Goal: Task Accomplishment & Management: Manage account settings

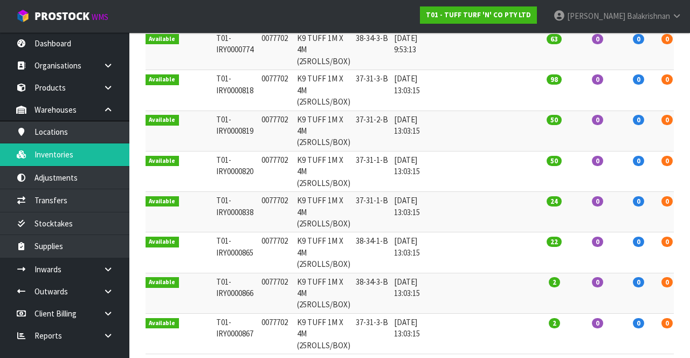
scroll to position [191, 0]
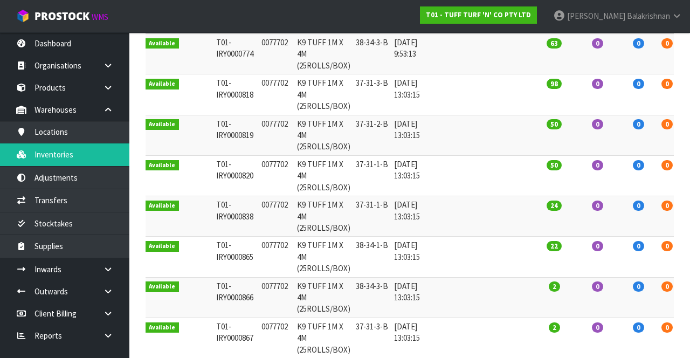
type input "0077702"
copy td "0077702"
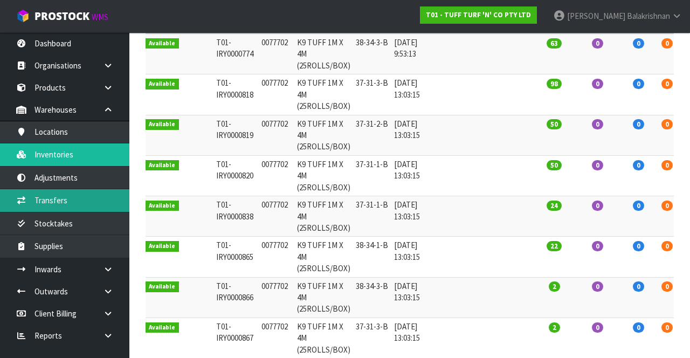
click at [84, 203] on link "Transfers" at bounding box center [64, 200] width 129 height 22
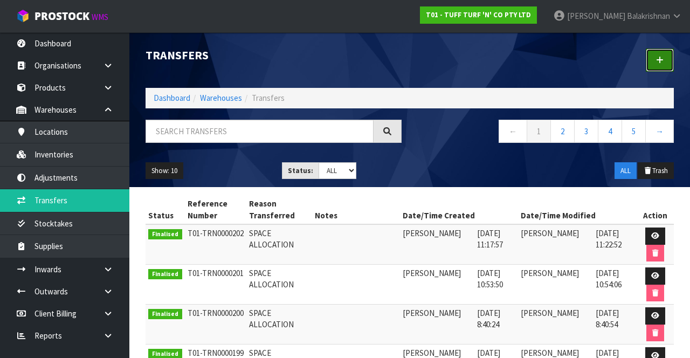
click at [665, 58] on link at bounding box center [660, 60] width 28 height 23
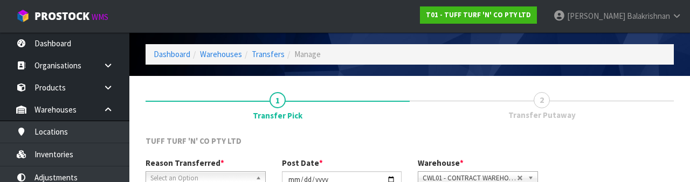
scroll to position [129, 0]
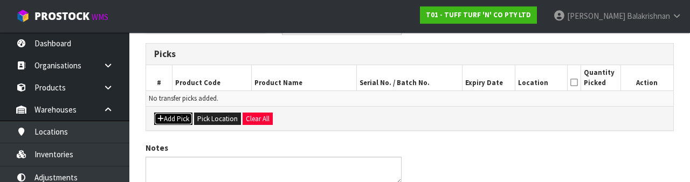
click at [169, 124] on button "Add Pick" at bounding box center [173, 119] width 38 height 13
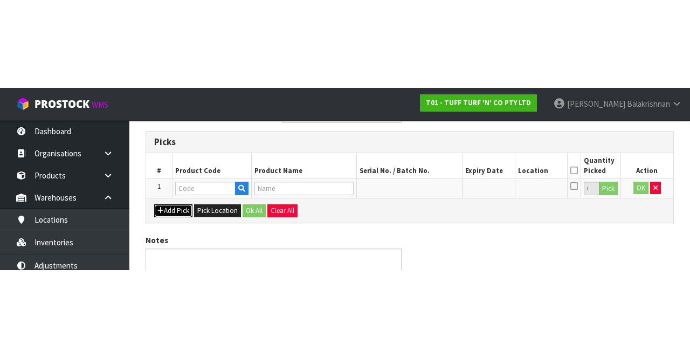
scroll to position [61, 0]
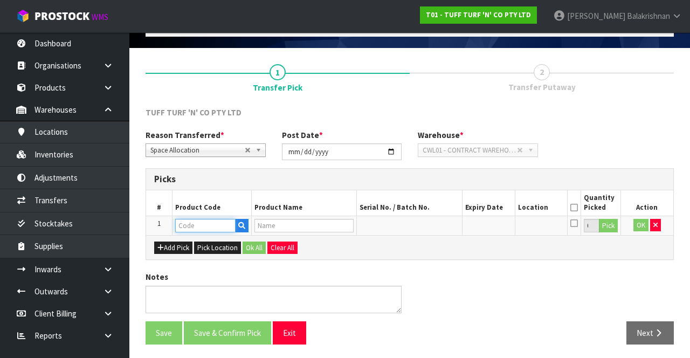
paste input "0077702"
type input "0077702"
type input "K9 TUFF 1M X 4M (25ROLLS/BOX)"
type input "0077702"
click at [614, 225] on button "Pick" at bounding box center [608, 226] width 19 height 14
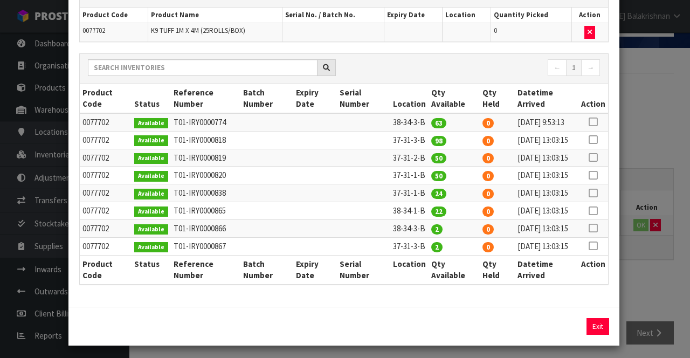
scroll to position [79, 0]
click at [594, 175] on icon at bounding box center [593, 175] width 9 height 1
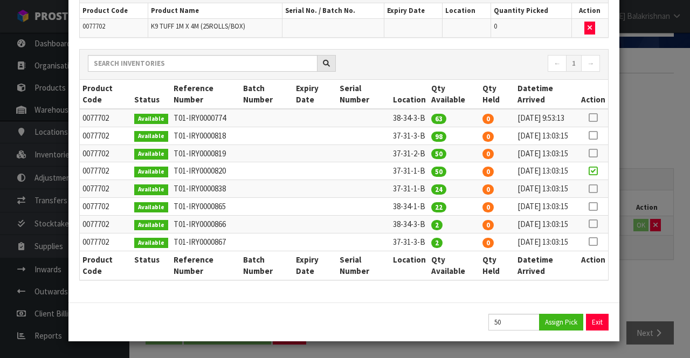
scroll to position [167, 0]
click at [567, 323] on button "Assign Pick" at bounding box center [561, 322] width 44 height 17
type input "50"
click at [604, 325] on button "Exit" at bounding box center [598, 322] width 23 height 17
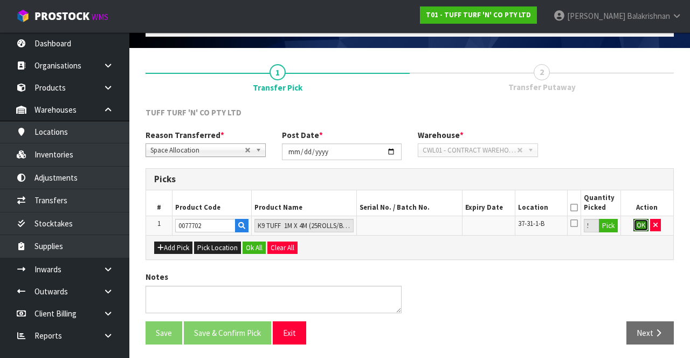
click at [635, 224] on button "OK" at bounding box center [640, 225] width 15 height 13
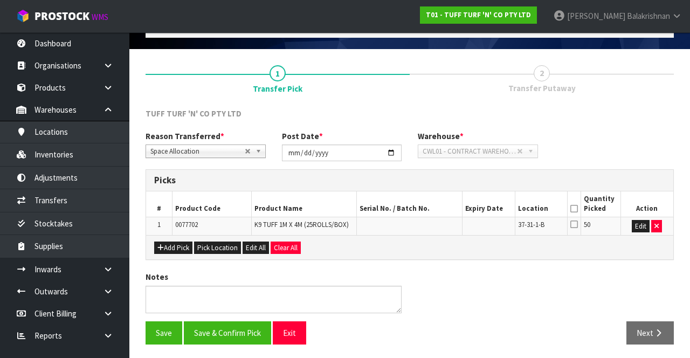
click at [574, 209] on icon at bounding box center [574, 209] width 8 height 1
click at [242, 321] on button "Save & Confirm Pick" at bounding box center [227, 332] width 87 height 23
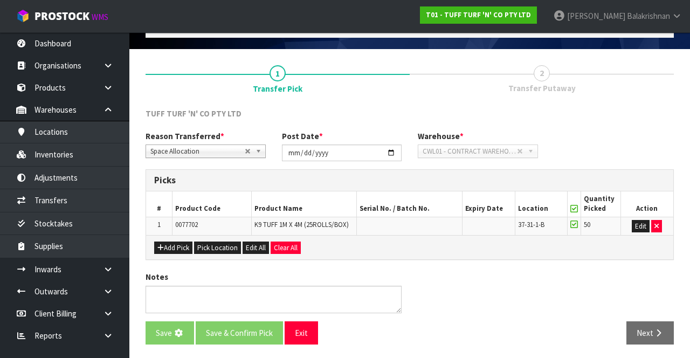
scroll to position [0, 0]
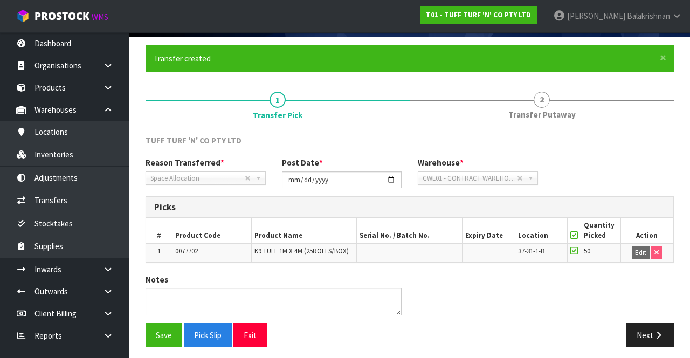
scroll to position [76, 0]
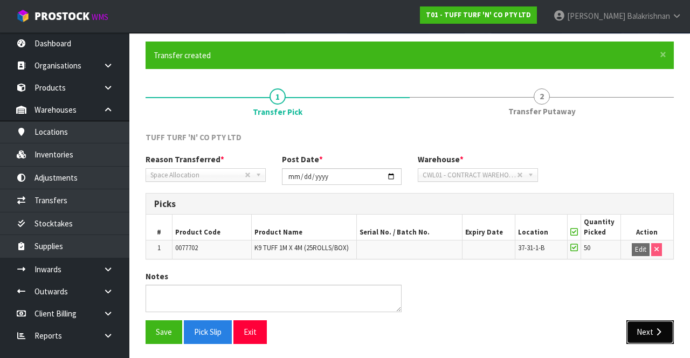
click at [662, 322] on button "Next" at bounding box center [649, 331] width 47 height 23
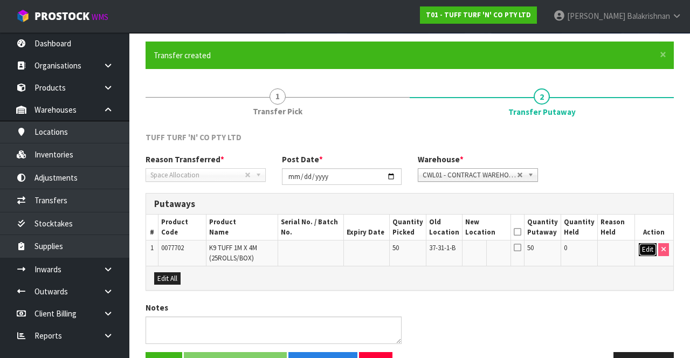
click at [643, 248] on button "Edit" at bounding box center [648, 249] width 18 height 13
click at [481, 245] on input "text" at bounding box center [481, 249] width 30 height 13
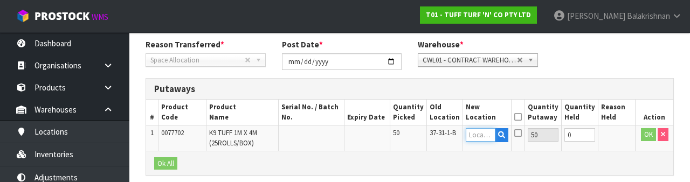
scroll to position [228, 0]
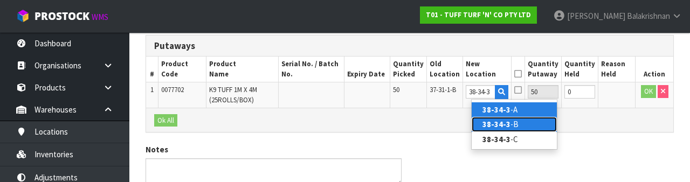
click at [532, 121] on link "38-34-3 -B" at bounding box center [514, 124] width 85 height 15
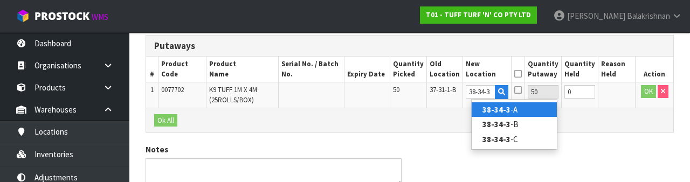
type input "38-34-3-B"
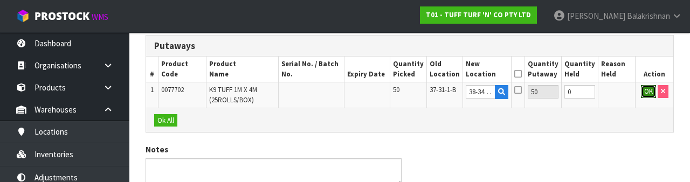
click at [646, 93] on button "OK" at bounding box center [648, 91] width 15 height 13
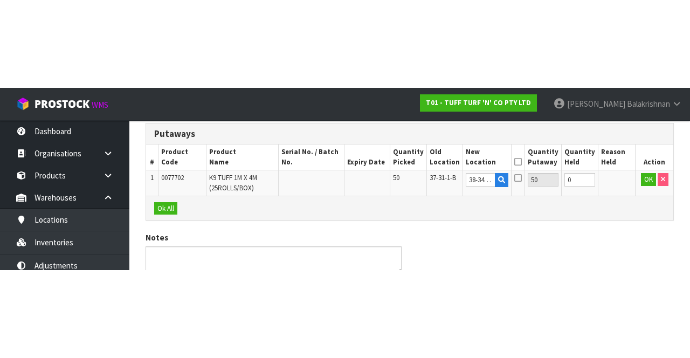
scroll to position [107, 0]
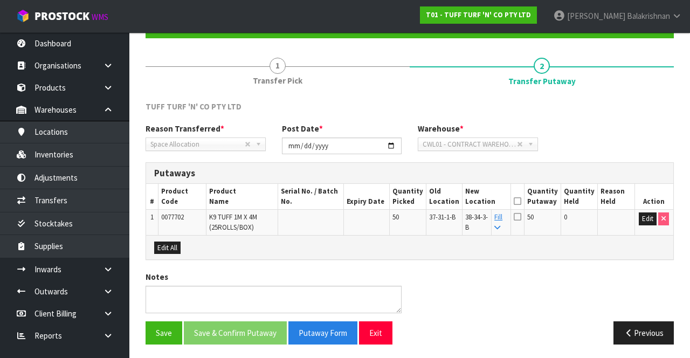
click at [521, 201] on icon at bounding box center [518, 201] width 8 height 1
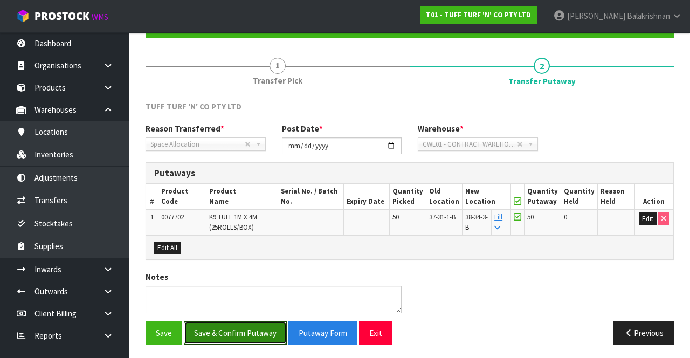
click at [232, 327] on button "Save & Confirm Putaway" at bounding box center [235, 332] width 103 height 23
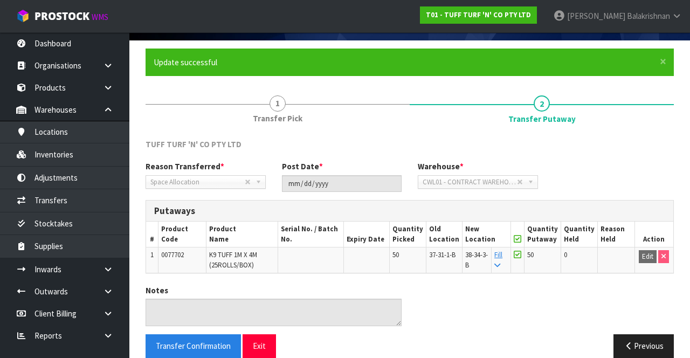
scroll to position [71, 0]
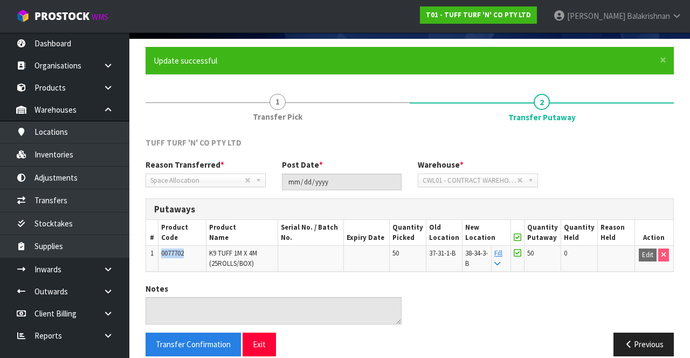
copy span "0077702"
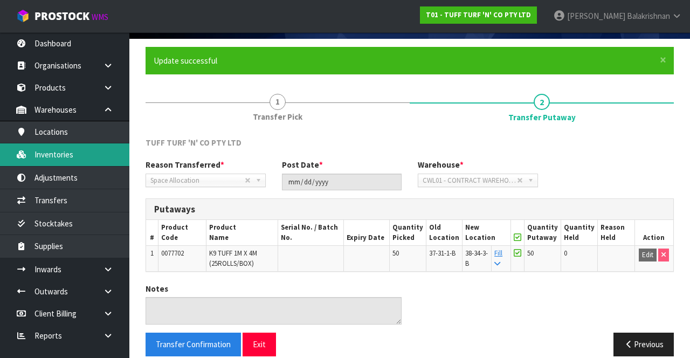
click at [44, 155] on link "Inventories" at bounding box center [64, 154] width 129 height 22
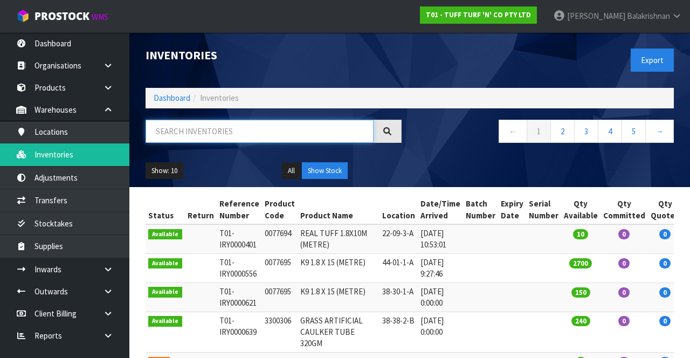
paste input "0077702"
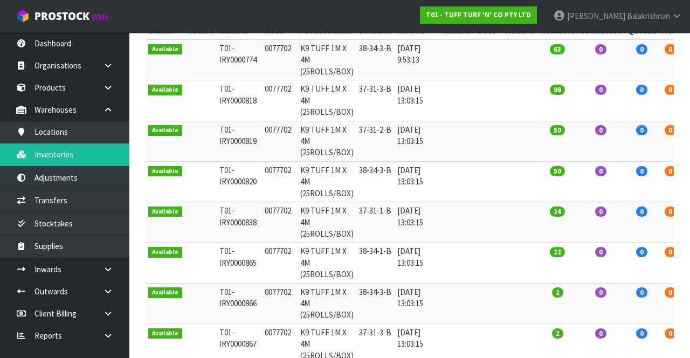
scroll to position [184, 0]
type input "0077702"
copy td "0077702"
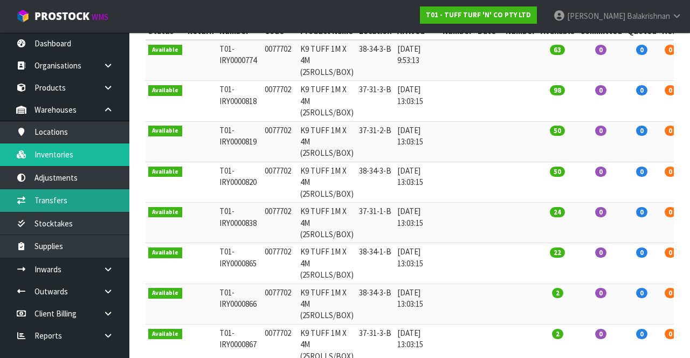
click at [72, 197] on link "Transfers" at bounding box center [64, 200] width 129 height 22
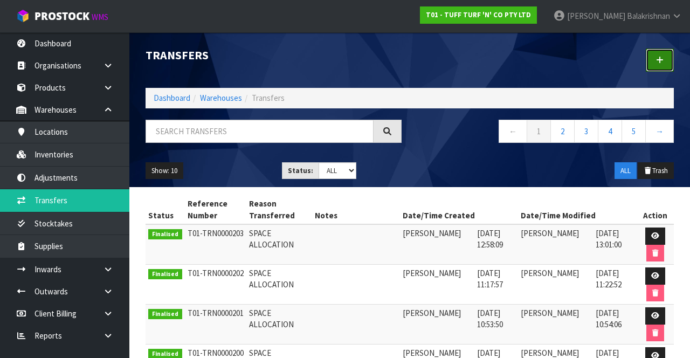
click at [669, 58] on link at bounding box center [660, 60] width 28 height 23
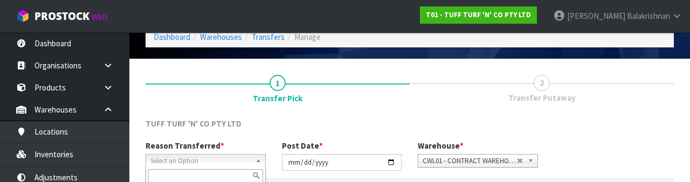
scroll to position [129, 0]
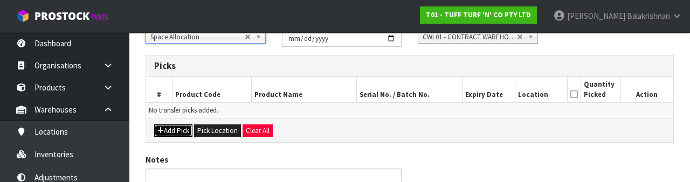
click at [178, 133] on button "Add Pick" at bounding box center [173, 131] width 38 height 13
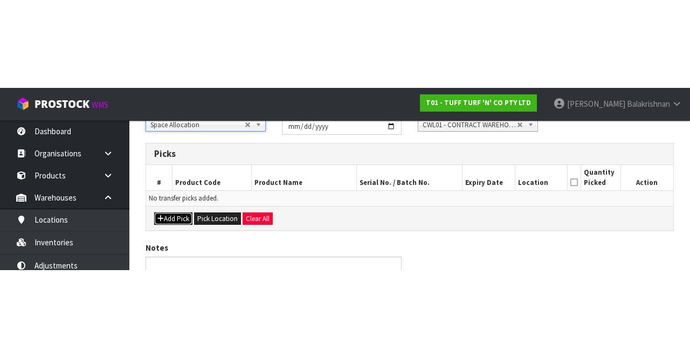
scroll to position [61, 0]
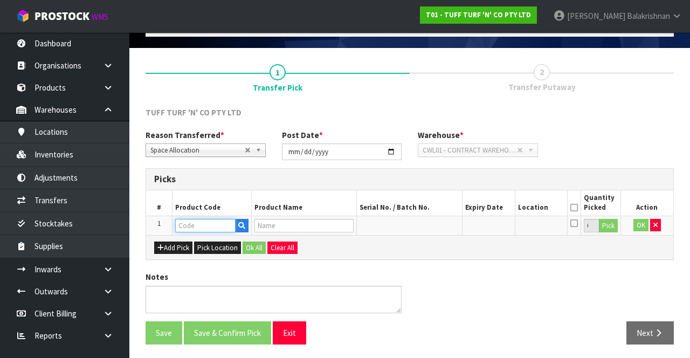
paste input "0077702"
type input "0077702"
type input "K9 TUFF 1M X 4M (25ROLLS/BOX)"
type input "0077702"
click at [610, 230] on button "Pick" at bounding box center [608, 226] width 19 height 14
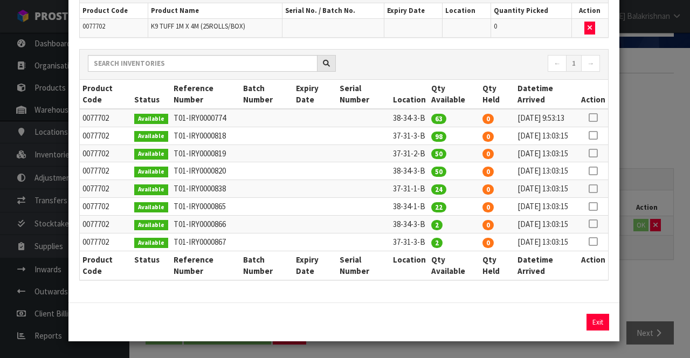
scroll to position [109, 0]
click at [590, 189] on icon at bounding box center [593, 189] width 9 height 1
click at [564, 320] on button "Assign Pick" at bounding box center [561, 322] width 44 height 17
type input "24"
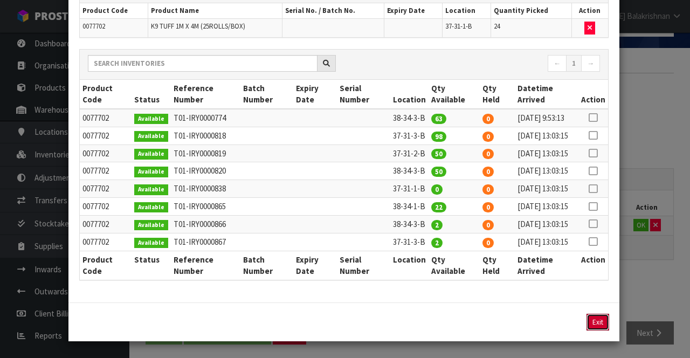
click at [596, 322] on button "Exit" at bounding box center [598, 322] width 23 height 17
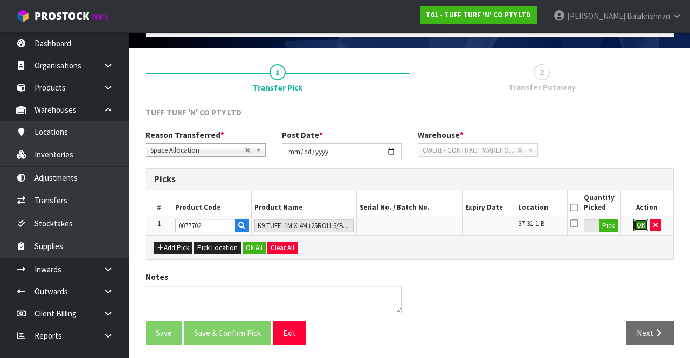
click at [638, 226] on button "OK" at bounding box center [640, 225] width 15 height 13
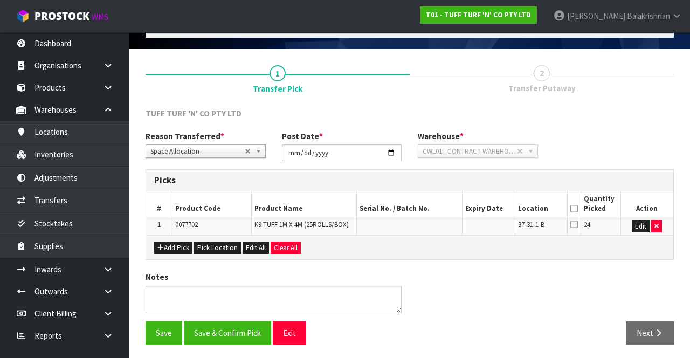
click at [574, 209] on icon at bounding box center [574, 209] width 8 height 1
click at [242, 328] on button "Save & Confirm Pick" at bounding box center [227, 332] width 87 height 23
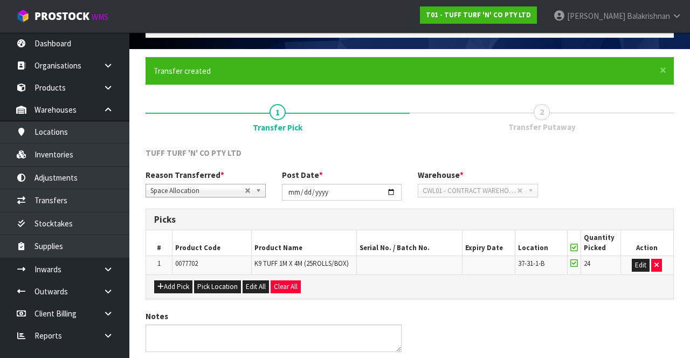
scroll to position [0, 0]
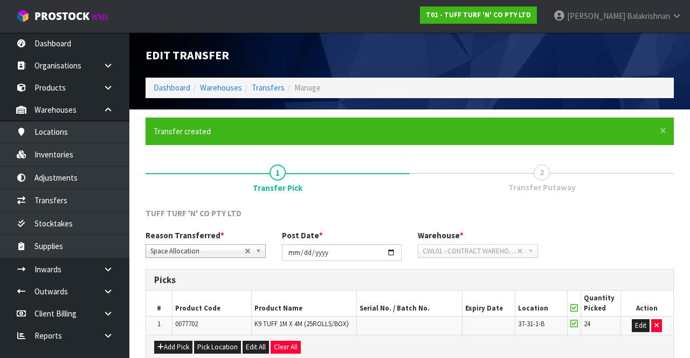
scroll to position [76, 0]
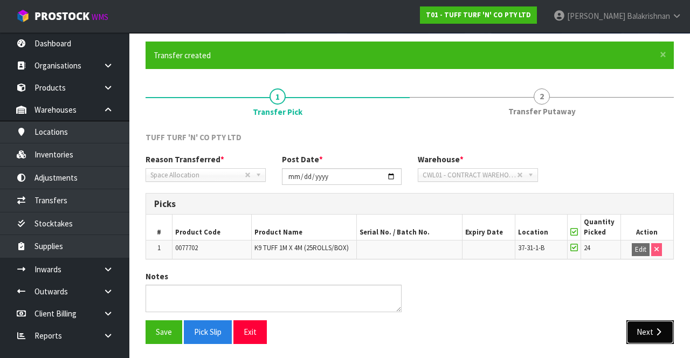
click at [650, 325] on button "Next" at bounding box center [649, 331] width 47 height 23
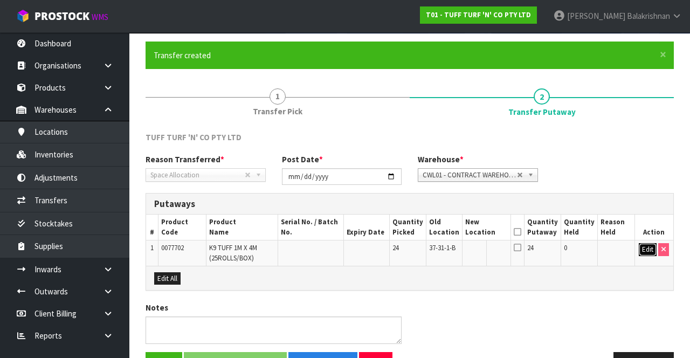
click at [642, 250] on button "Edit" at bounding box center [648, 249] width 18 height 13
click at [480, 247] on input "text" at bounding box center [481, 249] width 30 height 13
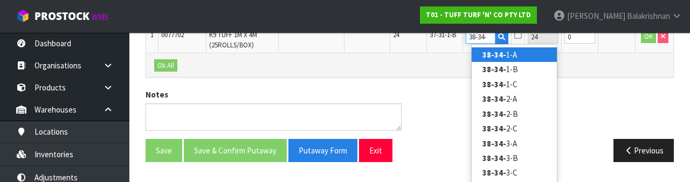
scroll to position [288, 0]
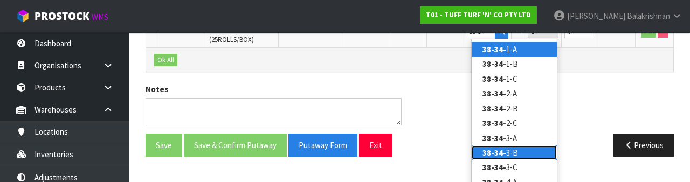
click at [522, 153] on link "38-34- 3-B" at bounding box center [514, 153] width 85 height 15
type input "38-34-3-B"
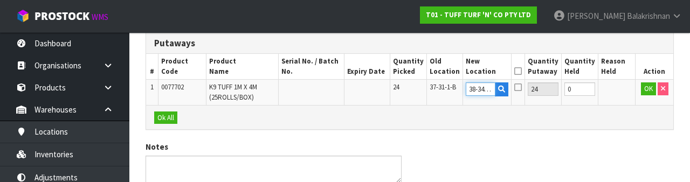
scroll to position [230, 0]
click at [643, 91] on button "OK" at bounding box center [648, 89] width 15 height 13
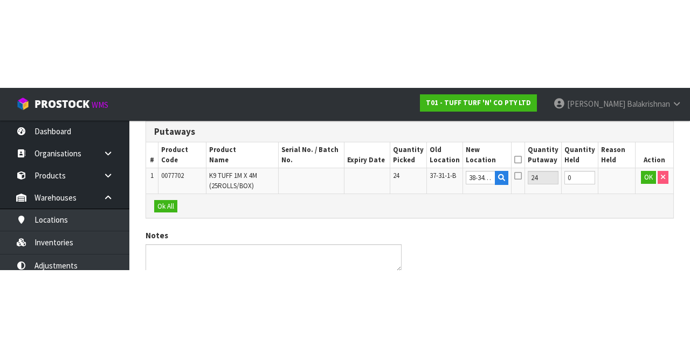
scroll to position [107, 0]
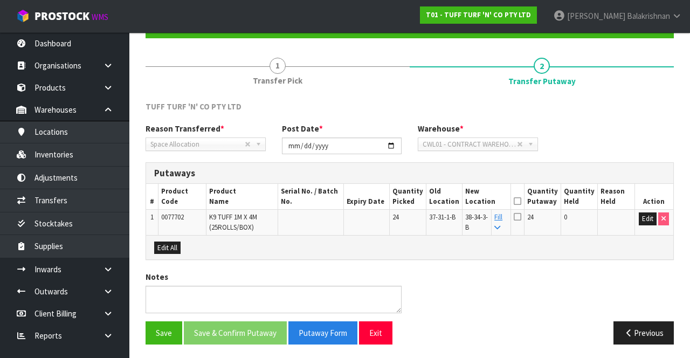
click at [521, 201] on icon at bounding box center [518, 201] width 8 height 1
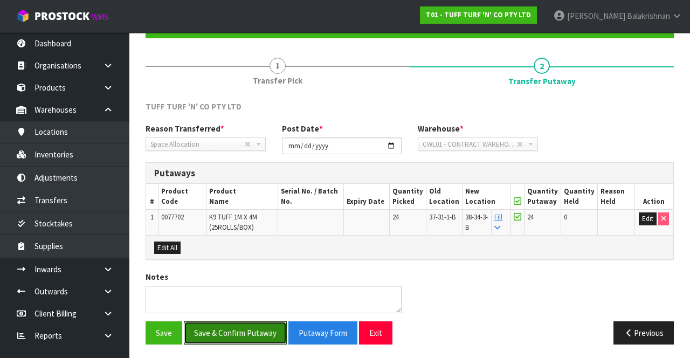
click at [251, 329] on button "Save & Confirm Putaway" at bounding box center [235, 332] width 103 height 23
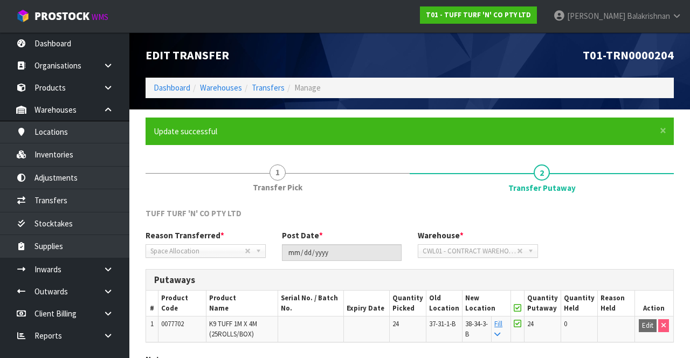
scroll to position [84, 0]
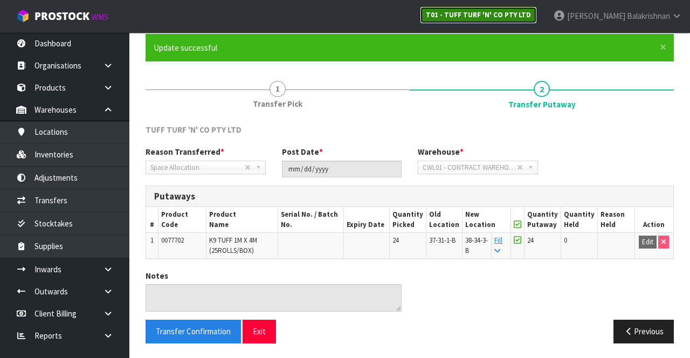
click at [531, 13] on strong "T01 - TUFF TURF 'N' CO PTY LTD" at bounding box center [478, 14] width 105 height 9
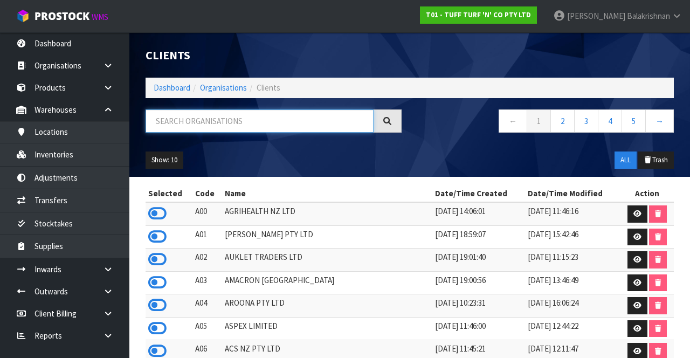
click at [293, 118] on input "text" at bounding box center [260, 120] width 228 height 23
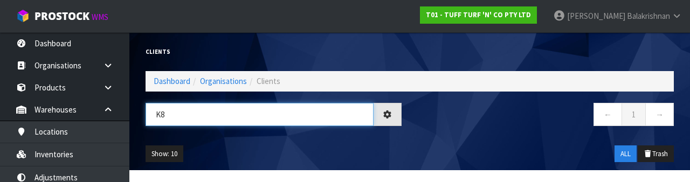
type input "K"
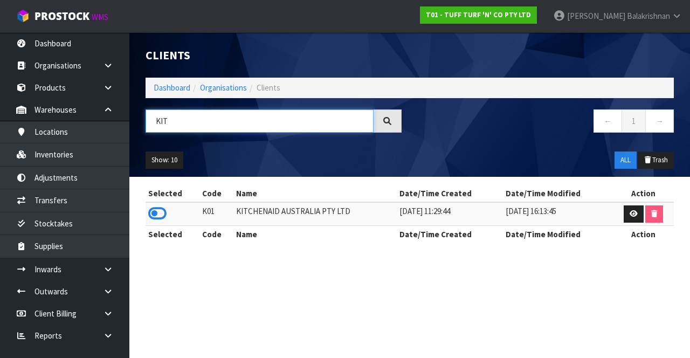
type input "KIT"
click at [153, 209] on icon at bounding box center [157, 213] width 18 height 16
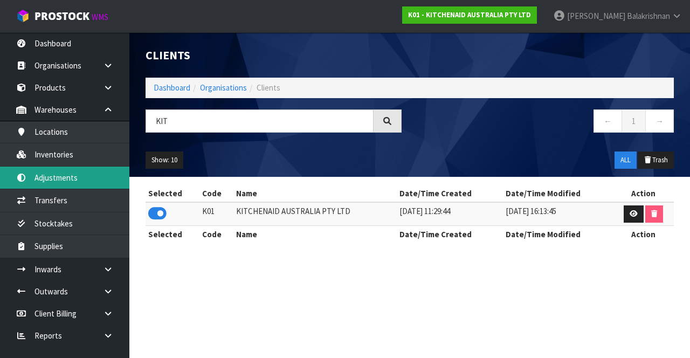
click at [78, 176] on link "Adjustments" at bounding box center [64, 178] width 129 height 22
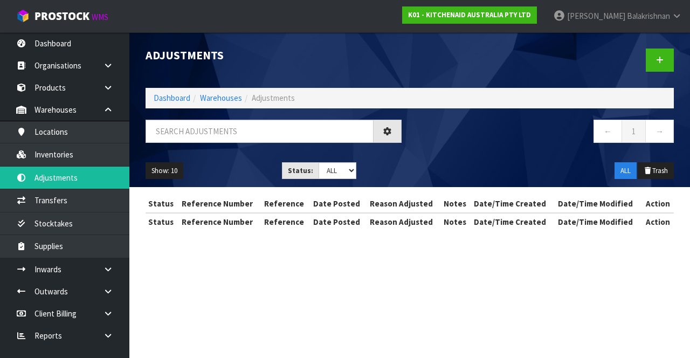
click at [84, 152] on div "Adjustments Dashboard Warehouses Adjustments ← 1 → Show: 10 5 10 25 50 Status: …" at bounding box center [345, 125] width 690 height 250
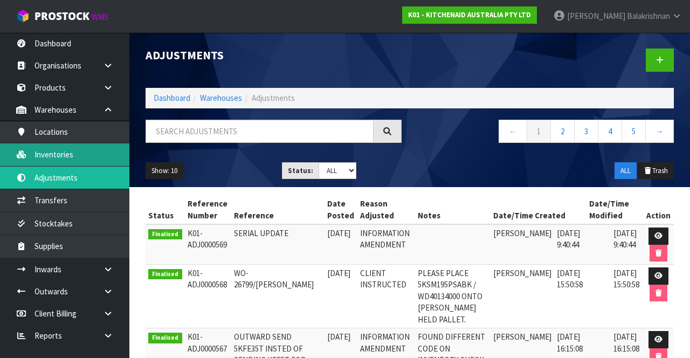
click at [85, 156] on link "Inventories" at bounding box center [64, 154] width 129 height 22
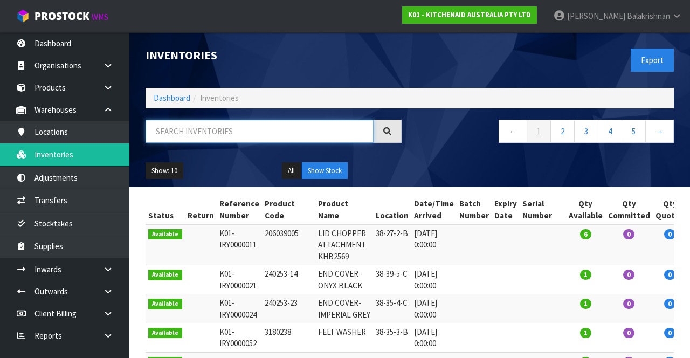
click at [260, 128] on input "text" at bounding box center [260, 131] width 228 height 23
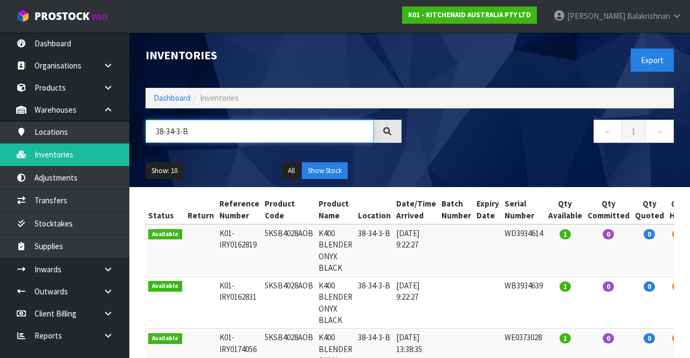
type input "38-34-3-B"
copy td "5KSB4028AOB"
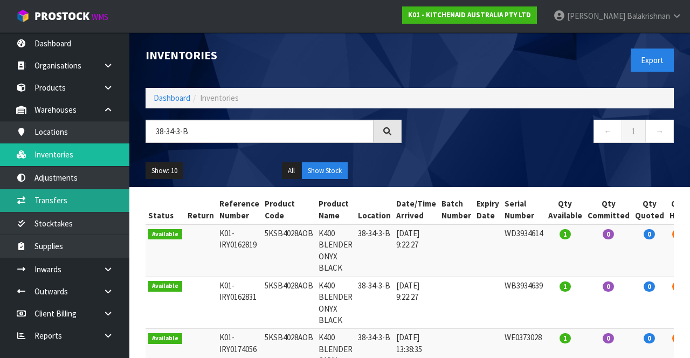
click at [69, 204] on link "Transfers" at bounding box center [64, 200] width 129 height 22
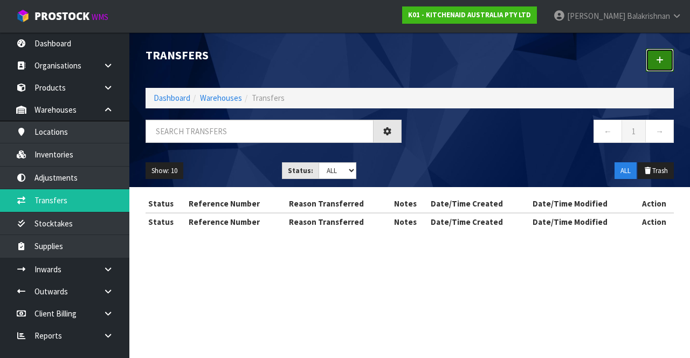
click at [660, 60] on icon at bounding box center [660, 60] width 8 height 8
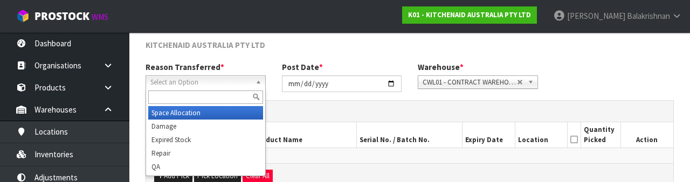
scroll to position [129, 0]
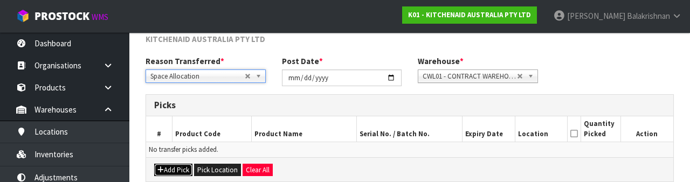
click at [166, 170] on button "Add Pick" at bounding box center [173, 170] width 38 height 13
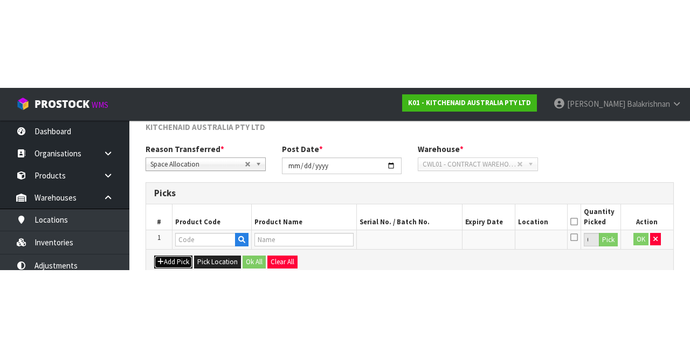
scroll to position [61, 0]
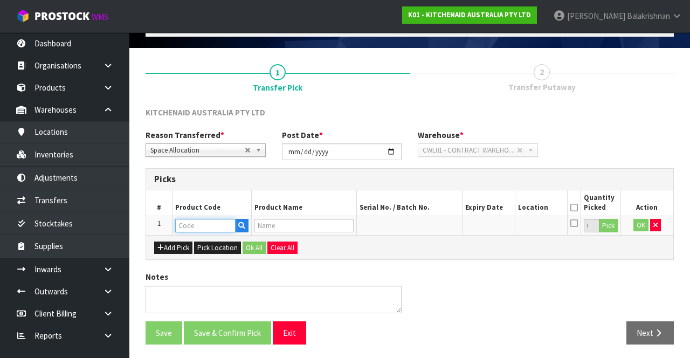
paste input "5KSB4028AOB"
type input "5KSB4028AOB"
type input "K400 BLENDER ONYX BLACK"
type input "5KSB4028AOB"
click at [609, 221] on button "Pick" at bounding box center [608, 226] width 19 height 14
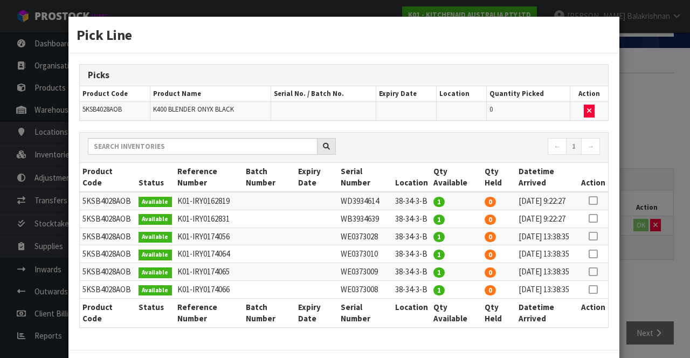
click at [594, 201] on icon at bounding box center [593, 201] width 9 height 1
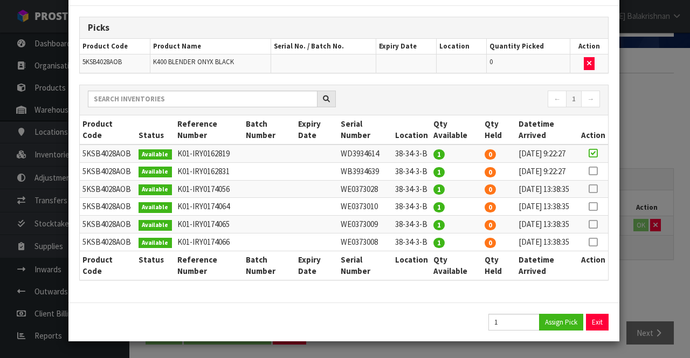
scroll to position [111, 0]
click at [570, 325] on button "Assign Pick" at bounding box center [561, 322] width 44 height 17
type input "1"
click at [593, 171] on icon at bounding box center [593, 171] width 9 height 1
click at [560, 330] on button "Assign Pick" at bounding box center [561, 322] width 44 height 17
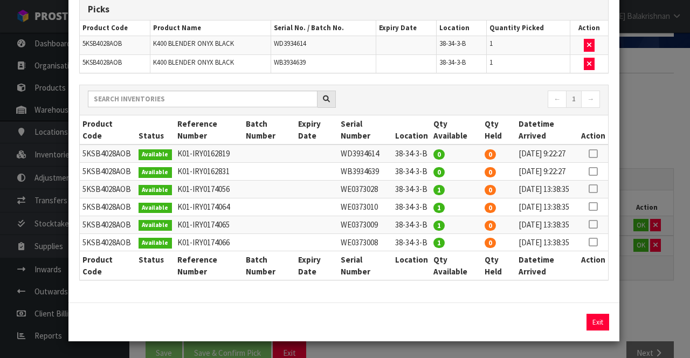
click at [594, 189] on icon at bounding box center [593, 189] width 9 height 1
click at [563, 330] on button "Assign Pick" at bounding box center [561, 322] width 44 height 17
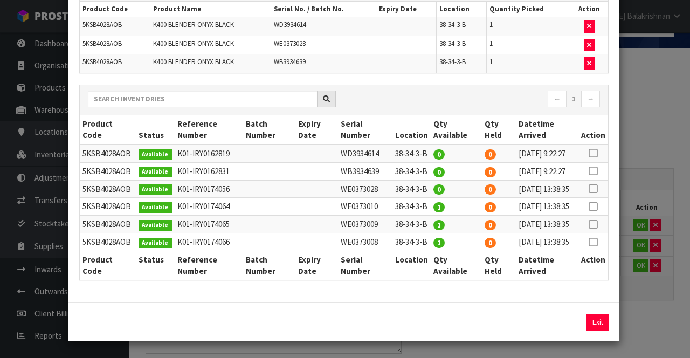
click at [594, 206] on icon at bounding box center [593, 206] width 9 height 1
click at [565, 330] on button "Assign Pick" at bounding box center [561, 322] width 44 height 17
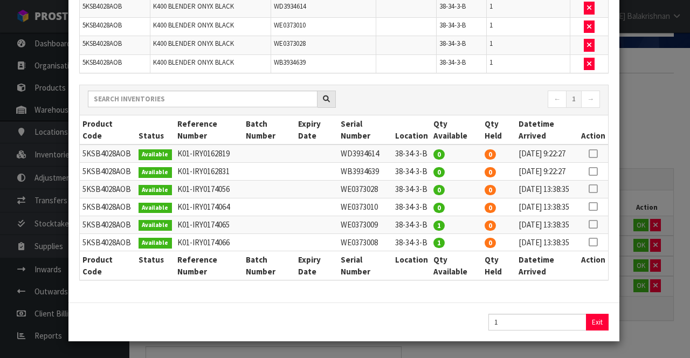
scroll to position [140, 0]
click at [597, 224] on icon at bounding box center [593, 224] width 9 height 1
click at [564, 330] on button "Assign Pick" at bounding box center [561, 322] width 44 height 17
click at [595, 242] on icon at bounding box center [593, 242] width 9 height 1
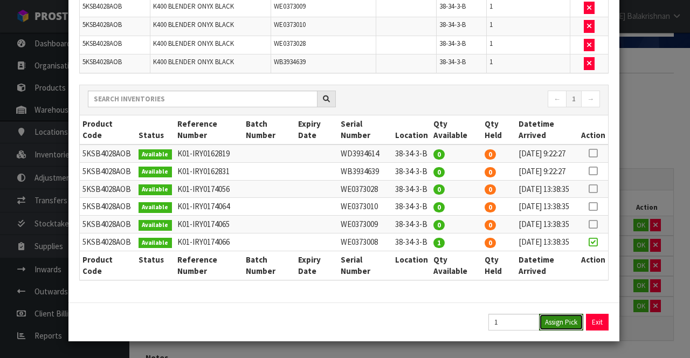
click at [556, 323] on button "Assign Pick" at bounding box center [561, 322] width 44 height 17
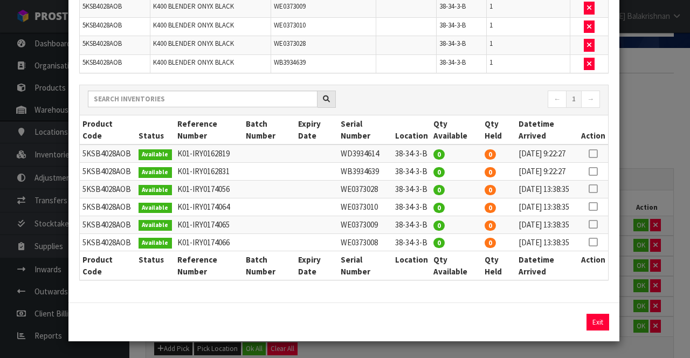
scroll to position [202, 0]
click at [599, 321] on button "Exit" at bounding box center [598, 322] width 23 height 17
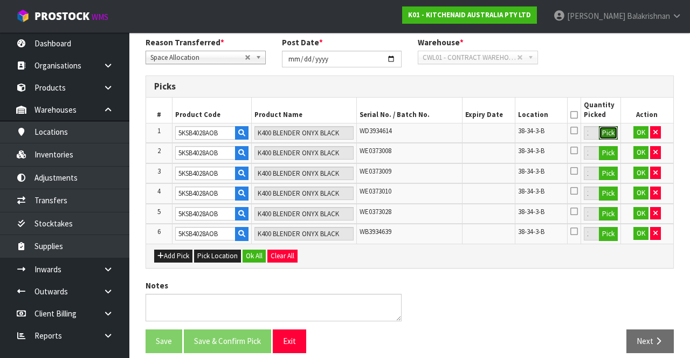
scroll to position [162, 0]
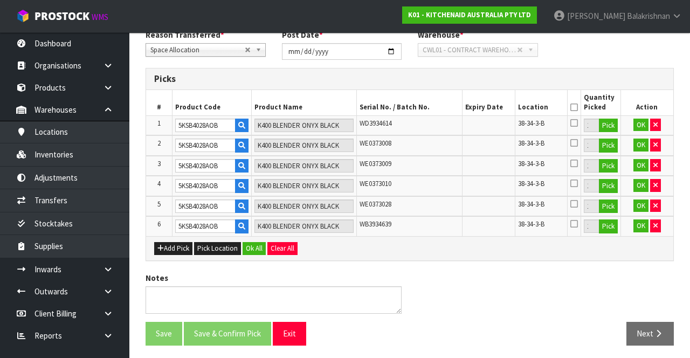
click at [575, 107] on icon at bounding box center [574, 107] width 8 height 1
click at [245, 244] on button "Ok All" at bounding box center [254, 248] width 23 height 13
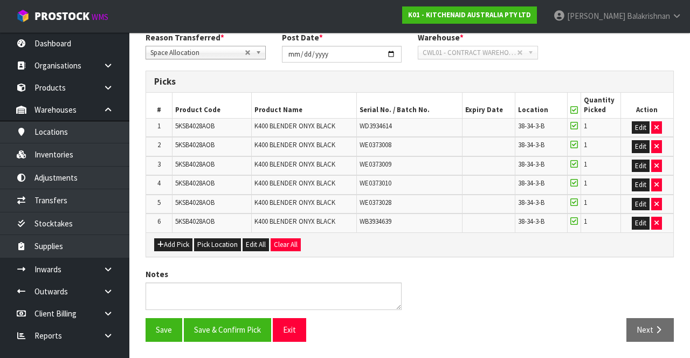
scroll to position [154, 0]
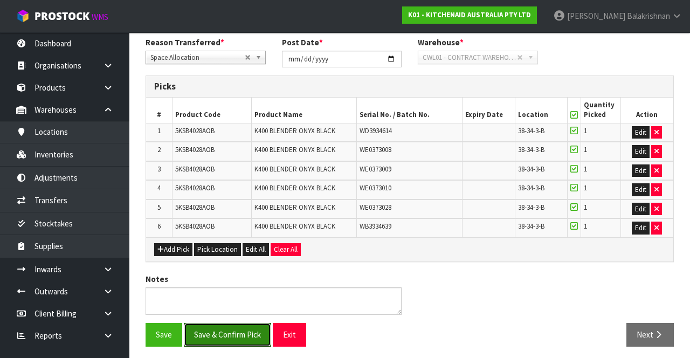
click at [222, 323] on button "Save & Confirm Pick" at bounding box center [227, 334] width 87 height 23
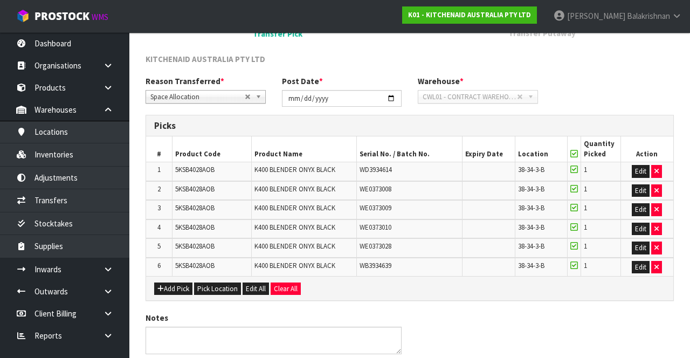
scroll to position [0, 0]
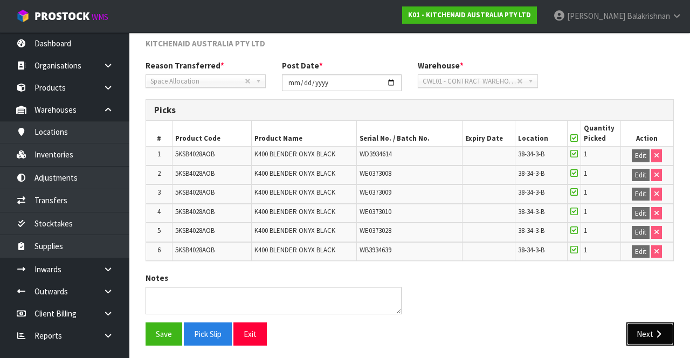
click at [656, 334] on icon "button" at bounding box center [658, 334] width 10 height 8
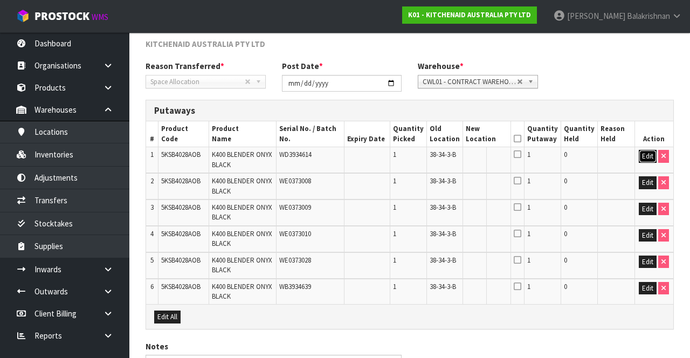
click at [642, 152] on button "Edit" at bounding box center [648, 156] width 18 height 13
click at [485, 156] on input "text" at bounding box center [481, 156] width 30 height 13
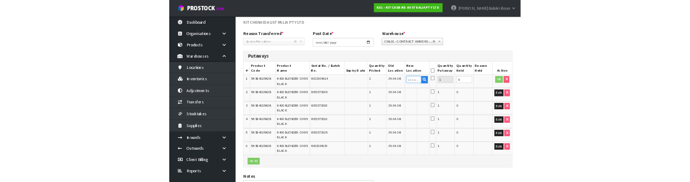
scroll to position [163, 0]
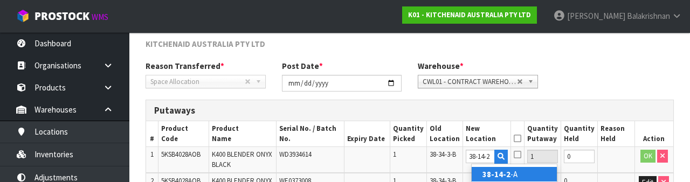
click at [507, 176] on strong "38-14-2" at bounding box center [497, 174] width 28 height 10
type input "38-14-2-A"
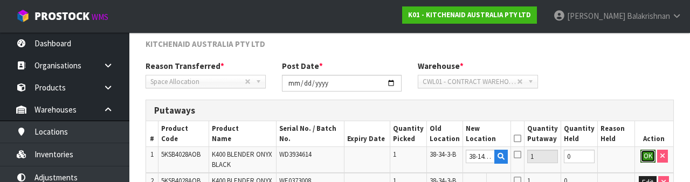
click at [647, 154] on button "OK" at bounding box center [647, 156] width 15 height 13
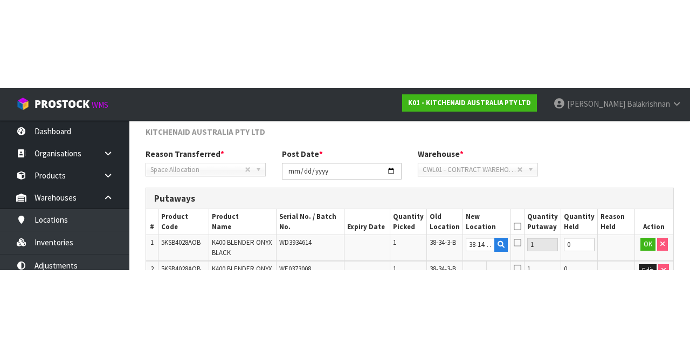
scroll to position [169, 0]
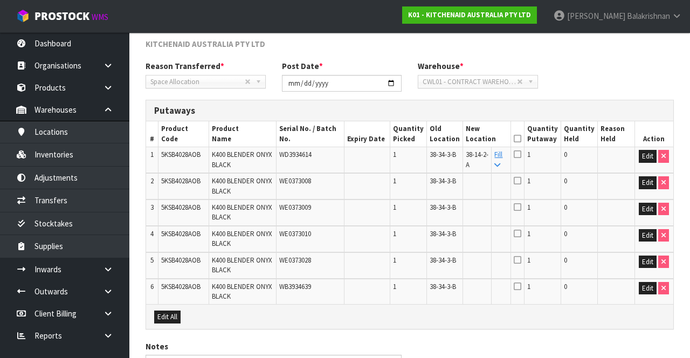
click at [502, 156] on link "Fill" at bounding box center [498, 159] width 8 height 19
click at [521, 139] on icon at bounding box center [518, 139] width 8 height 1
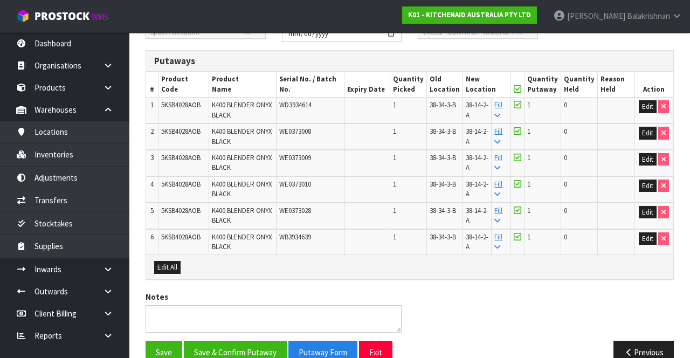
scroll to position [239, 0]
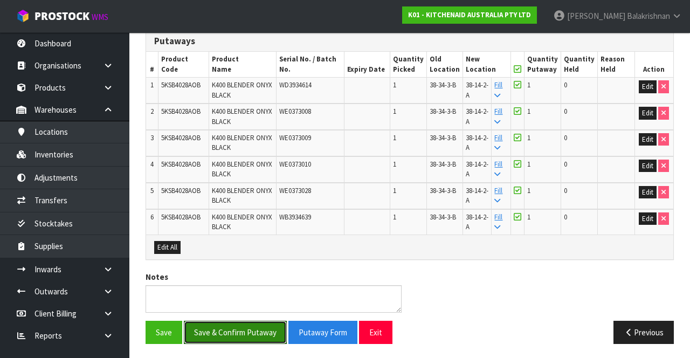
click at [254, 328] on button "Save & Confirm Putaway" at bounding box center [235, 332] width 103 height 23
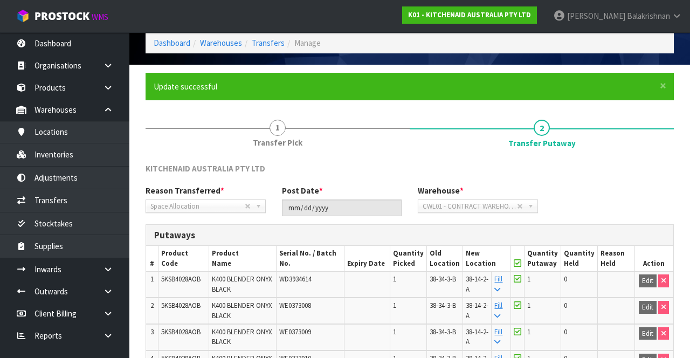
scroll to position [0, 0]
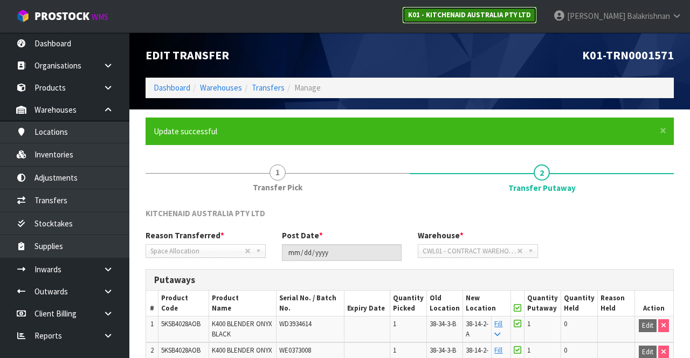
click at [537, 8] on link "K01 - KITCHENAID AUSTRALIA PTY LTD" at bounding box center [469, 14] width 135 height 17
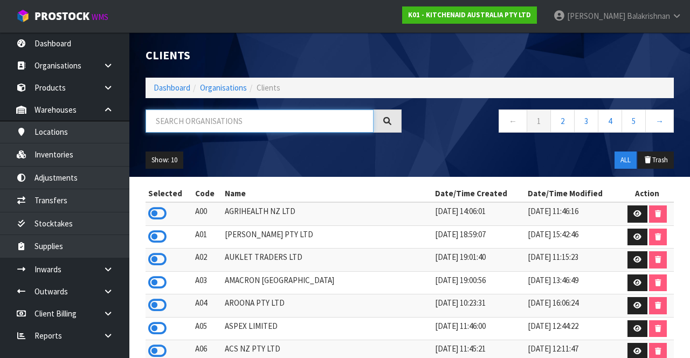
click at [282, 125] on input "text" at bounding box center [260, 120] width 228 height 23
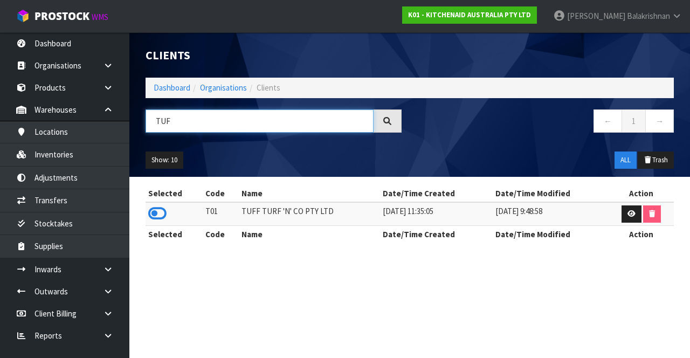
type input "TUF"
click at [156, 213] on icon at bounding box center [157, 213] width 18 height 16
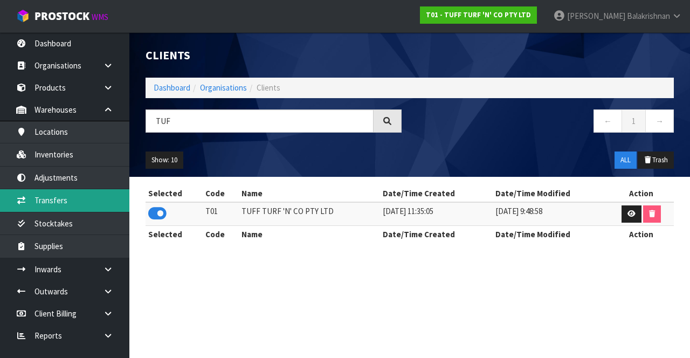
click at [45, 209] on link "Transfers" at bounding box center [64, 200] width 129 height 22
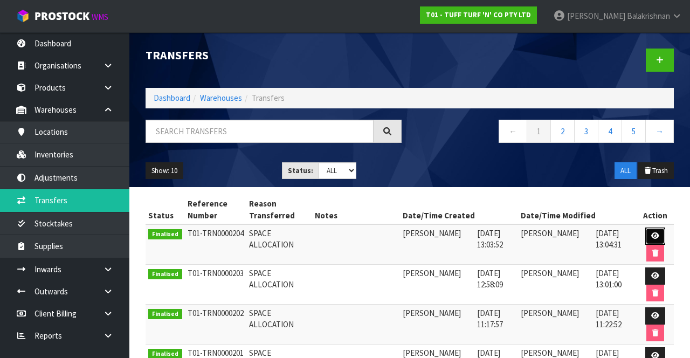
click at [658, 229] on link at bounding box center [655, 236] width 20 height 17
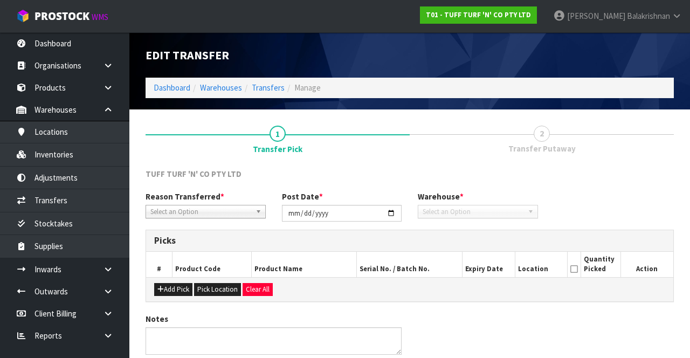
type input "[DATE]"
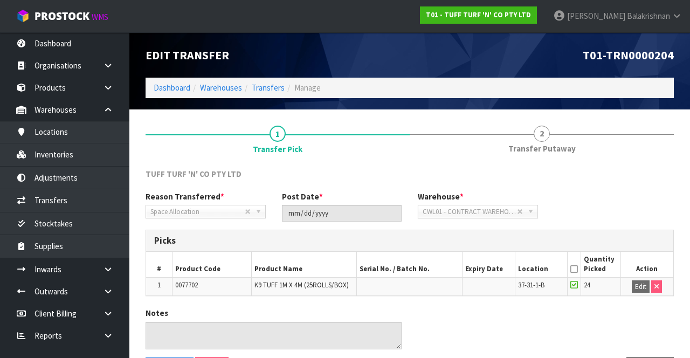
scroll to position [37, 0]
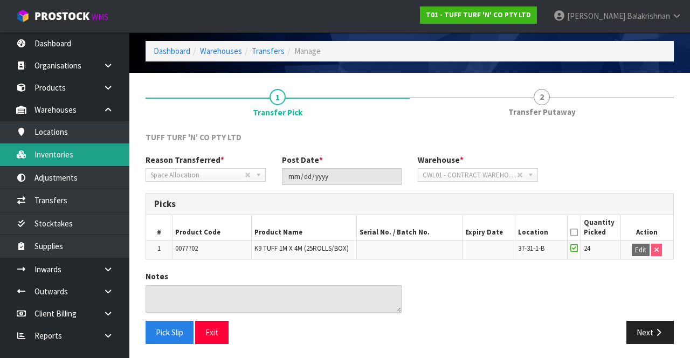
click at [35, 156] on link "Inventories" at bounding box center [64, 154] width 129 height 22
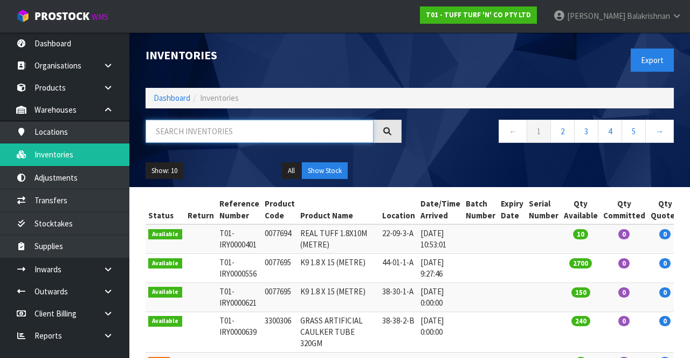
paste input "0077702"
type input "0077702"
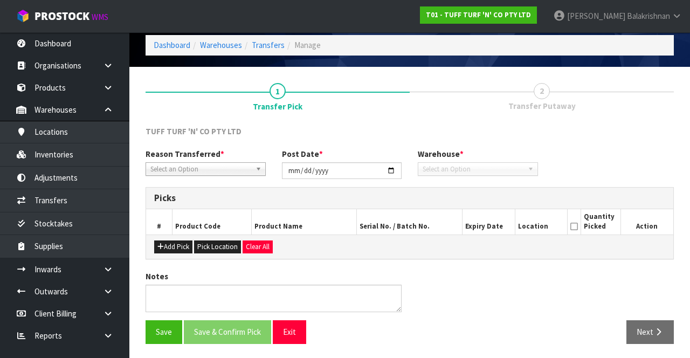
type input "[DATE]"
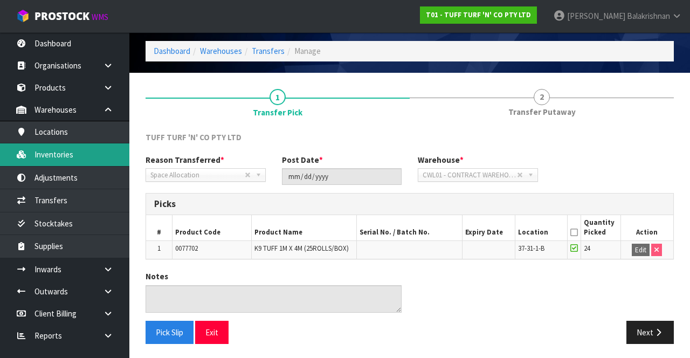
click at [41, 154] on link "Inventories" at bounding box center [64, 154] width 129 height 22
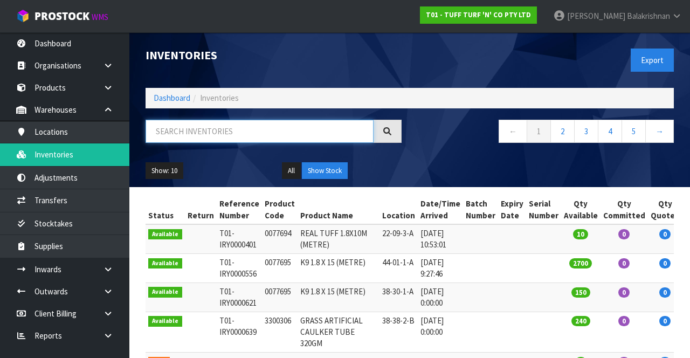
click at [222, 135] on input "text" at bounding box center [260, 131] width 228 height 23
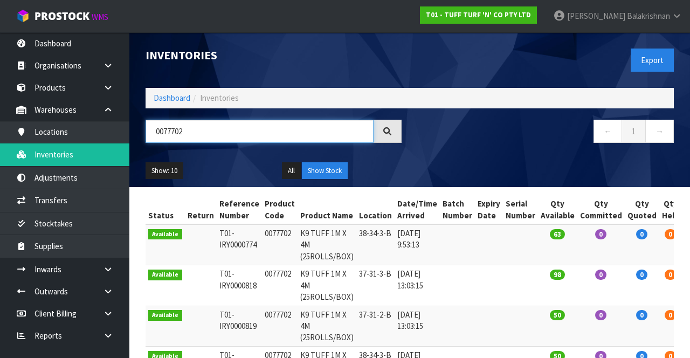
type input "0077702"
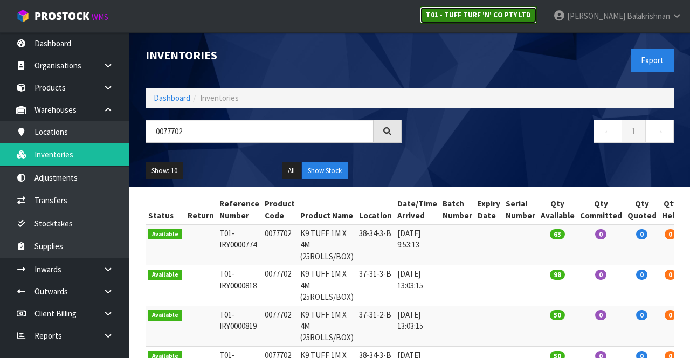
click at [530, 12] on strong "T01 - TUFF TURF 'N' CO PTY LTD" at bounding box center [478, 14] width 105 height 9
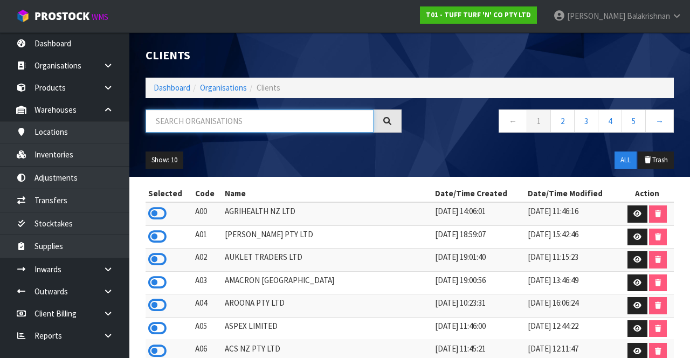
click at [252, 121] on input "text" at bounding box center [260, 120] width 228 height 23
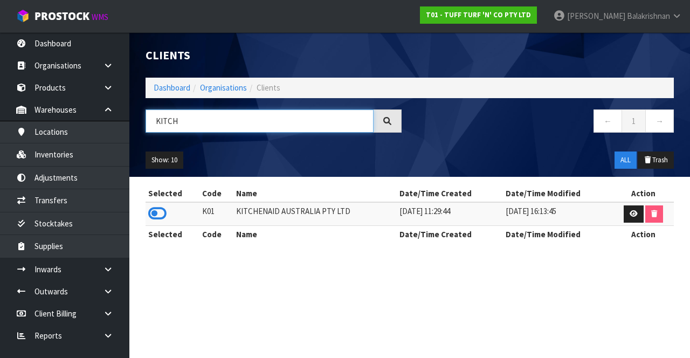
type input "KITCH"
click at [155, 217] on icon at bounding box center [157, 213] width 18 height 16
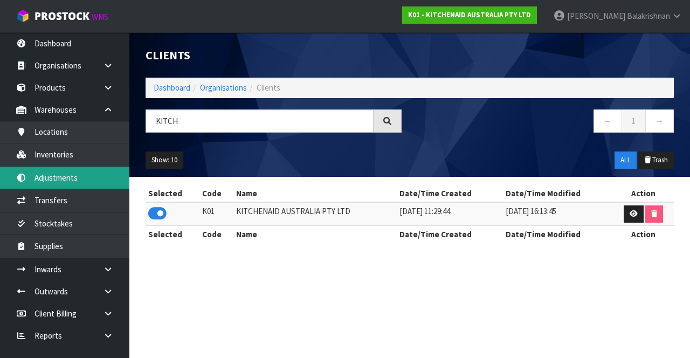
click at [73, 174] on link "Adjustments" at bounding box center [64, 178] width 129 height 22
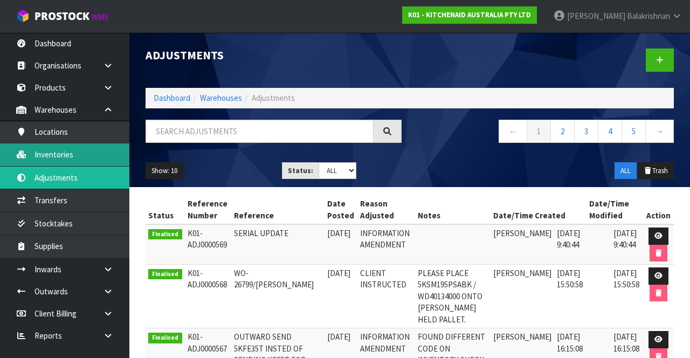
click at [80, 156] on link "Inventories" at bounding box center [64, 154] width 129 height 22
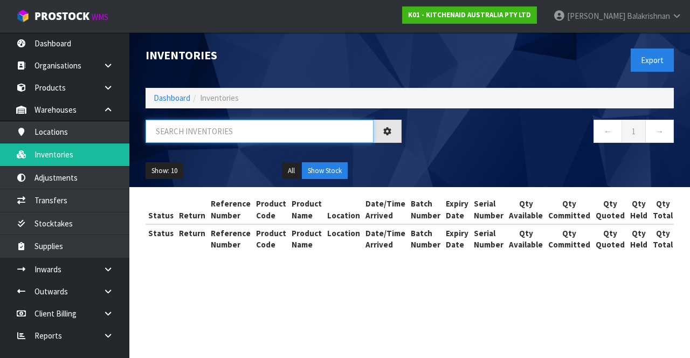
click at [235, 135] on input "text" at bounding box center [260, 131] width 228 height 23
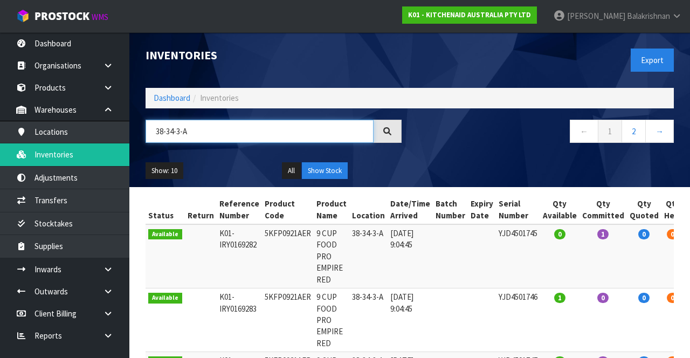
type input "38-34-3-A"
copy td "5KFP0921AER"
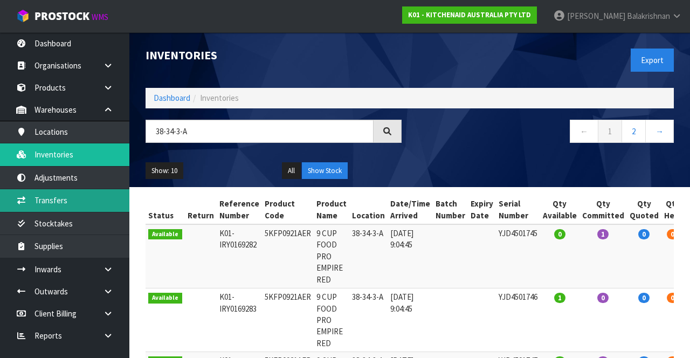
click at [81, 211] on link "Transfers" at bounding box center [64, 200] width 129 height 22
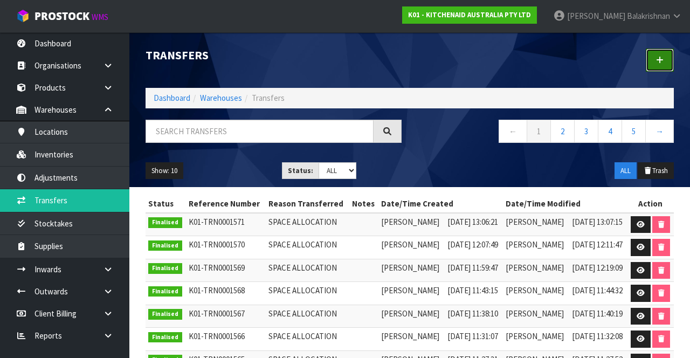
click at [653, 69] on link at bounding box center [660, 60] width 28 height 23
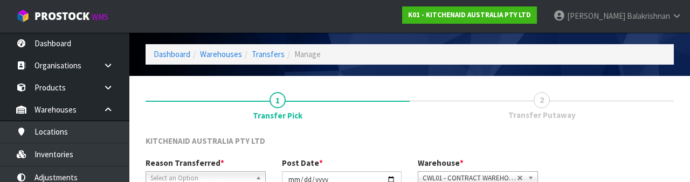
scroll to position [129, 0]
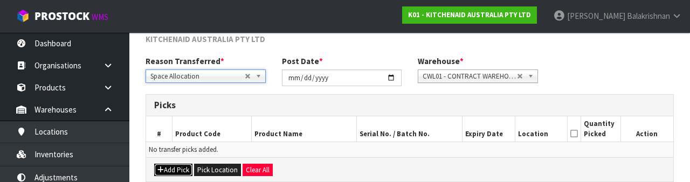
click at [176, 174] on button "Add Pick" at bounding box center [173, 170] width 38 height 13
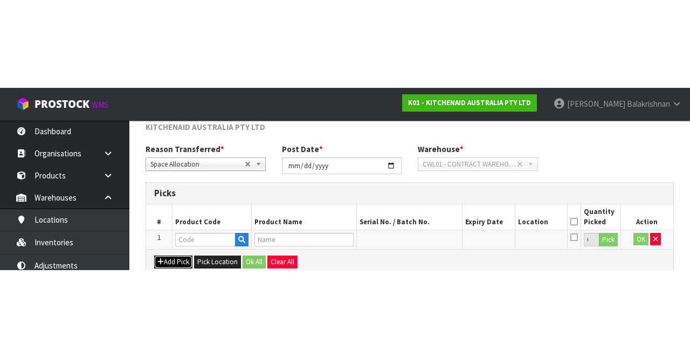
scroll to position [61, 0]
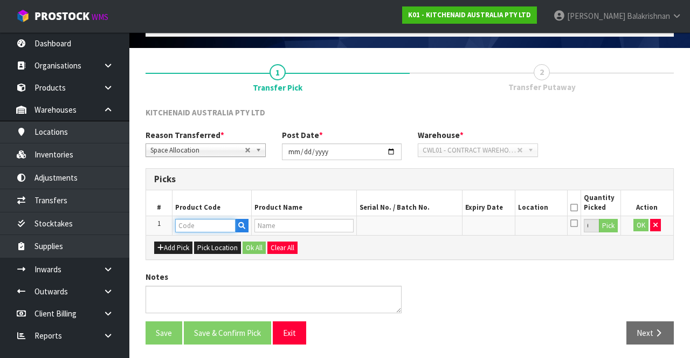
paste input "5KFP0921AER"
type input "5KFP0921AER"
type input "9 CUP FOOD PRO EMPIRE RED"
type input "5KFP0921AER"
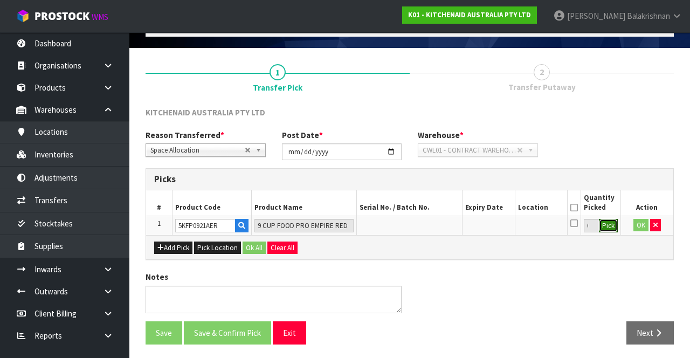
click at [608, 219] on button "Pick" at bounding box center [608, 226] width 19 height 14
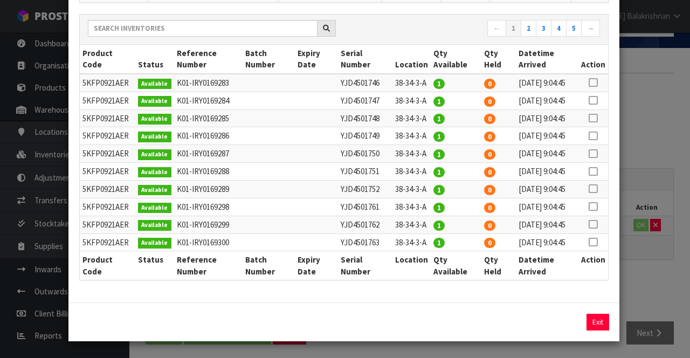
scroll to position [126, 0]
click at [594, 82] on icon at bounding box center [593, 82] width 9 height 1
click at [561, 323] on button "Assign Pick" at bounding box center [561, 322] width 44 height 17
type input "1"
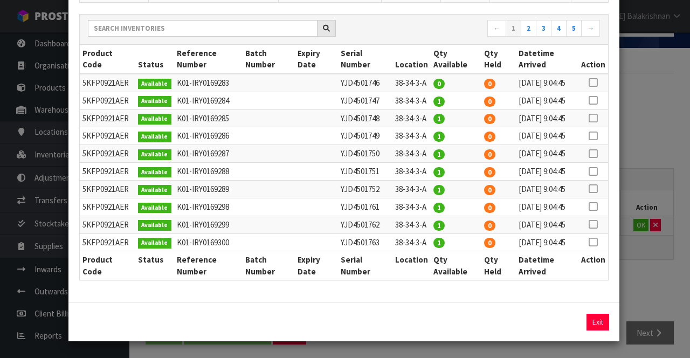
click at [595, 100] on icon at bounding box center [593, 100] width 9 height 1
click at [559, 315] on button "Assign Pick" at bounding box center [561, 322] width 44 height 17
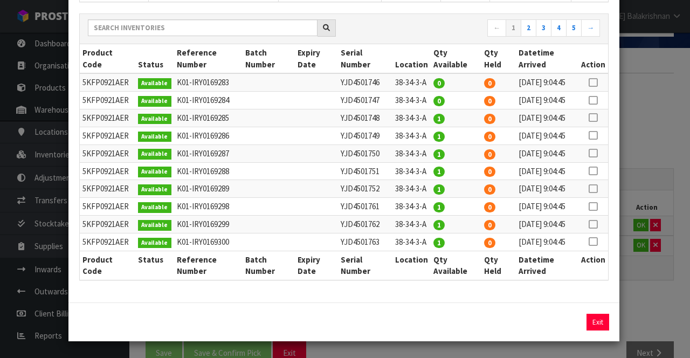
click at [597, 118] on icon at bounding box center [593, 118] width 9 height 1
click at [561, 330] on button "Assign Pick" at bounding box center [561, 322] width 44 height 17
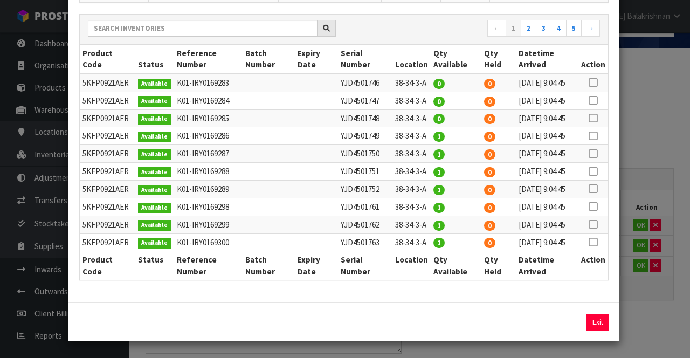
click at [595, 136] on icon at bounding box center [593, 136] width 9 height 1
click at [563, 323] on button "Assign Pick" at bounding box center [561, 322] width 44 height 17
click at [596, 153] on icon at bounding box center [593, 153] width 9 height 1
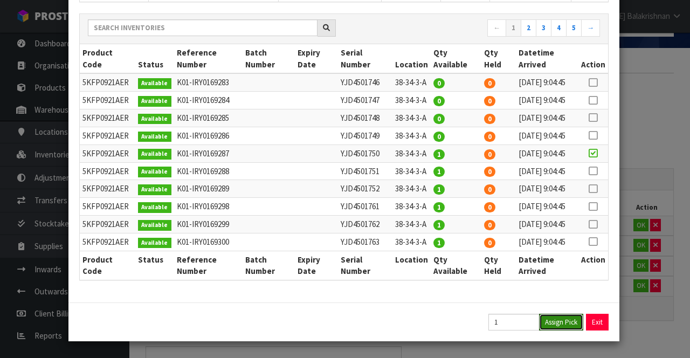
click at [561, 326] on button "Assign Pick" at bounding box center [561, 322] width 44 height 17
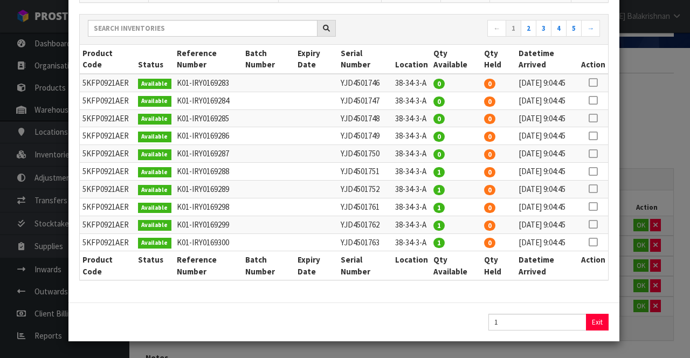
scroll to position [299, 0]
click at [594, 171] on icon at bounding box center [593, 171] width 9 height 1
click at [567, 320] on button "Assign Pick" at bounding box center [561, 322] width 44 height 17
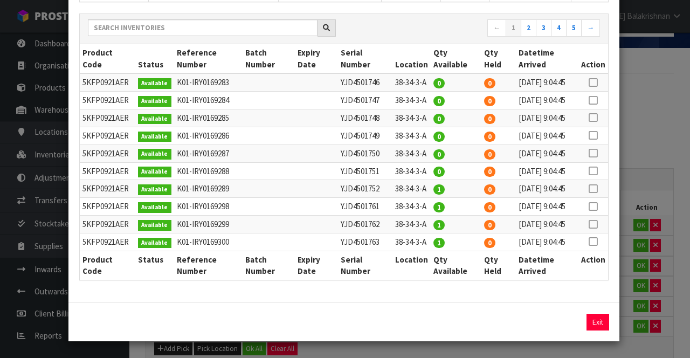
click at [596, 189] on icon at bounding box center [593, 189] width 9 height 1
click at [567, 321] on button "Assign Pick" at bounding box center [561, 322] width 44 height 17
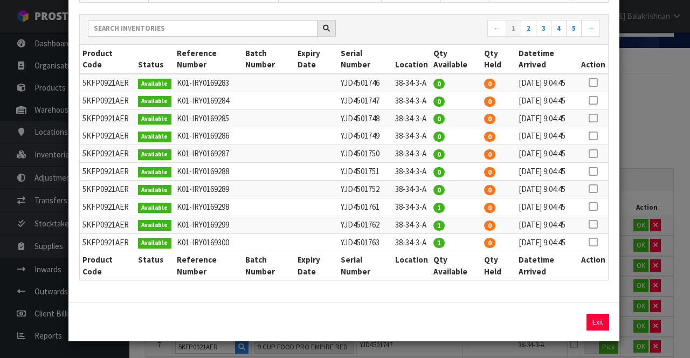
click at [594, 206] on icon at bounding box center [593, 206] width 9 height 1
click at [568, 325] on button "Assign Pick" at bounding box center [561, 322] width 44 height 17
click at [594, 224] on icon at bounding box center [593, 224] width 9 height 1
click at [565, 321] on button "Assign Pick" at bounding box center [561, 322] width 44 height 17
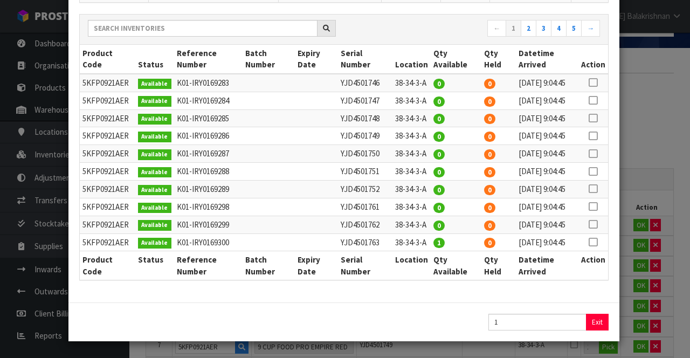
scroll to position [371, 0]
click at [595, 242] on icon at bounding box center [593, 242] width 9 height 1
click at [563, 322] on button "Assign Pick" at bounding box center [561, 322] width 44 height 17
click at [596, 323] on button "Exit" at bounding box center [598, 322] width 23 height 17
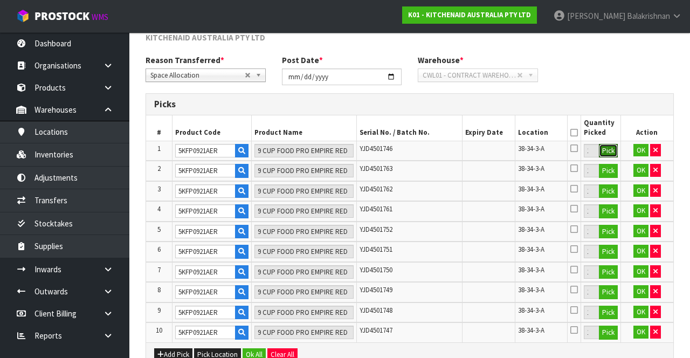
scroll to position [142, 0]
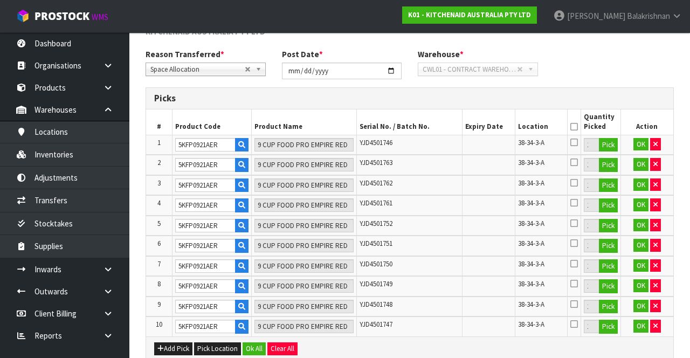
click at [577, 127] on icon at bounding box center [574, 127] width 8 height 1
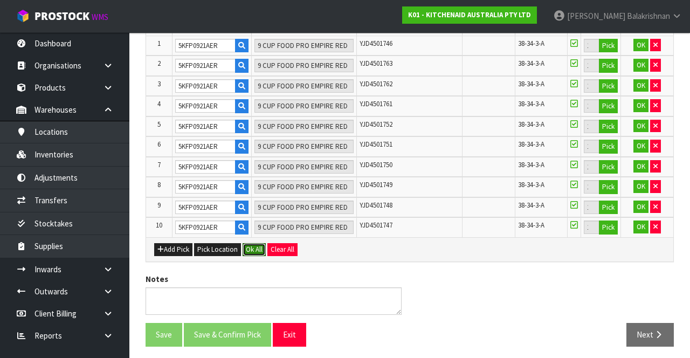
click at [251, 245] on button "Ok All" at bounding box center [254, 249] width 23 height 13
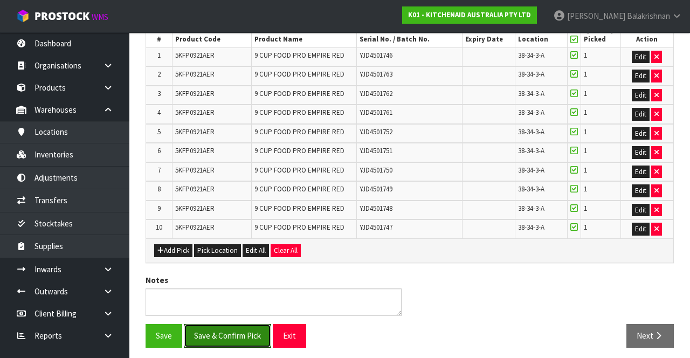
click at [242, 326] on button "Save & Confirm Pick" at bounding box center [227, 335] width 87 height 23
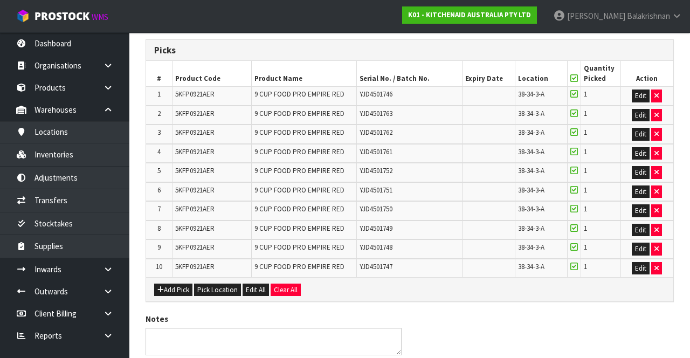
scroll to position [0, 0]
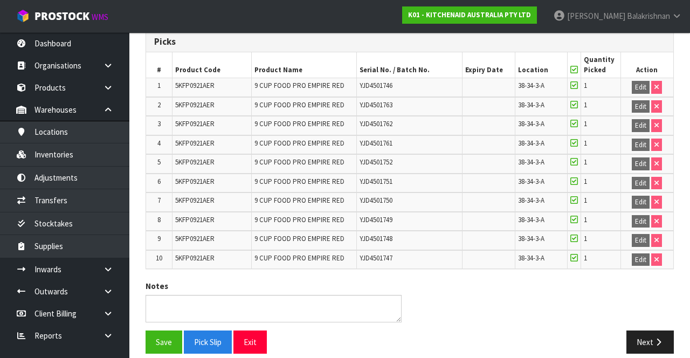
scroll to position [245, 0]
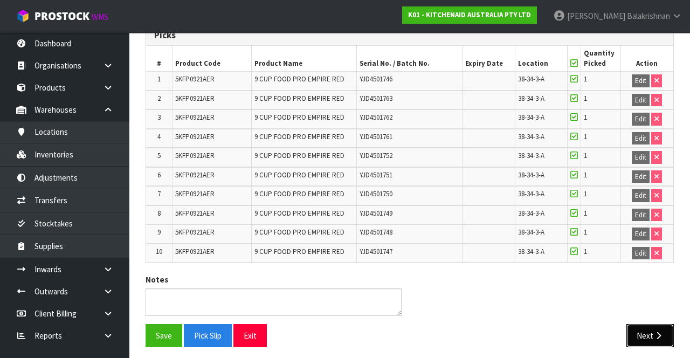
click at [653, 329] on button "Next" at bounding box center [649, 335] width 47 height 23
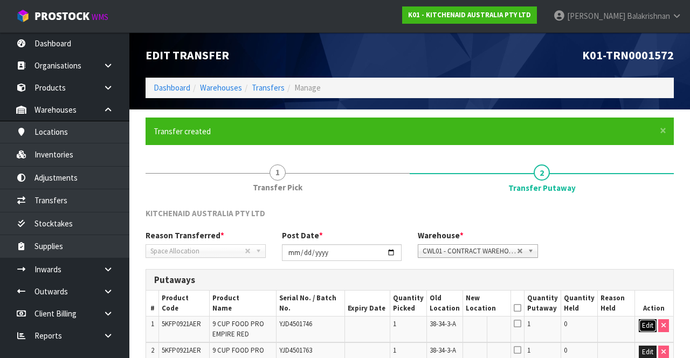
click at [641, 324] on button "Edit" at bounding box center [648, 325] width 18 height 13
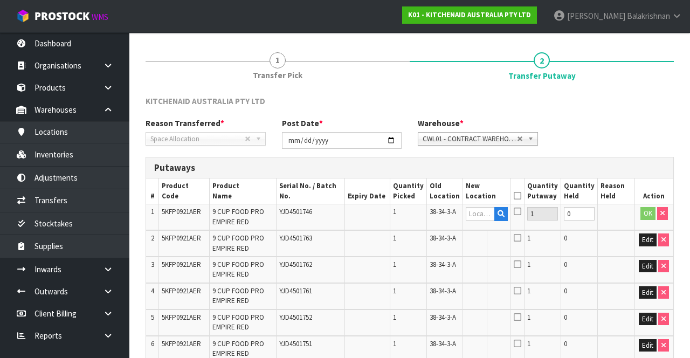
scroll to position [112, 0]
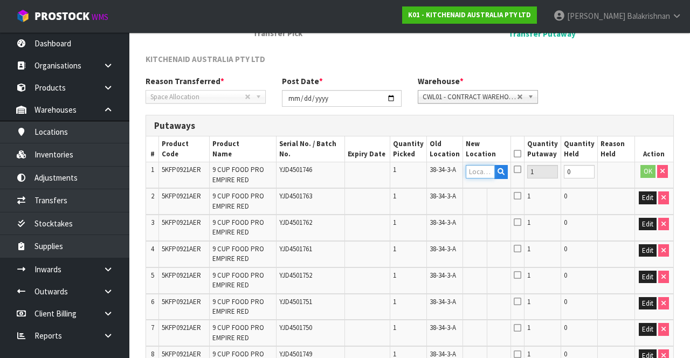
click at [483, 173] on input "text" at bounding box center [480, 171] width 29 height 13
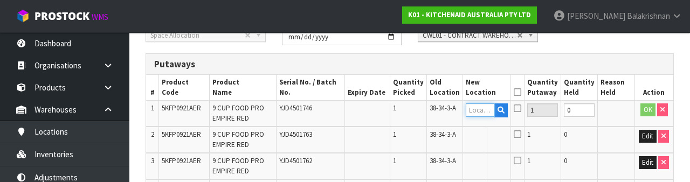
scroll to position [209, 0]
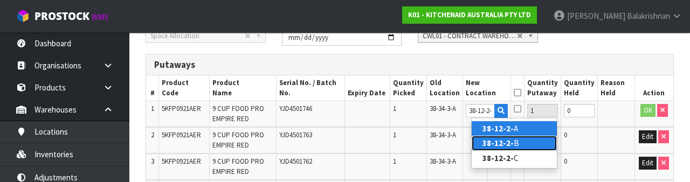
click at [526, 144] on link "38-12-2- B" at bounding box center [514, 143] width 85 height 15
type input "38-12-2-B"
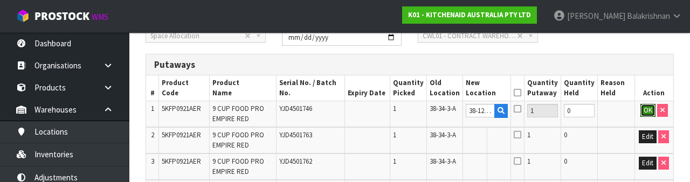
click at [644, 111] on button "OK" at bounding box center [647, 110] width 15 height 13
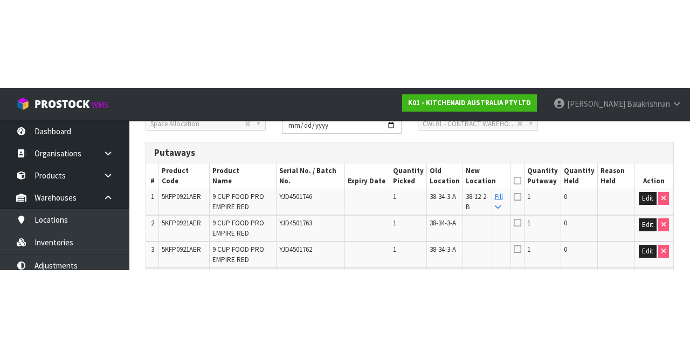
scroll to position [215, 0]
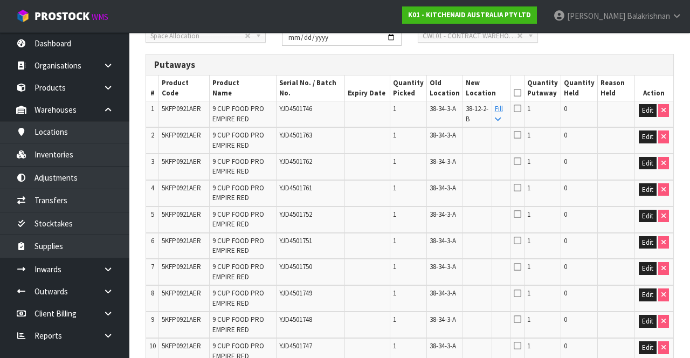
click at [503, 109] on link "Fill" at bounding box center [499, 113] width 8 height 19
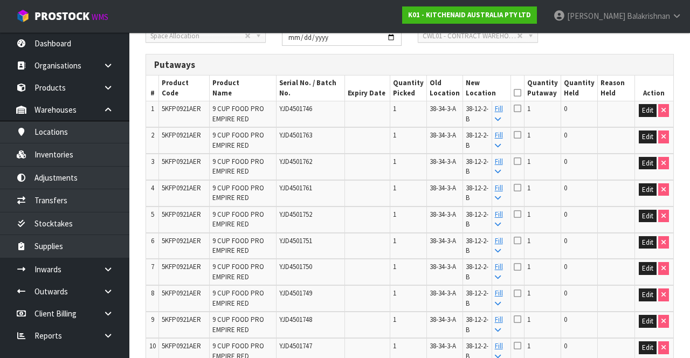
click at [521, 93] on icon at bounding box center [518, 93] width 8 height 1
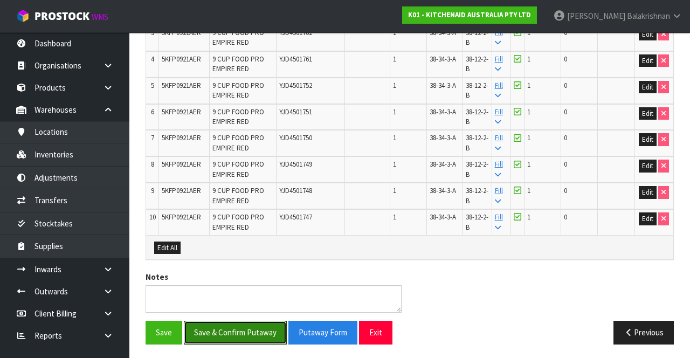
click at [248, 332] on button "Save & Confirm Putaway" at bounding box center [235, 332] width 103 height 23
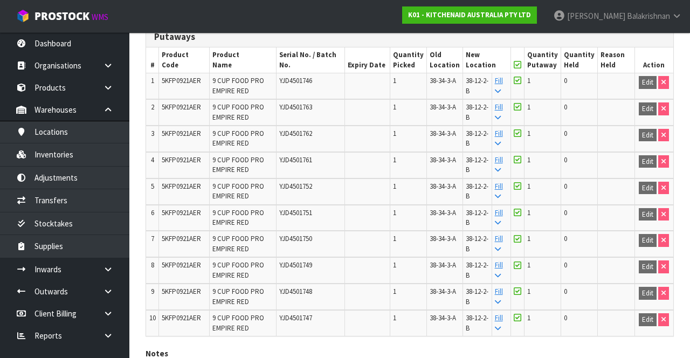
scroll to position [320, 0]
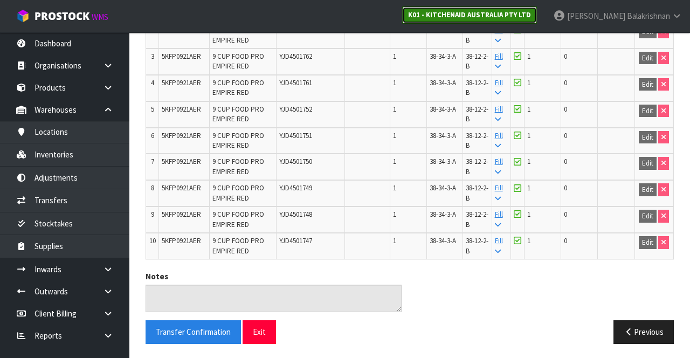
click at [520, 9] on link "K01 - KITCHENAID AUSTRALIA PTY LTD" at bounding box center [469, 14] width 135 height 17
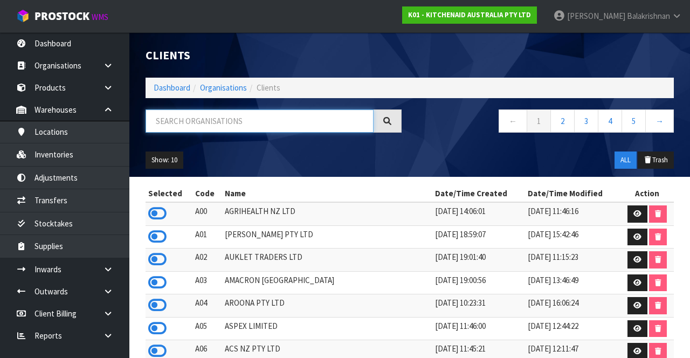
click at [271, 121] on input "text" at bounding box center [260, 120] width 228 height 23
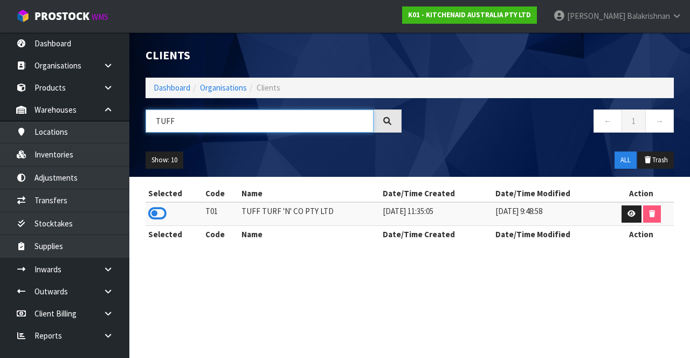
type input "TUFF"
click at [150, 213] on icon at bounding box center [157, 213] width 18 height 16
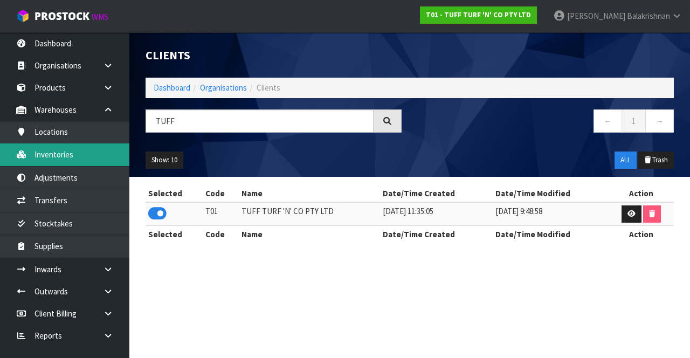
click at [37, 162] on link "Inventories" at bounding box center [64, 154] width 129 height 22
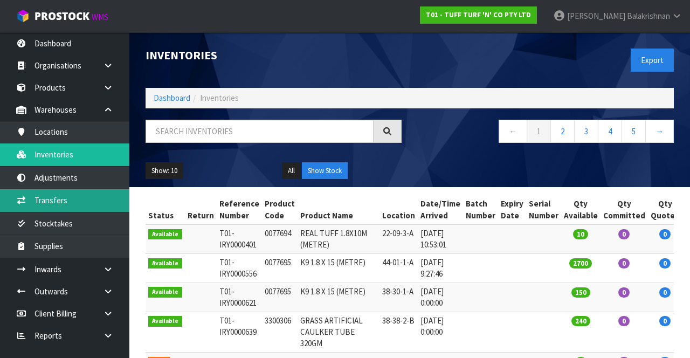
click at [35, 196] on link "Transfers" at bounding box center [64, 200] width 129 height 22
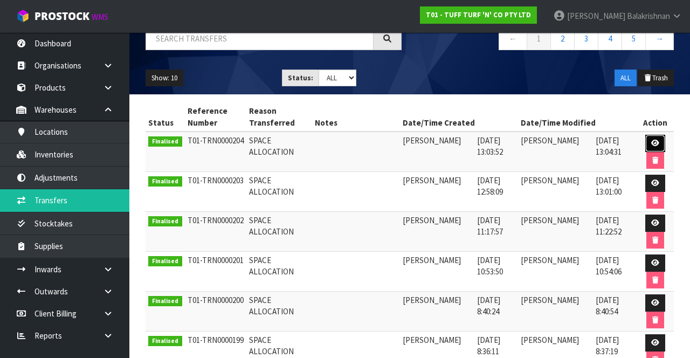
click at [656, 140] on icon at bounding box center [655, 143] width 8 height 7
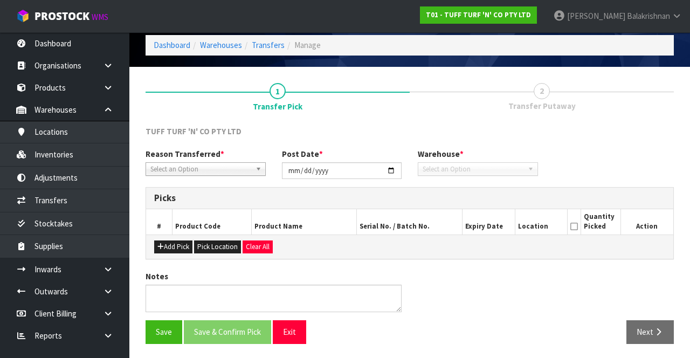
type input "[DATE]"
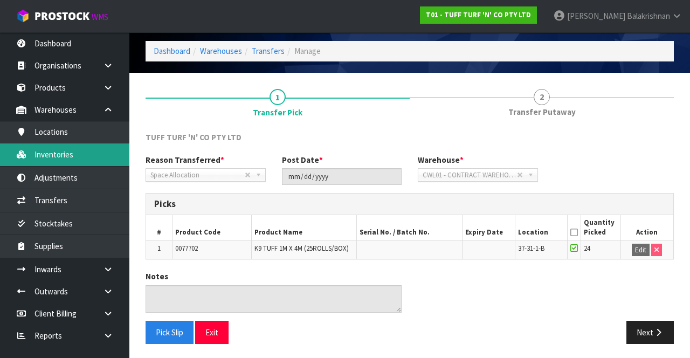
click at [46, 153] on link "Inventories" at bounding box center [64, 154] width 129 height 22
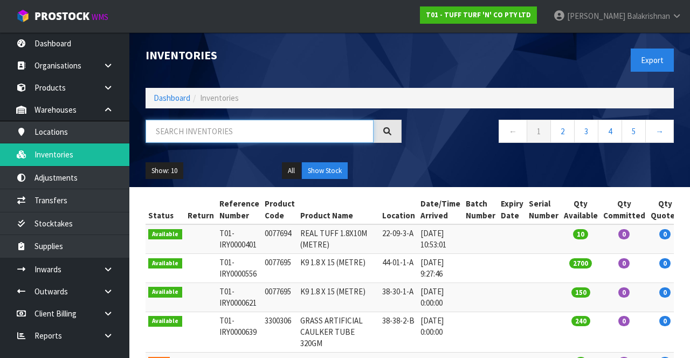
click at [325, 130] on input "text" at bounding box center [260, 131] width 228 height 23
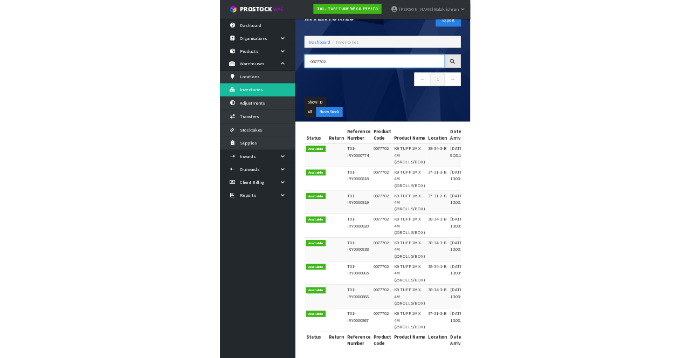
scroll to position [40, 0]
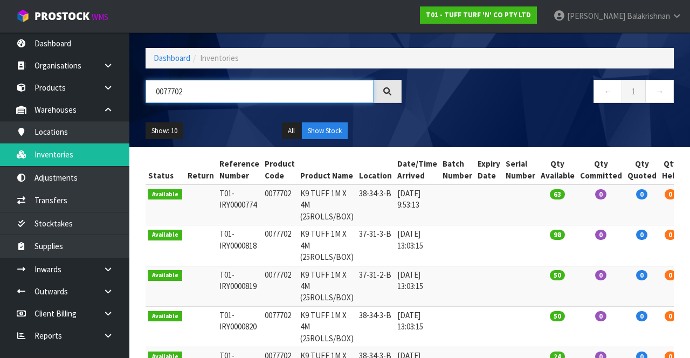
type input "0077702"
copy td "0077702"
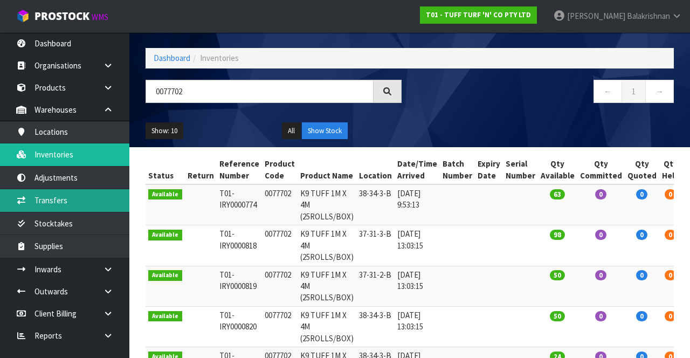
click at [72, 197] on link "Transfers" at bounding box center [64, 200] width 129 height 22
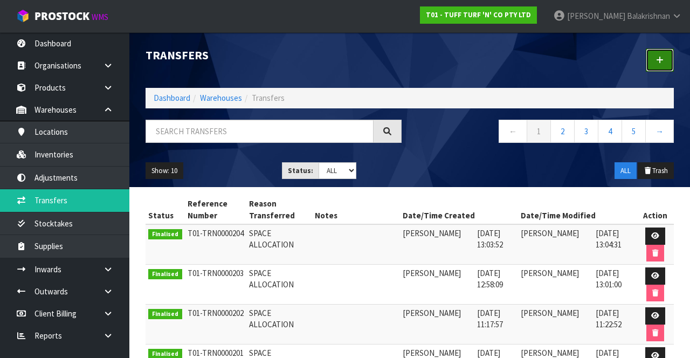
click at [661, 67] on link at bounding box center [660, 60] width 28 height 23
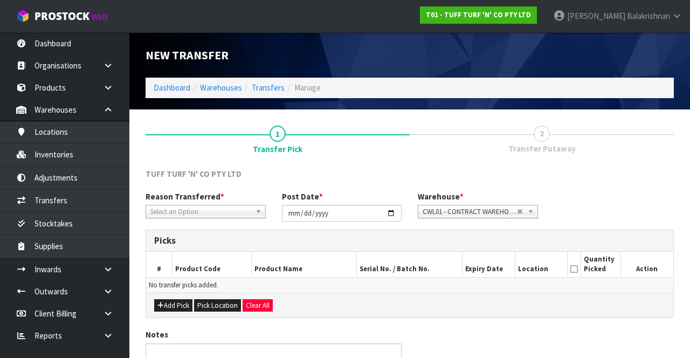
click at [221, 199] on span "*" at bounding box center [223, 196] width 4 height 10
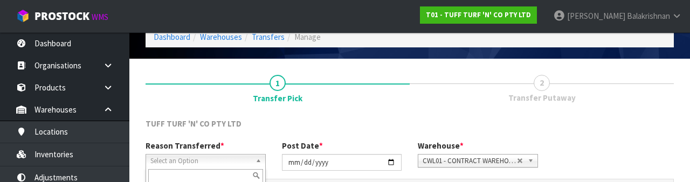
scroll to position [129, 0]
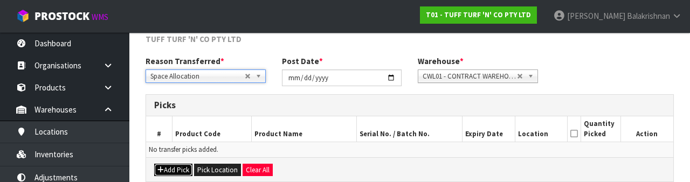
click at [175, 164] on button "Add Pick" at bounding box center [173, 170] width 38 height 13
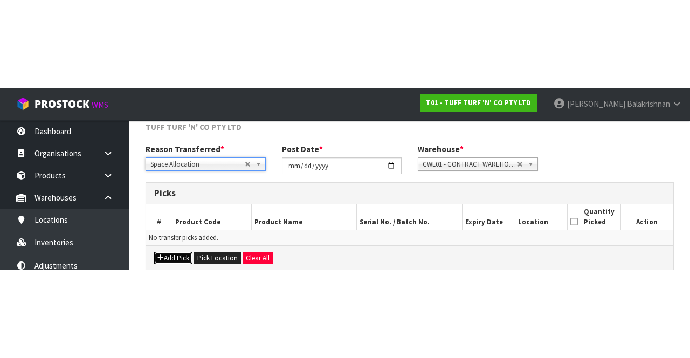
scroll to position [61, 0]
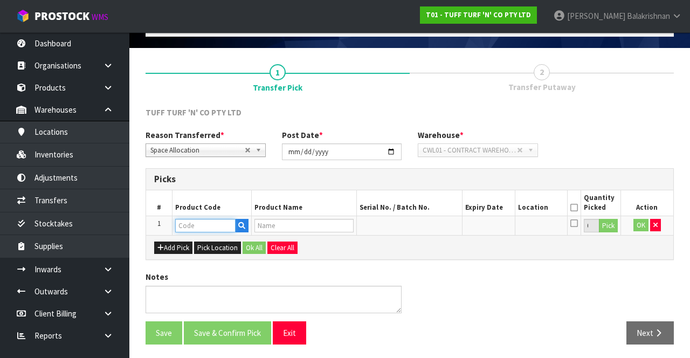
click at [203, 222] on input "text" at bounding box center [205, 225] width 60 height 13
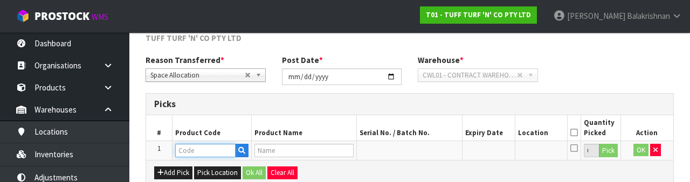
scroll to position [189, 0]
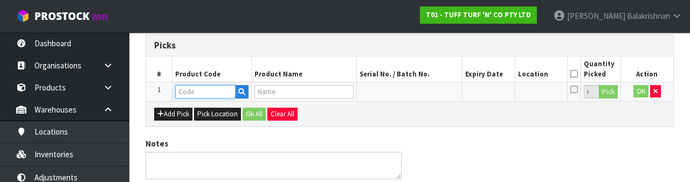
type input "0077702"
type input "K9 TUFF 1M X 4M (25ROLLS/BOX)"
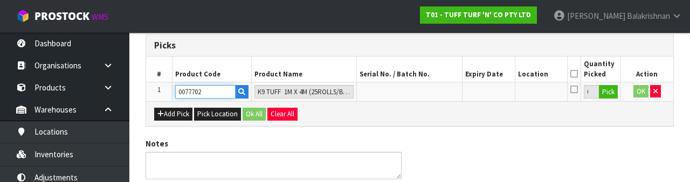
type input "0077702"
click at [611, 95] on button "Pick" at bounding box center [608, 92] width 19 height 14
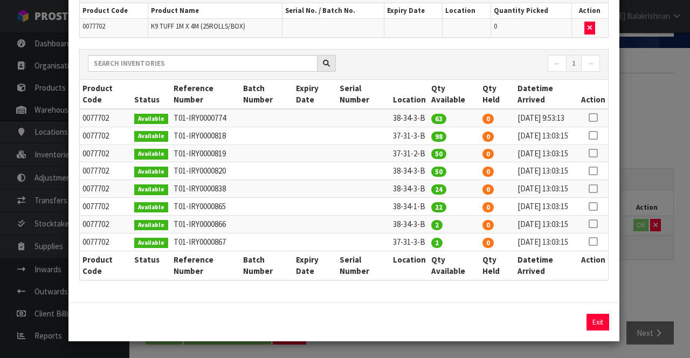
scroll to position [105, 0]
click at [594, 153] on icon at bounding box center [593, 153] width 9 height 1
click at [566, 322] on button "Assign Pick" at bounding box center [561, 322] width 44 height 17
type input "50"
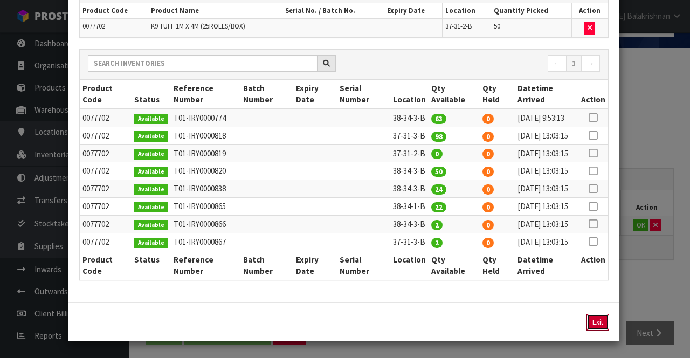
click at [597, 323] on button "Exit" at bounding box center [598, 322] width 23 height 17
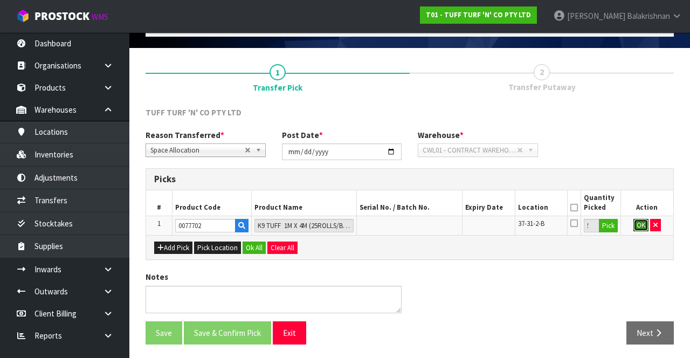
click at [635, 226] on button "OK" at bounding box center [640, 225] width 15 height 13
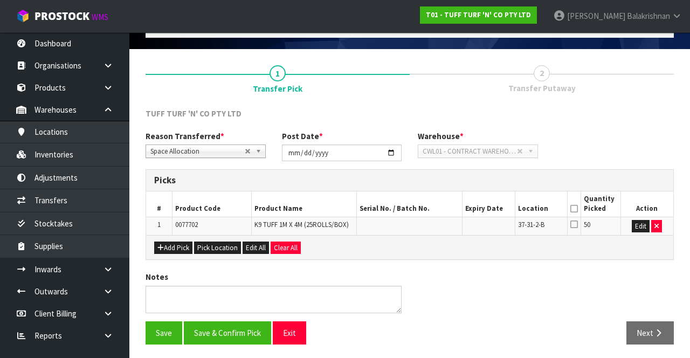
click at [576, 209] on icon at bounding box center [574, 209] width 8 height 1
click at [210, 332] on button "Save & Confirm Pick" at bounding box center [227, 332] width 87 height 23
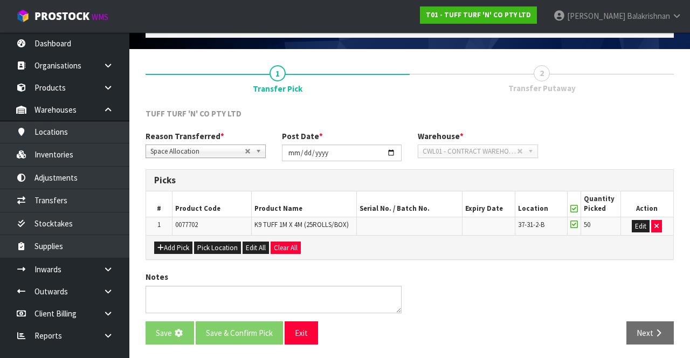
scroll to position [0, 0]
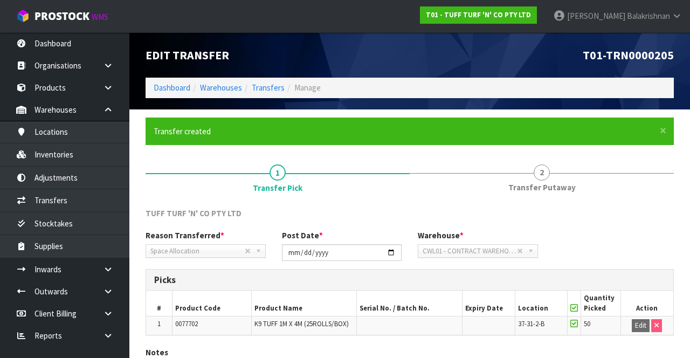
scroll to position [76, 0]
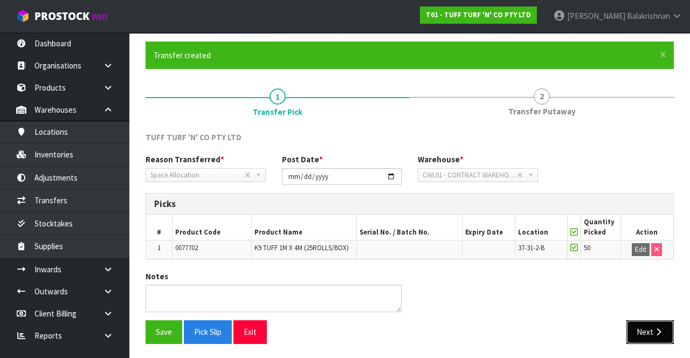
click at [660, 328] on icon "button" at bounding box center [658, 332] width 10 height 8
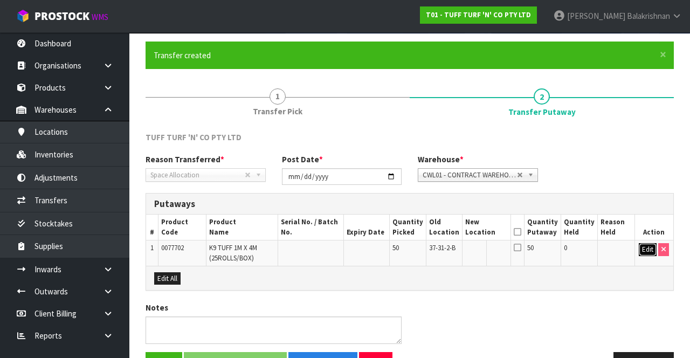
click at [646, 247] on button "Edit" at bounding box center [648, 249] width 18 height 13
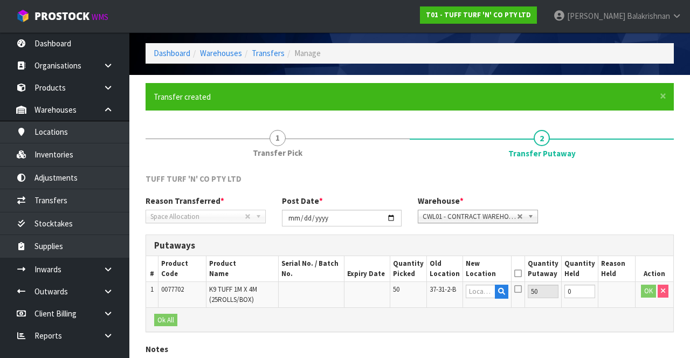
scroll to position [34, 0]
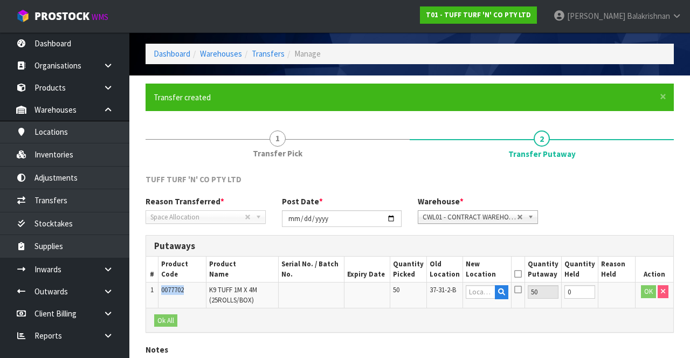
copy span "0077702"
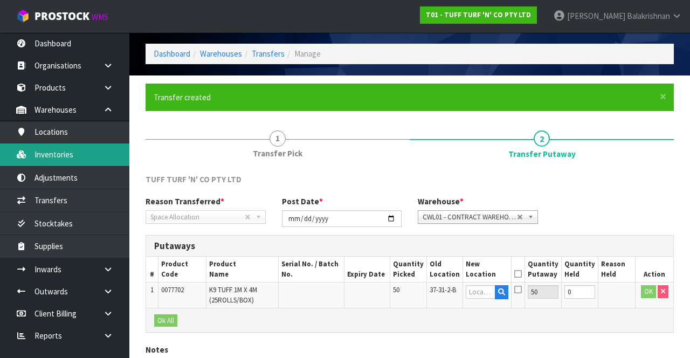
click at [72, 151] on link "Inventories" at bounding box center [64, 154] width 129 height 22
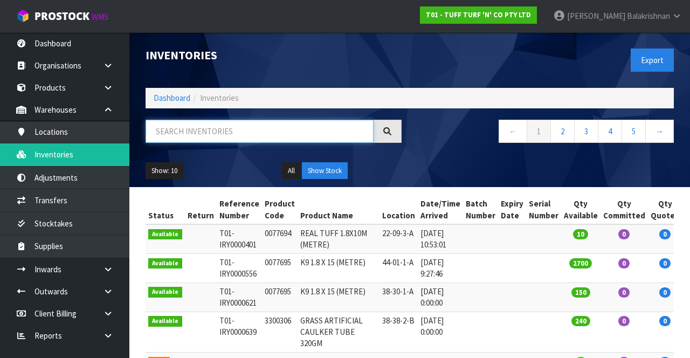
click at [252, 134] on input "text" at bounding box center [260, 131] width 228 height 23
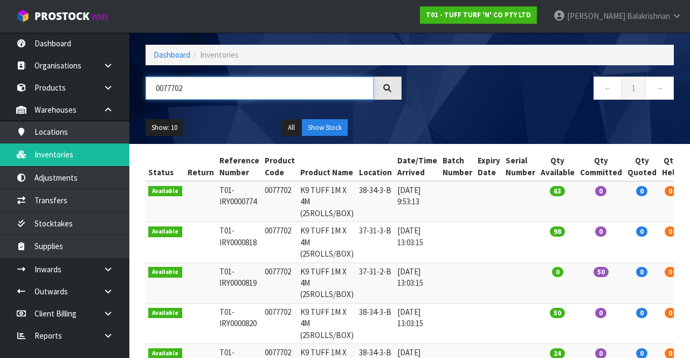
scroll to position [39, 0]
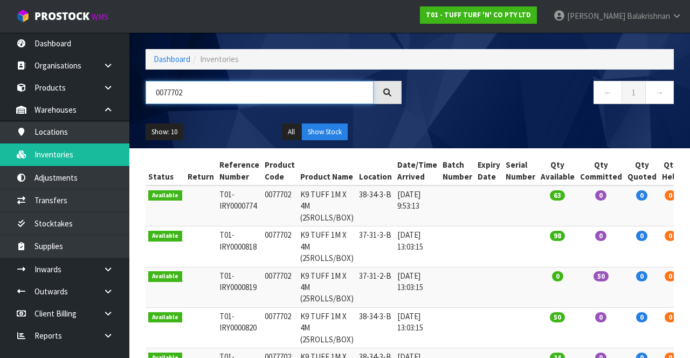
type input "0077702"
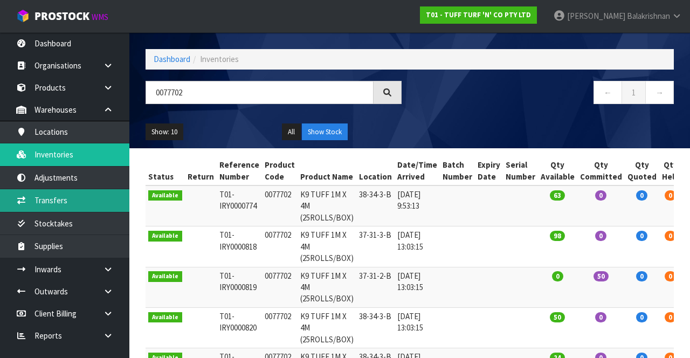
click at [81, 202] on link "Transfers" at bounding box center [64, 200] width 129 height 22
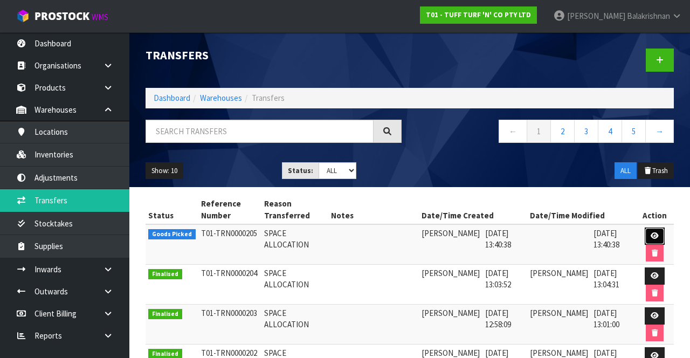
click at [656, 233] on icon at bounding box center [655, 235] width 8 height 7
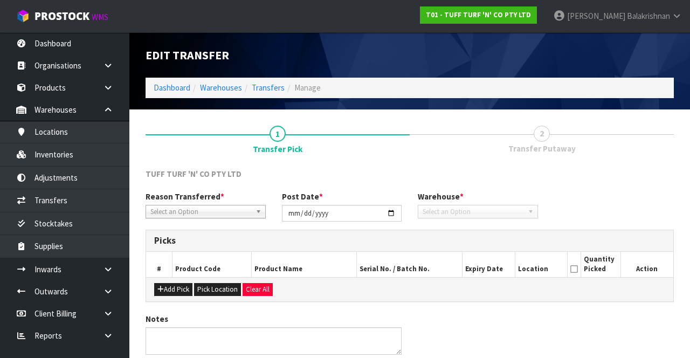
type input "[DATE]"
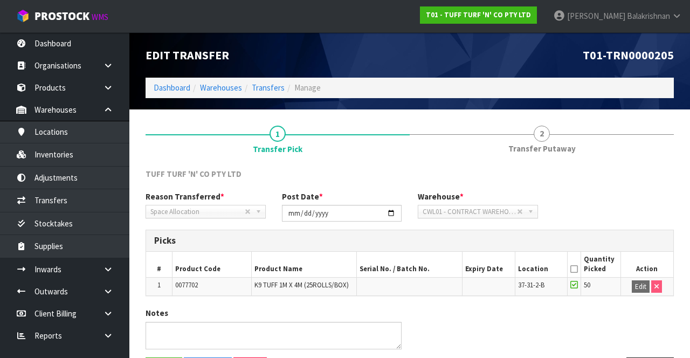
scroll to position [37, 0]
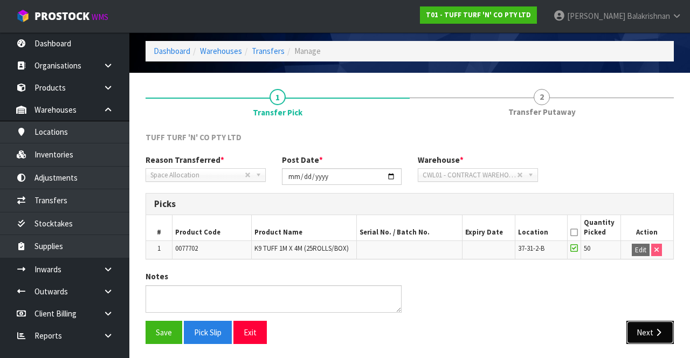
click at [650, 327] on button "Next" at bounding box center [649, 332] width 47 height 23
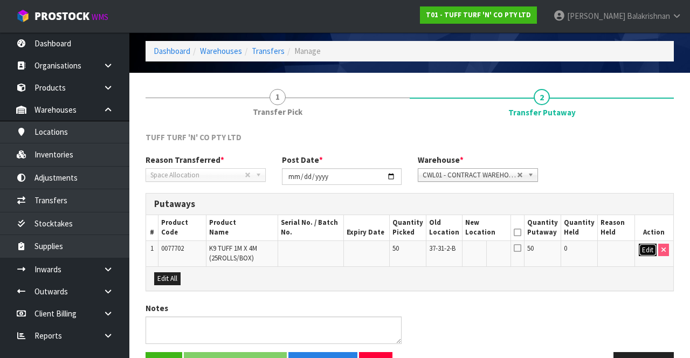
click at [639, 250] on button "Edit" at bounding box center [648, 250] width 18 height 13
click at [488, 250] on input "text" at bounding box center [481, 250] width 30 height 13
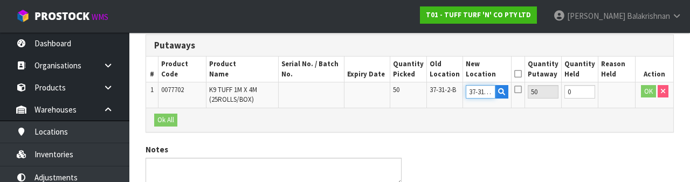
scroll to position [0, 2]
click at [493, 91] on input "37-31-2-B" at bounding box center [481, 91] width 30 height 13
type input "37-31-3-B"
click at [645, 94] on button "OK" at bounding box center [648, 91] width 15 height 13
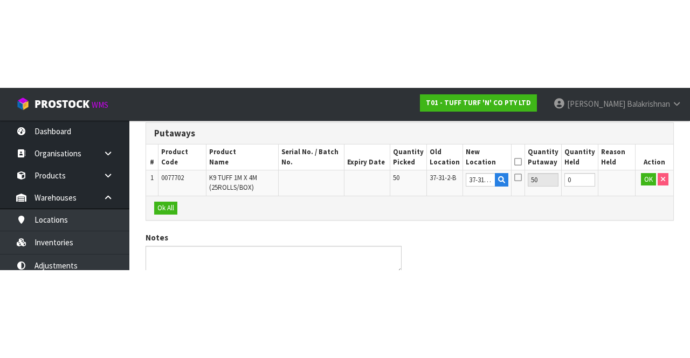
scroll to position [68, 0]
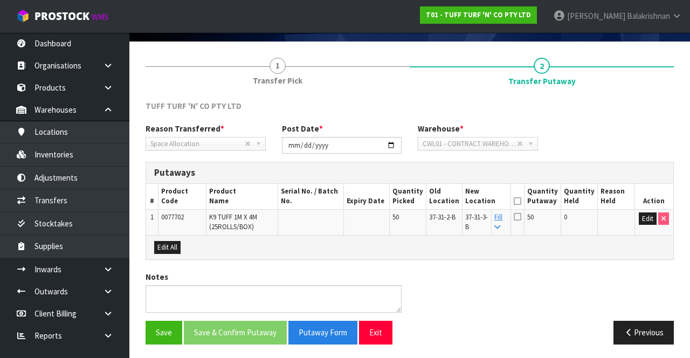
click at [521, 201] on icon at bounding box center [518, 201] width 8 height 1
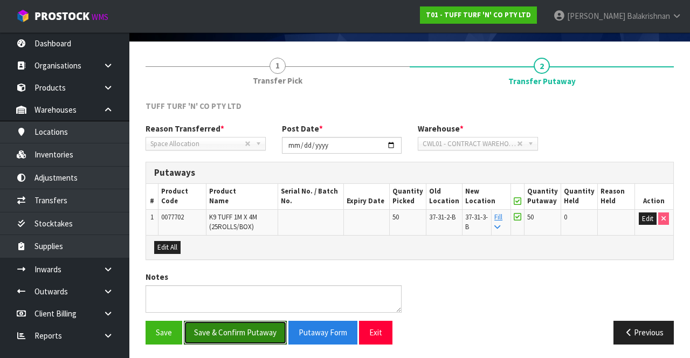
click at [238, 336] on button "Save & Confirm Putaway" at bounding box center [235, 332] width 103 height 23
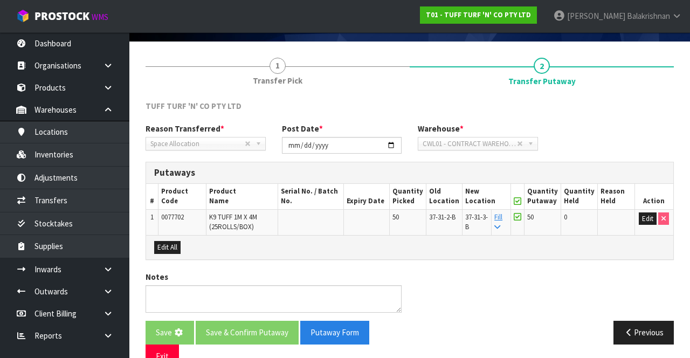
scroll to position [0, 0]
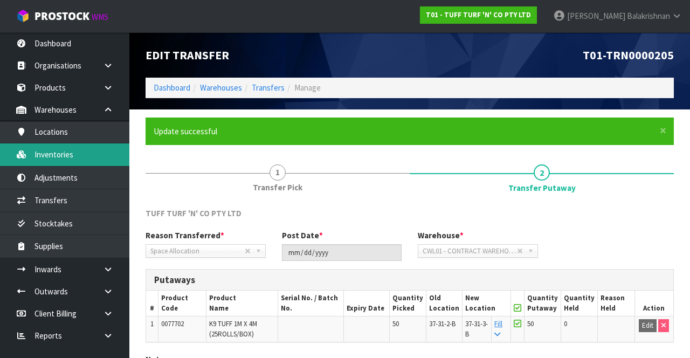
click at [44, 159] on link "Inventories" at bounding box center [64, 154] width 129 height 22
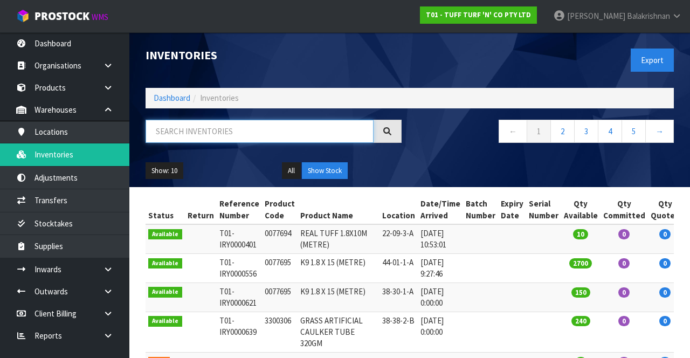
click at [199, 130] on input "text" at bounding box center [260, 131] width 228 height 23
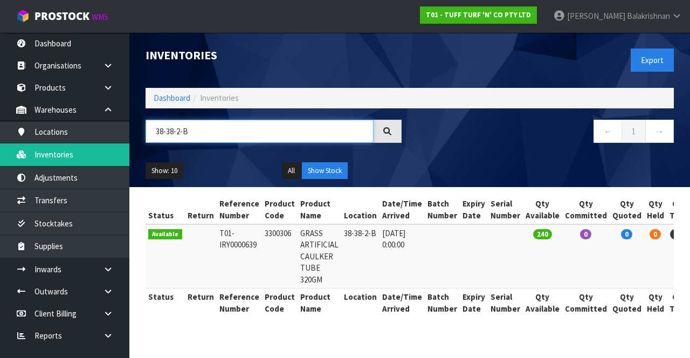
type input "38-38-2-B"
copy td "3300306"
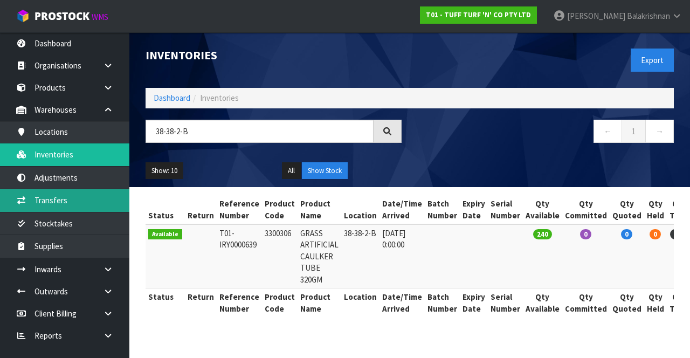
click at [72, 191] on link "Transfers" at bounding box center [64, 200] width 129 height 22
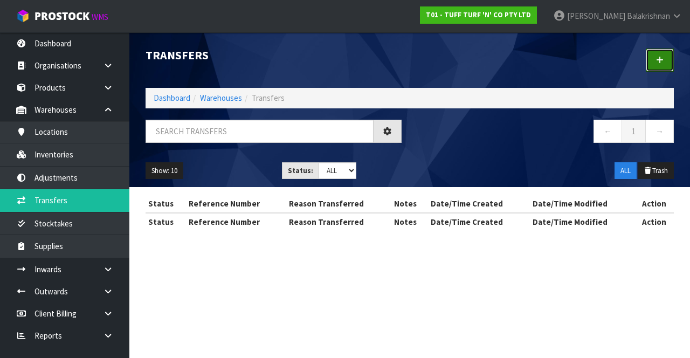
click at [655, 57] on link at bounding box center [660, 60] width 28 height 23
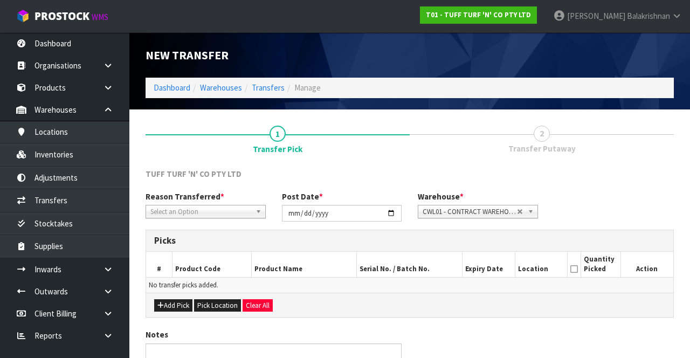
click at [205, 199] on label "Reason Transferred *" at bounding box center [185, 196] width 79 height 11
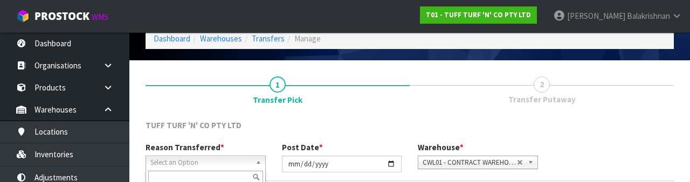
scroll to position [129, 0]
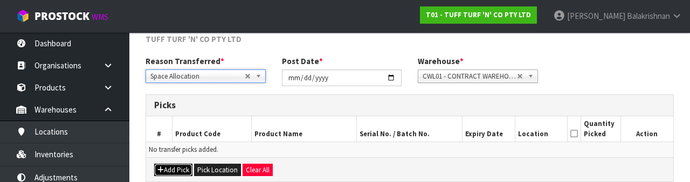
click at [178, 167] on button "Add Pick" at bounding box center [173, 170] width 38 height 13
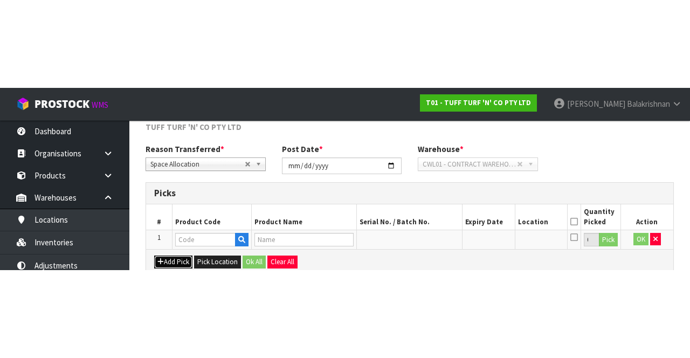
scroll to position [61, 0]
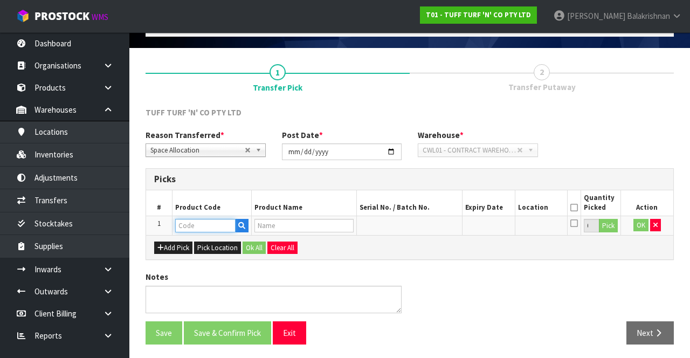
click at [202, 226] on input "text" at bounding box center [205, 225] width 60 height 13
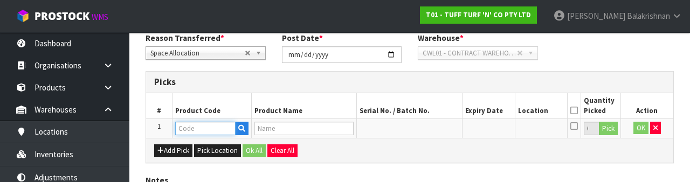
scroll to position [189, 0]
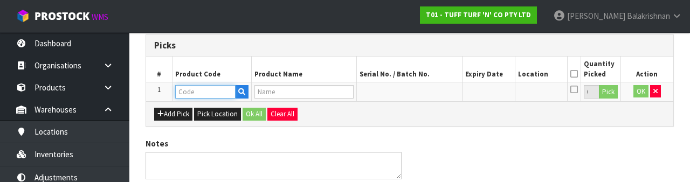
type input "3300306"
type input "GRASS ARTIFICIAL CAULKER TUBE 320GM"
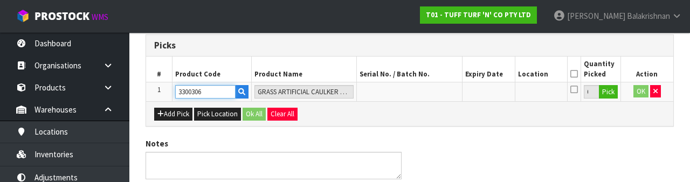
type input "3300306"
click at [609, 91] on button "Pick" at bounding box center [608, 92] width 19 height 14
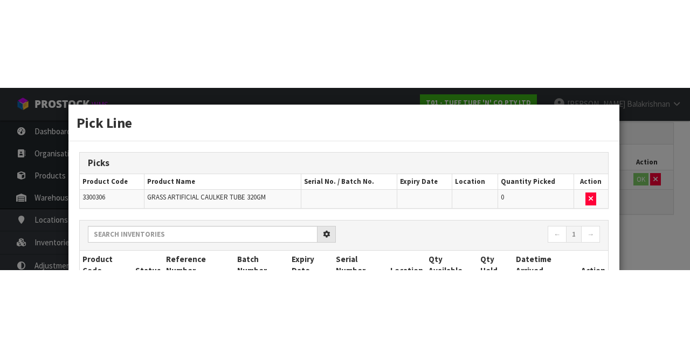
scroll to position [61, 0]
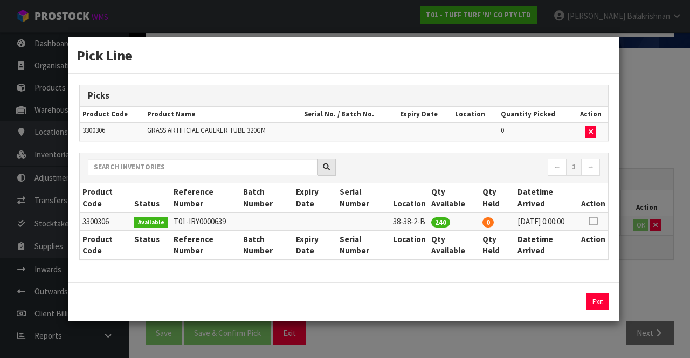
click at [597, 221] on icon at bounding box center [593, 221] width 9 height 1
click at [562, 310] on button "Assign Pick" at bounding box center [561, 301] width 44 height 17
type input "240"
click at [596, 305] on button "Exit" at bounding box center [598, 301] width 23 height 17
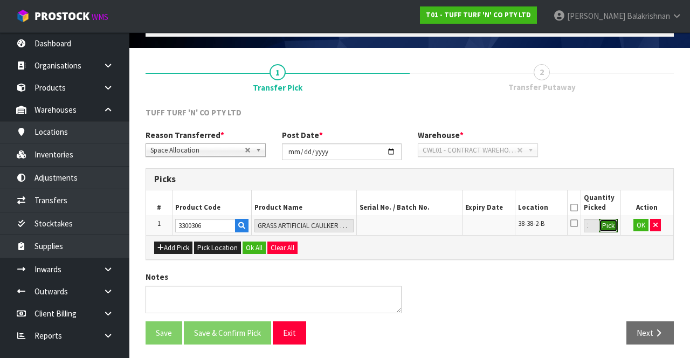
scroll to position [0, 0]
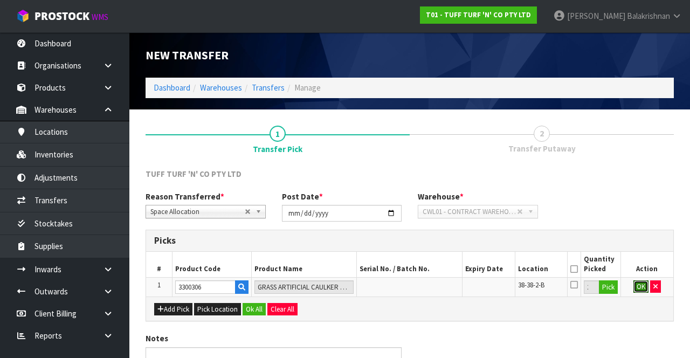
click at [639, 287] on button "OK" at bounding box center [640, 286] width 15 height 13
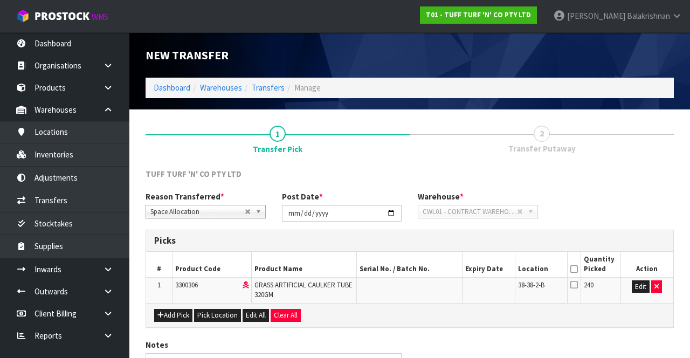
click at [577, 269] on icon at bounding box center [574, 269] width 8 height 1
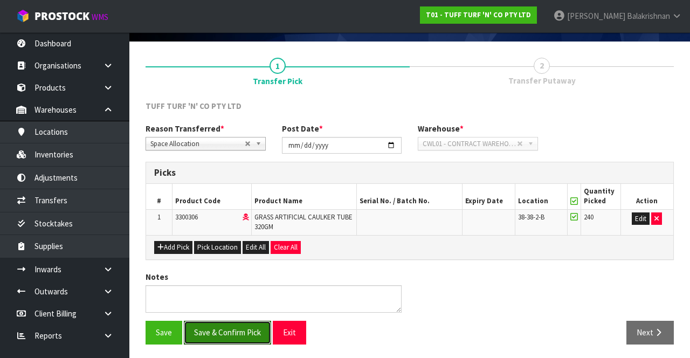
click at [205, 327] on button "Save & Confirm Pick" at bounding box center [227, 332] width 87 height 23
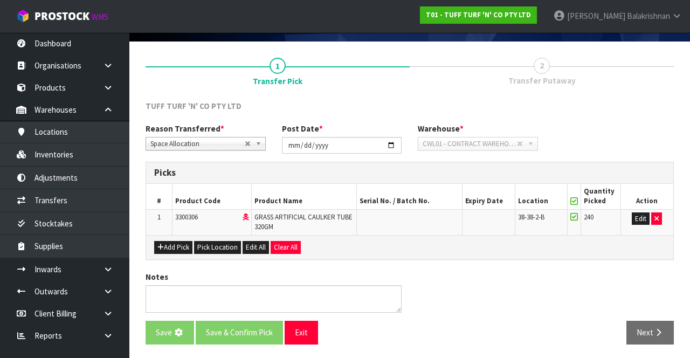
scroll to position [0, 0]
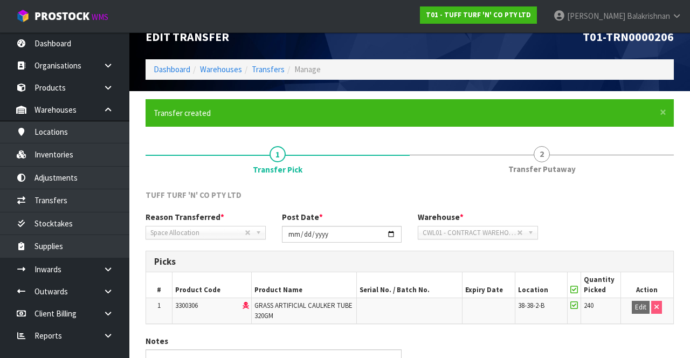
scroll to position [83, 0]
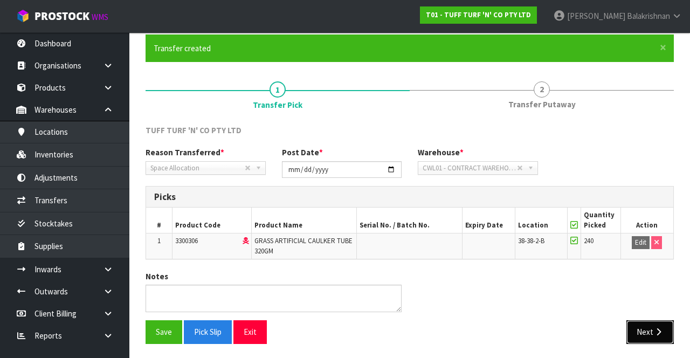
click at [656, 328] on icon "button" at bounding box center [658, 332] width 10 height 8
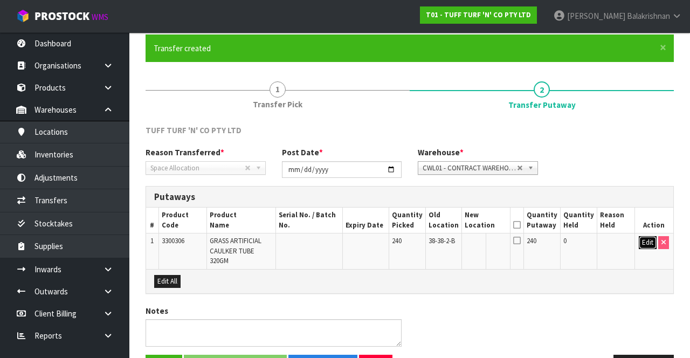
click at [641, 238] on button "Edit" at bounding box center [648, 242] width 18 height 13
click at [490, 240] on input "text" at bounding box center [480, 242] width 30 height 13
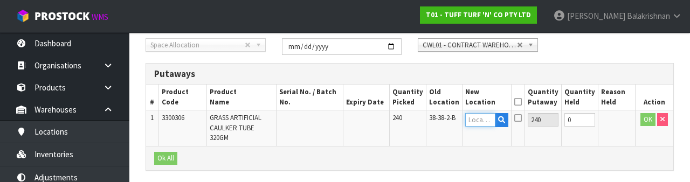
scroll to position [228, 0]
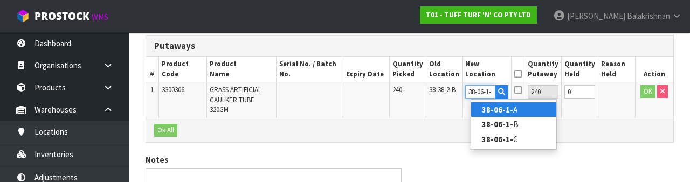
type input "38-06-1-B"
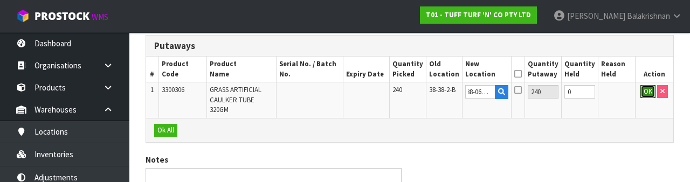
click at [642, 89] on button "OK" at bounding box center [647, 91] width 15 height 13
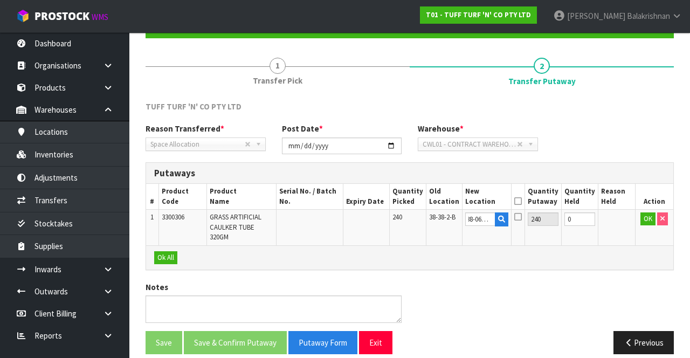
scroll to position [0, 0]
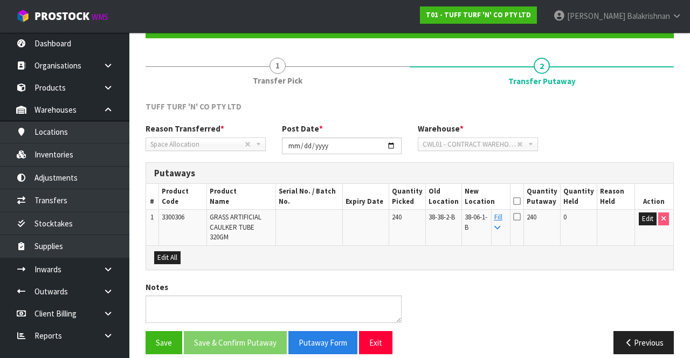
click at [521, 202] on icon at bounding box center [517, 201] width 8 height 1
click at [240, 333] on button "Save & Confirm Putaway" at bounding box center [235, 342] width 103 height 23
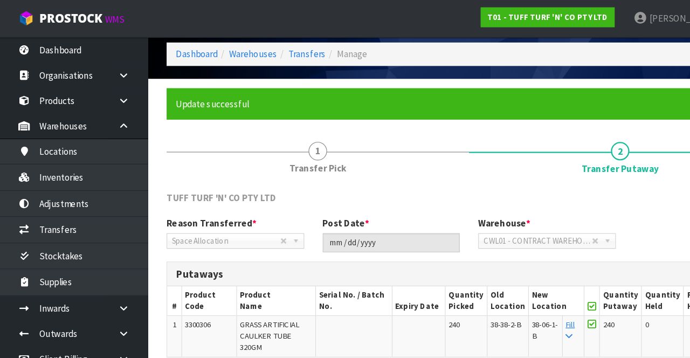
scroll to position [40, 0]
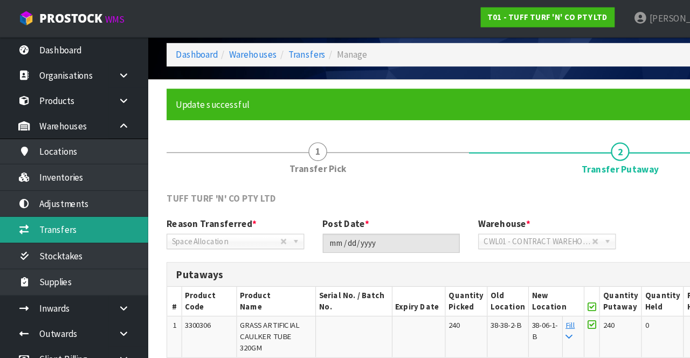
click at [33, 202] on link "Transfers" at bounding box center [64, 200] width 129 height 22
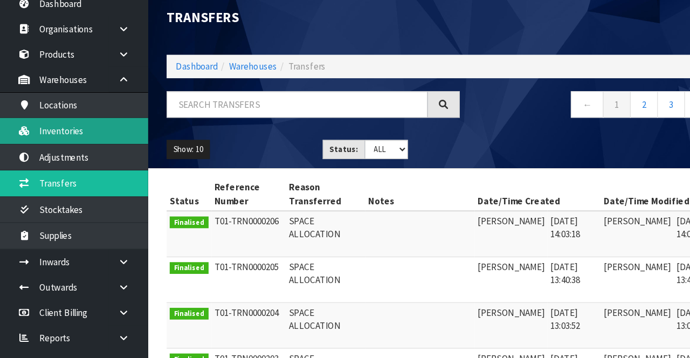
click at [37, 155] on link "Inventories" at bounding box center [64, 154] width 129 height 22
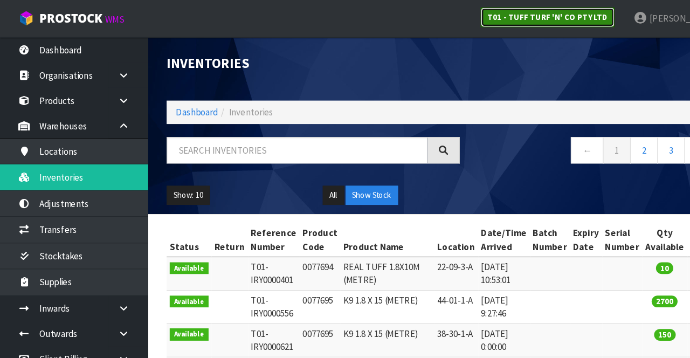
click at [537, 22] on link "T01 - TUFF TURF 'N' CO PTY LTD" at bounding box center [478, 14] width 117 height 17
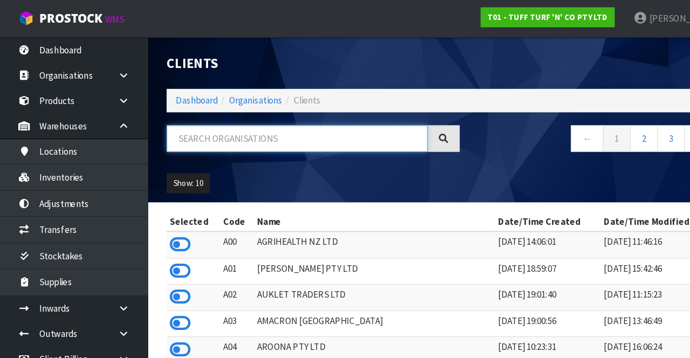
click at [277, 118] on input "text" at bounding box center [260, 120] width 228 height 23
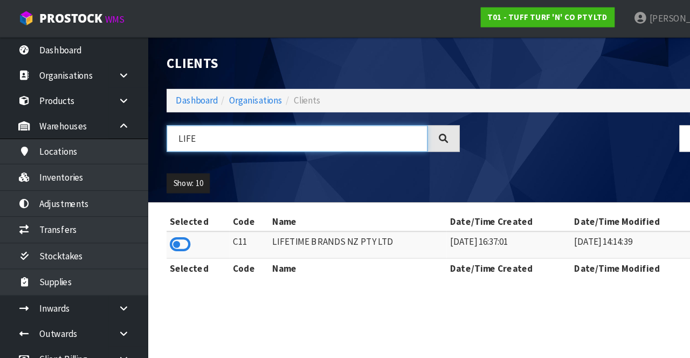
type input "LIFE"
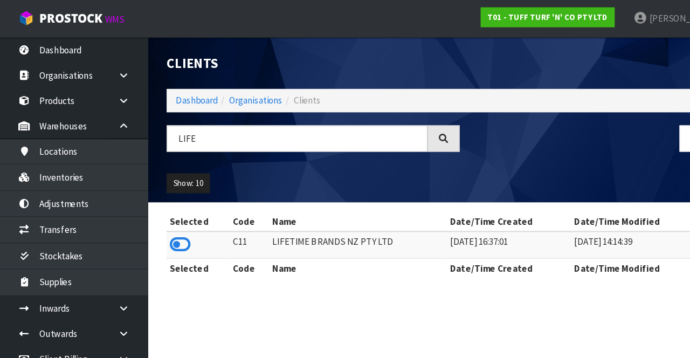
click at [164, 213] on icon at bounding box center [157, 213] width 18 height 16
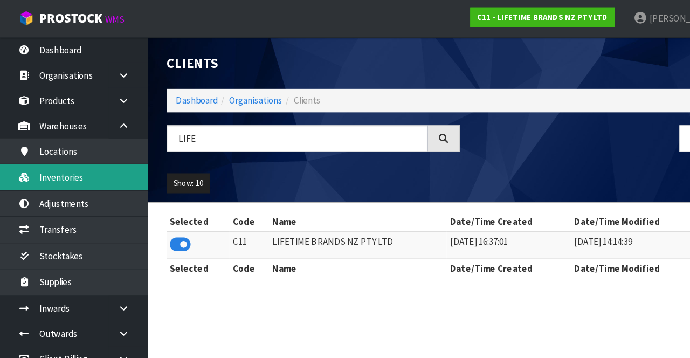
click at [30, 155] on link "Inventories" at bounding box center [64, 154] width 129 height 22
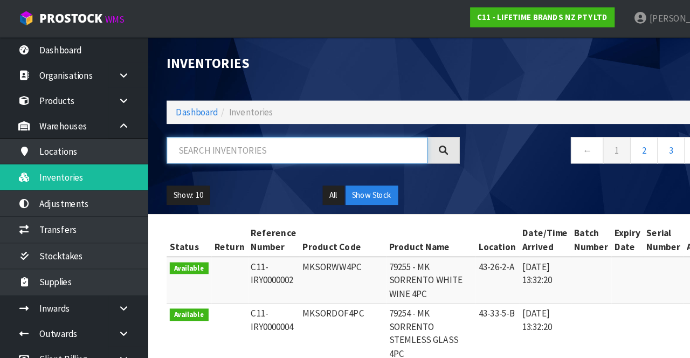
click at [232, 127] on input "text" at bounding box center [260, 131] width 228 height 23
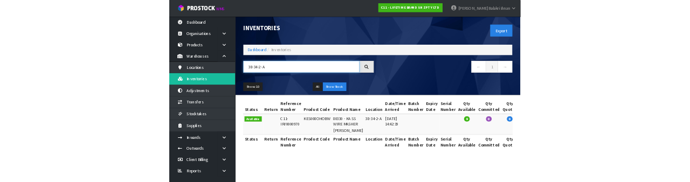
scroll to position [0, 40]
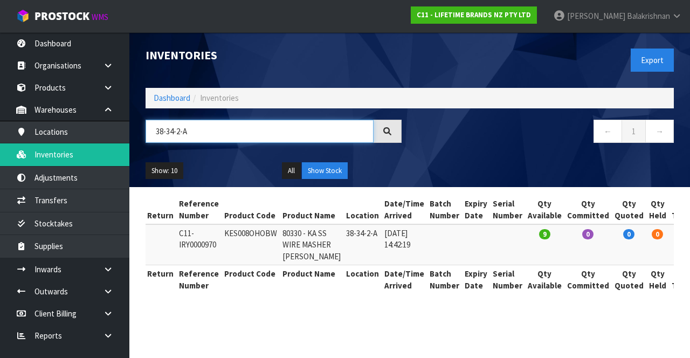
type input "38-34-2-A"
copy td "KES008OHOBW"
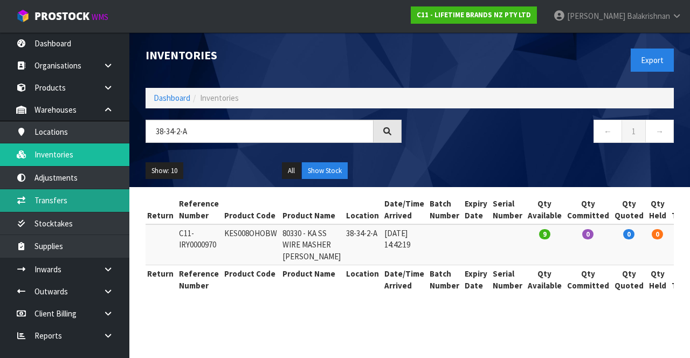
click at [76, 205] on link "Transfers" at bounding box center [64, 200] width 129 height 22
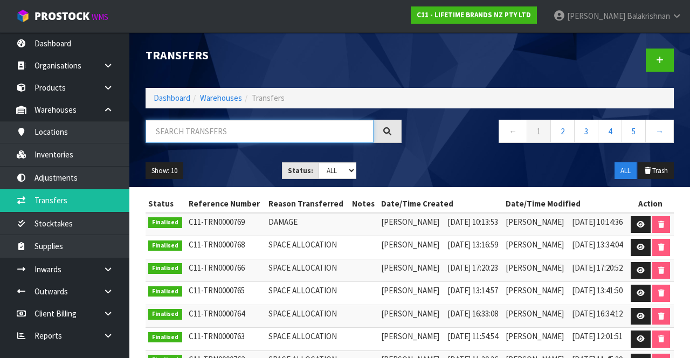
click at [267, 129] on input "text" at bounding box center [260, 131] width 228 height 23
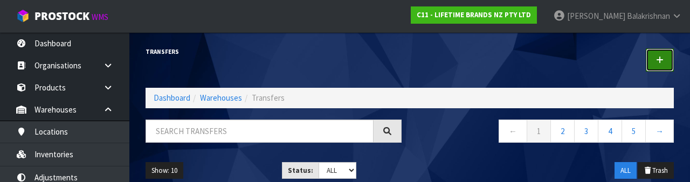
click at [666, 68] on link at bounding box center [660, 60] width 28 height 23
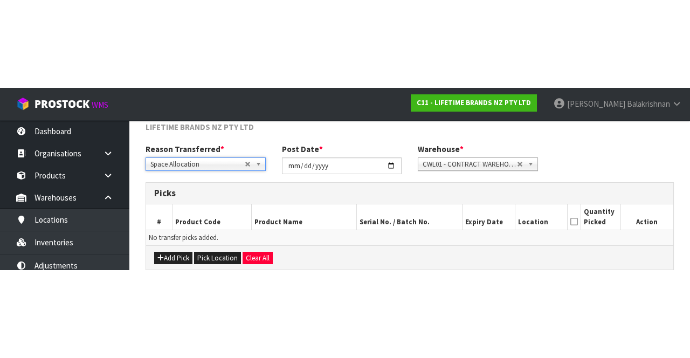
scroll to position [58, 0]
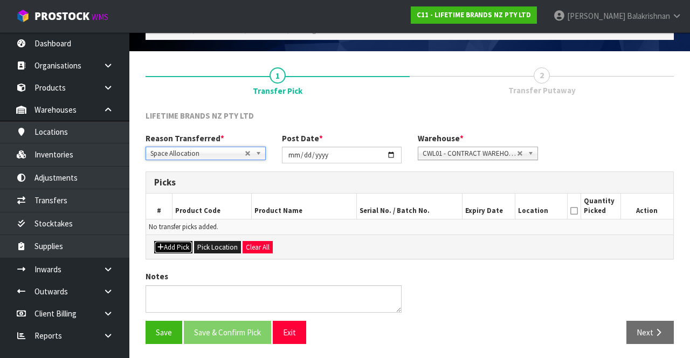
click at [178, 243] on button "Add Pick" at bounding box center [173, 247] width 38 height 13
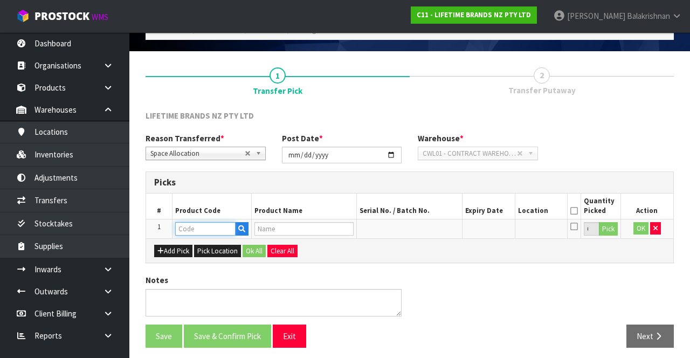
click at [199, 226] on input "text" at bounding box center [205, 228] width 60 height 13
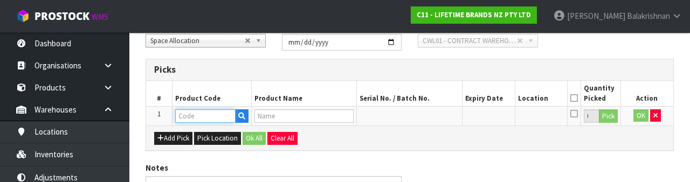
scroll to position [189, 0]
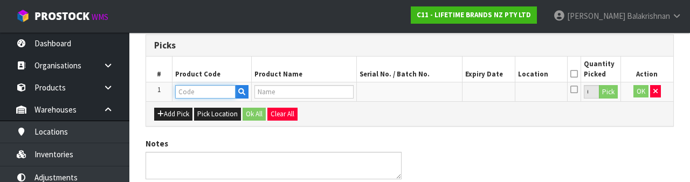
type input "KES008OHOBW"
type input "80330 - KA SS WIRE MASHER [PERSON_NAME]"
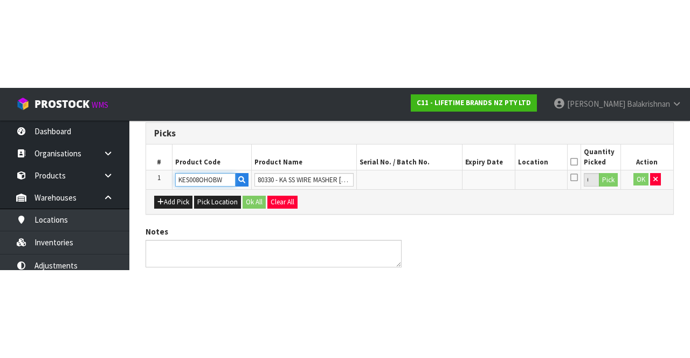
scroll to position [61, 0]
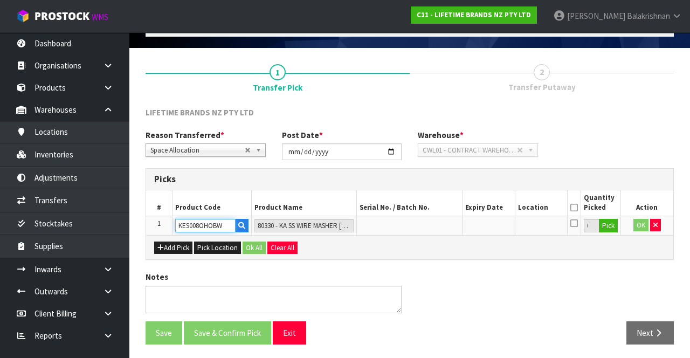
type input "KES008OHOBW"
click at [614, 219] on button "Pick" at bounding box center [608, 226] width 19 height 14
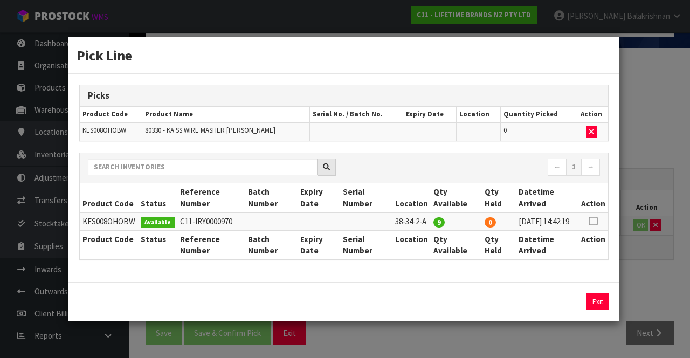
click at [597, 221] on icon at bounding box center [593, 221] width 9 height 1
click at [554, 305] on button "Assign Pick" at bounding box center [561, 301] width 44 height 17
type input "9"
click at [595, 305] on button "Exit" at bounding box center [598, 301] width 23 height 17
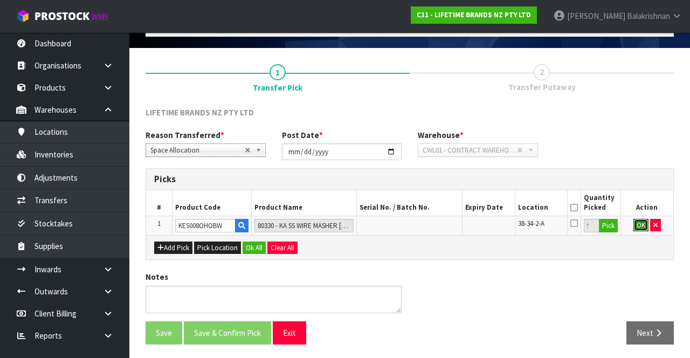
click at [633, 229] on button "OK" at bounding box center [640, 225] width 15 height 13
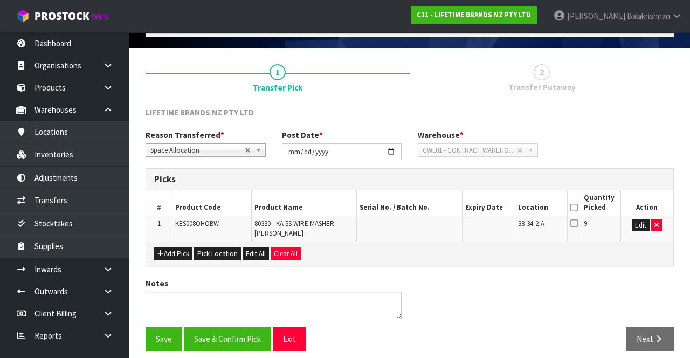
click at [574, 208] on icon at bounding box center [574, 208] width 8 height 1
click at [232, 341] on button "Save & Confirm Pick" at bounding box center [227, 338] width 87 height 23
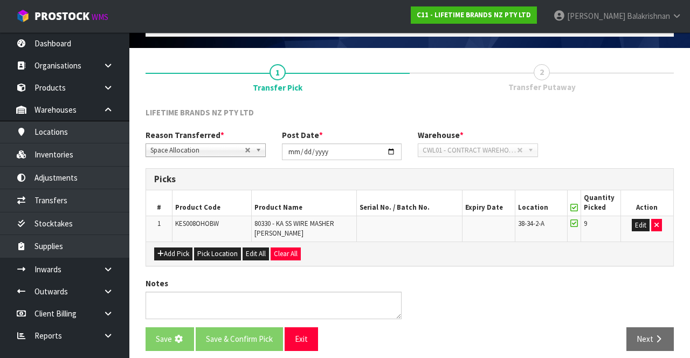
scroll to position [0, 0]
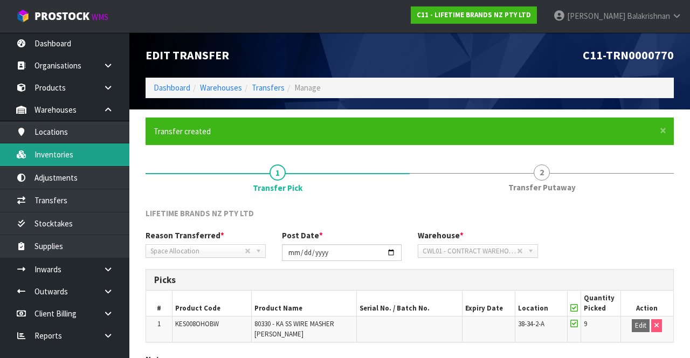
click at [80, 155] on link "Inventories" at bounding box center [64, 154] width 129 height 22
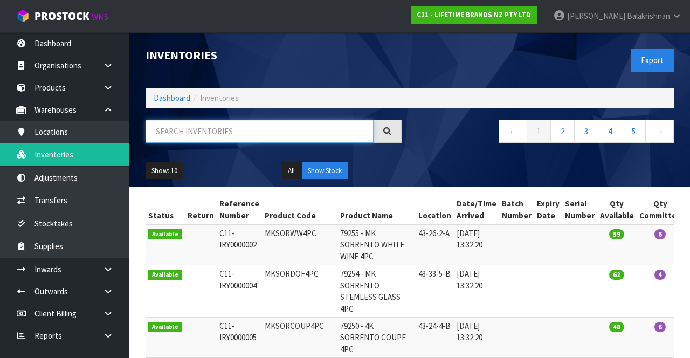
paste input "KES008OHOBW"
type input "KES008OHOBW"
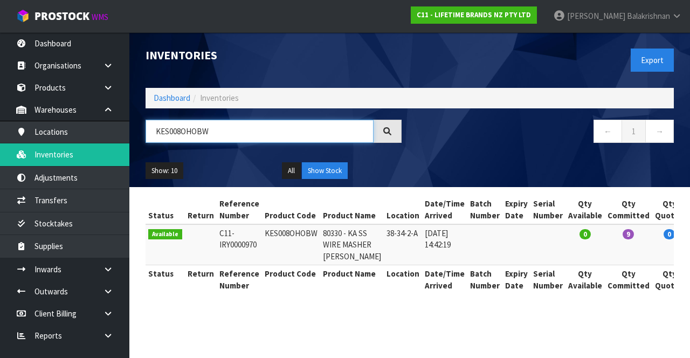
scroll to position [0, 40]
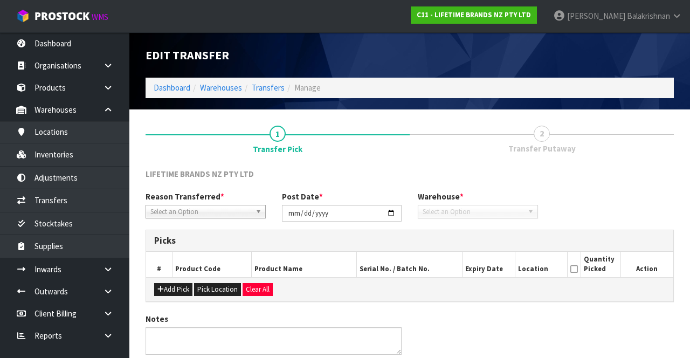
type input "[DATE]"
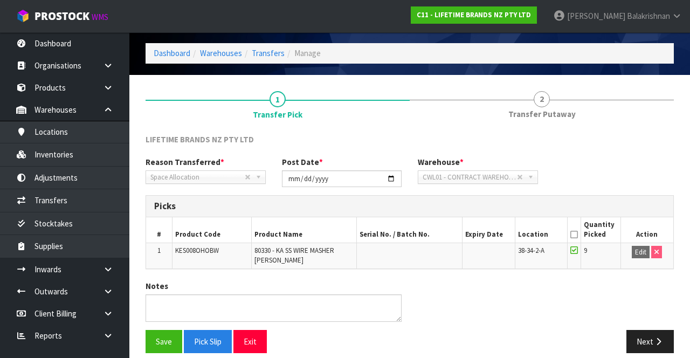
scroll to position [44, 0]
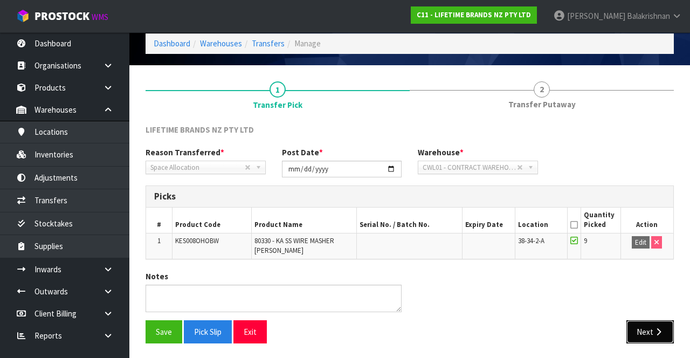
click at [651, 330] on button "Next" at bounding box center [649, 331] width 47 height 23
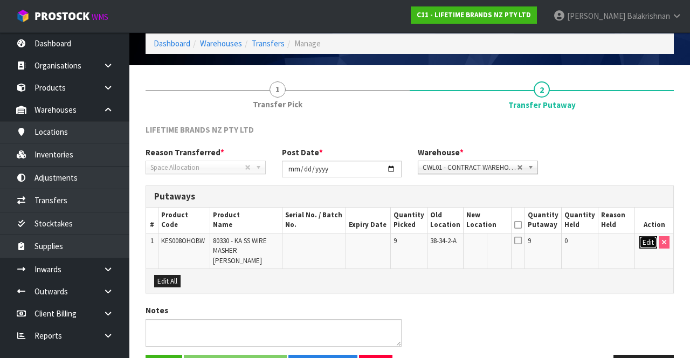
click at [643, 246] on button "Edit" at bounding box center [648, 242] width 18 height 13
click at [487, 243] on input "text" at bounding box center [481, 242] width 29 height 13
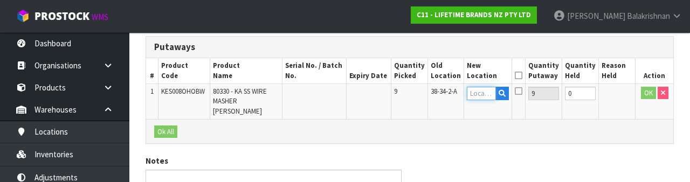
scroll to position [189, 0]
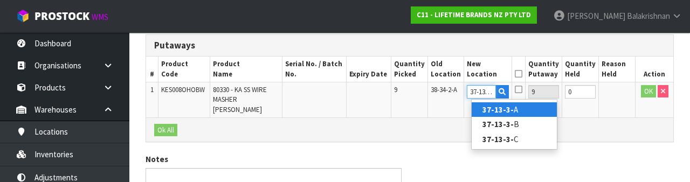
type input "37-13-3-C"
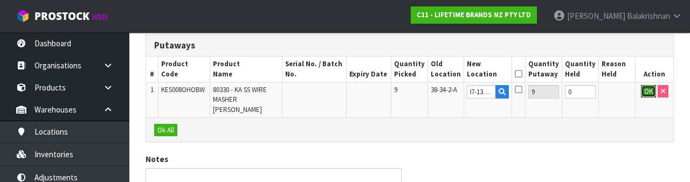
click at [646, 94] on button "OK" at bounding box center [648, 91] width 15 height 13
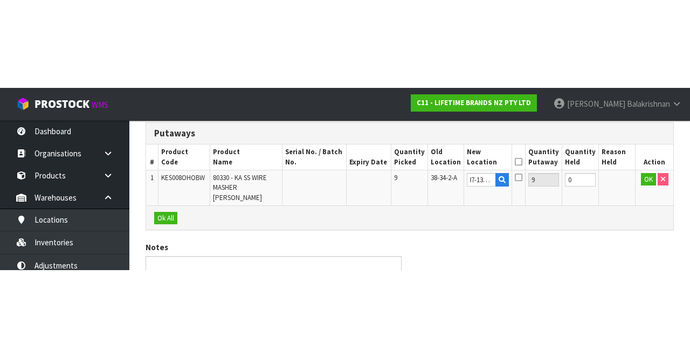
scroll to position [68, 0]
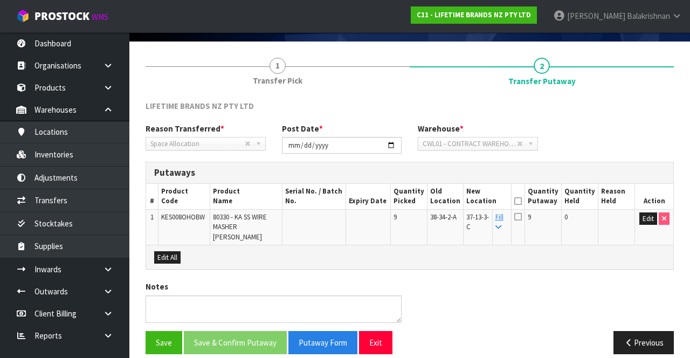
click at [522, 201] on icon at bounding box center [518, 201] width 8 height 1
click at [237, 332] on button "Save & Confirm Putaway" at bounding box center [235, 342] width 103 height 23
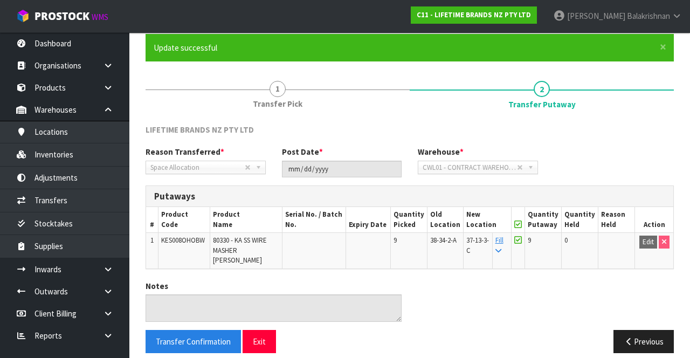
scroll to position [0, 0]
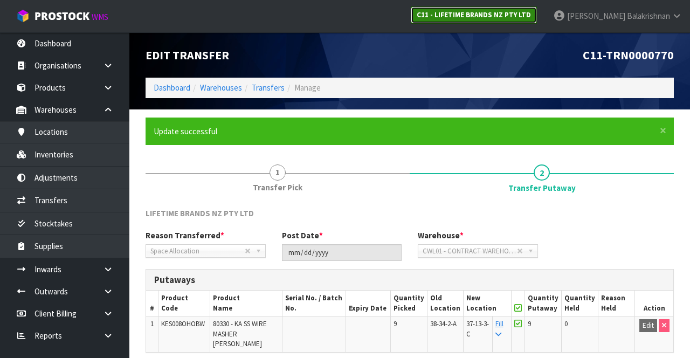
click at [531, 11] on strong "C11 - LIFETIME BRANDS NZ PTY LTD" at bounding box center [474, 14] width 114 height 9
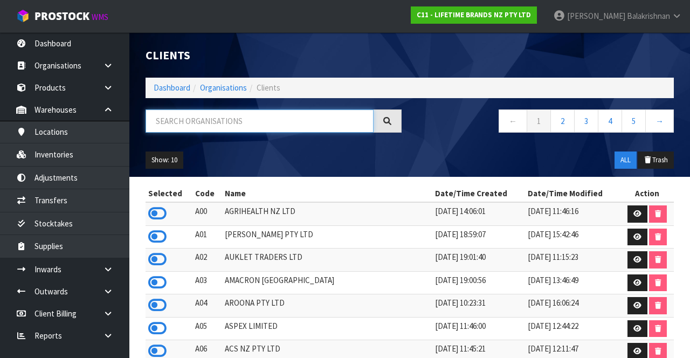
click at [298, 120] on input "text" at bounding box center [260, 120] width 228 height 23
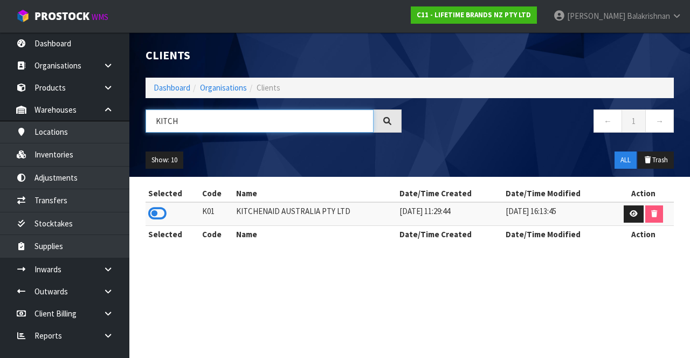
type input "KITCH"
click at [162, 211] on icon at bounding box center [157, 213] width 18 height 16
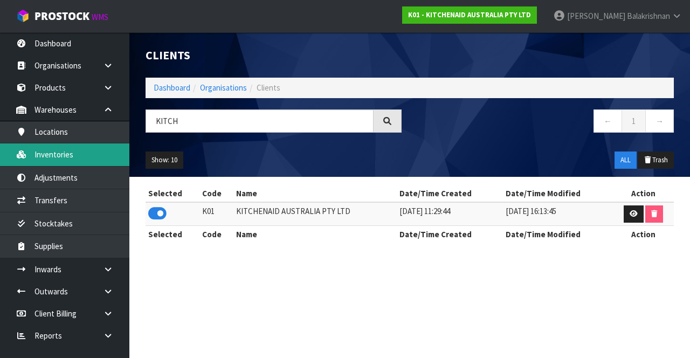
click at [89, 156] on link "Inventories" at bounding box center [64, 154] width 129 height 22
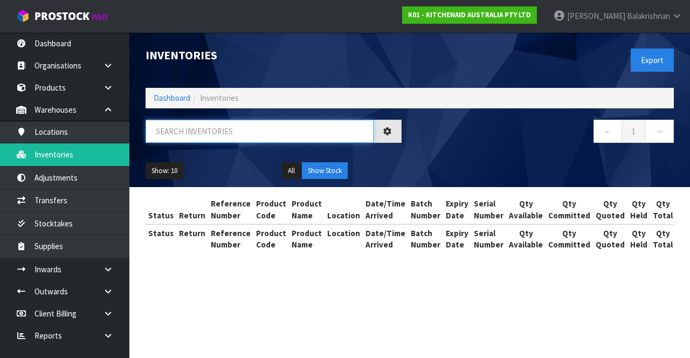
click at [241, 129] on input "text" at bounding box center [260, 131] width 228 height 23
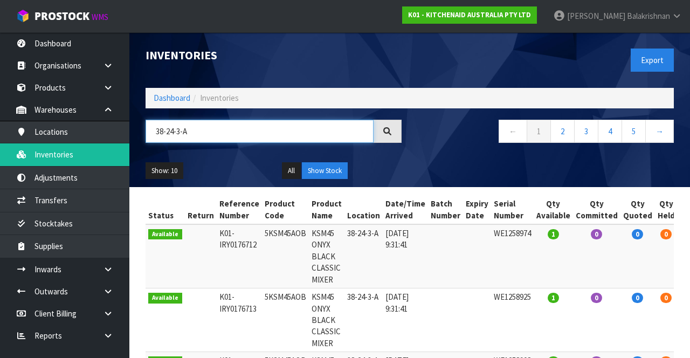
type input "38-24-3-A"
click at [565, 130] on link "2" at bounding box center [562, 131] width 24 height 23
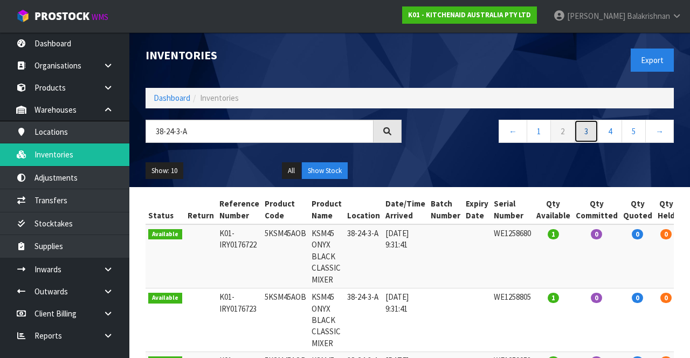
click at [586, 140] on link "3" at bounding box center [586, 131] width 24 height 23
click at [606, 134] on link "4" at bounding box center [610, 131] width 24 height 23
click at [638, 133] on link "6" at bounding box center [634, 131] width 24 height 23
click at [511, 134] on link "←" at bounding box center [513, 131] width 29 height 23
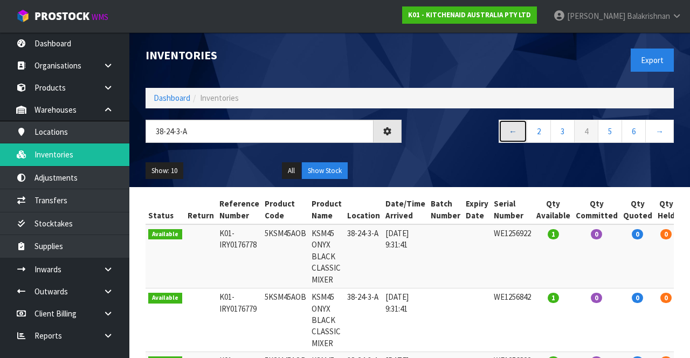
click at [512, 134] on link "←" at bounding box center [513, 131] width 29 height 23
click at [516, 140] on link "←" at bounding box center [513, 131] width 29 height 23
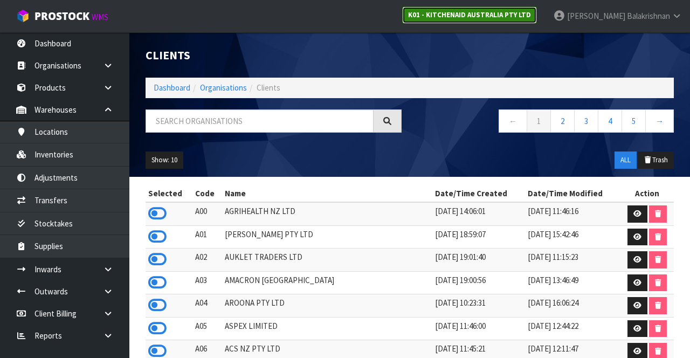
click at [531, 18] on strong "K01 - KITCHENAID AUSTRALIA PTY LTD" at bounding box center [469, 14] width 123 height 9
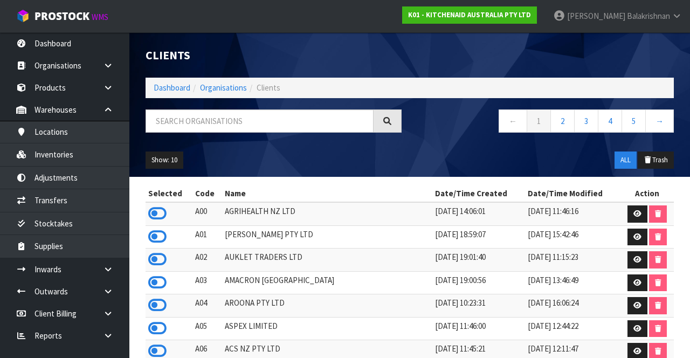
click at [512, 31] on ul "K01 - KITCHENAID AUSTRALIA PTY LTD [PERSON_NAME] Logout" at bounding box center [542, 16] width 312 height 32
click at [272, 123] on input "text" at bounding box center [260, 120] width 228 height 23
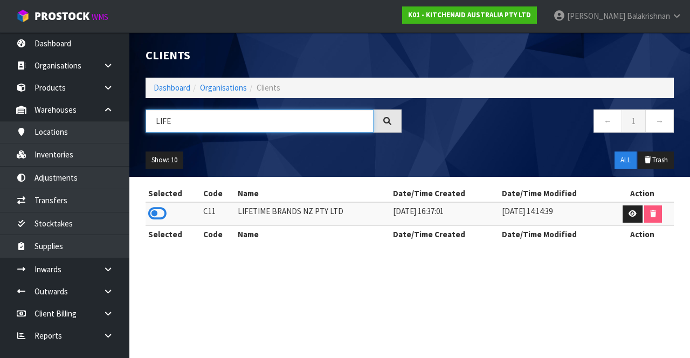
type input "LIFE"
click at [154, 213] on icon at bounding box center [157, 213] width 18 height 16
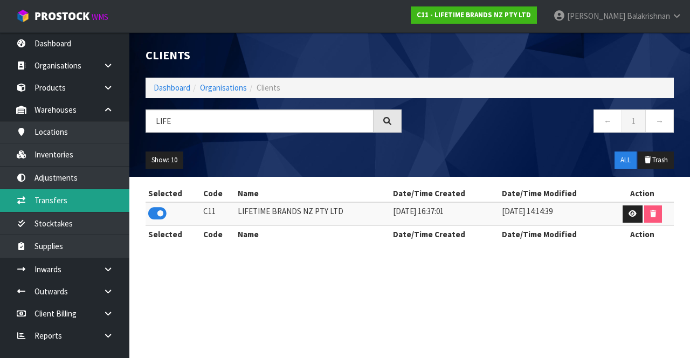
click at [74, 199] on link "Transfers" at bounding box center [64, 200] width 129 height 22
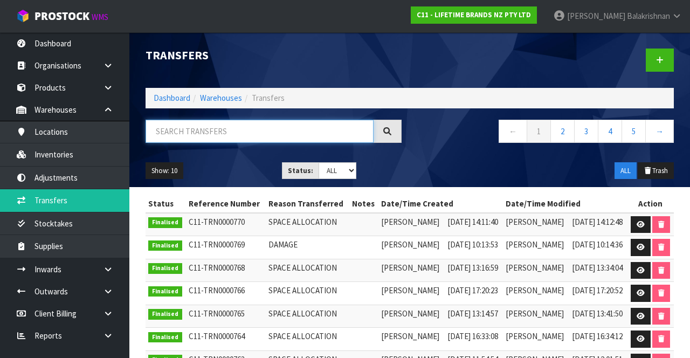
click at [286, 133] on input "text" at bounding box center [260, 131] width 228 height 23
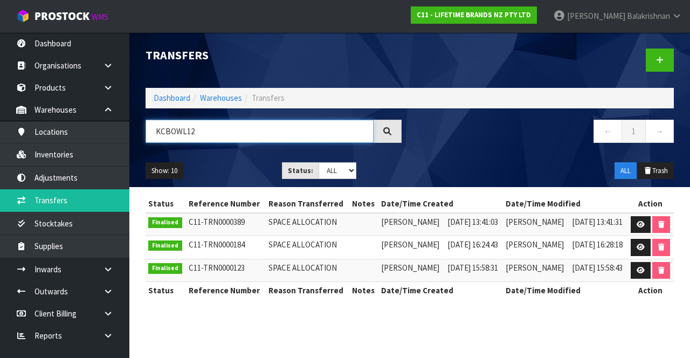
type input "KCBOWL12"
click at [639, 225] on icon at bounding box center [641, 224] width 8 height 7
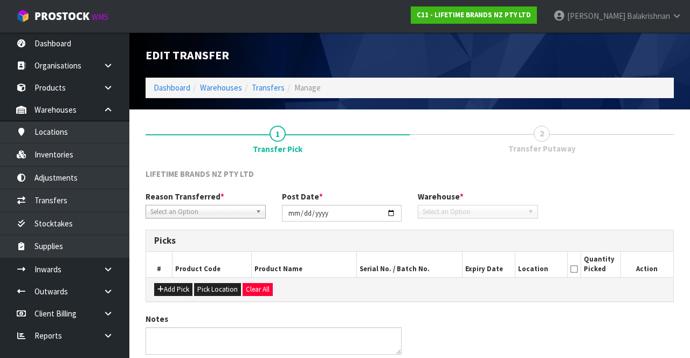
type input "[DATE]"
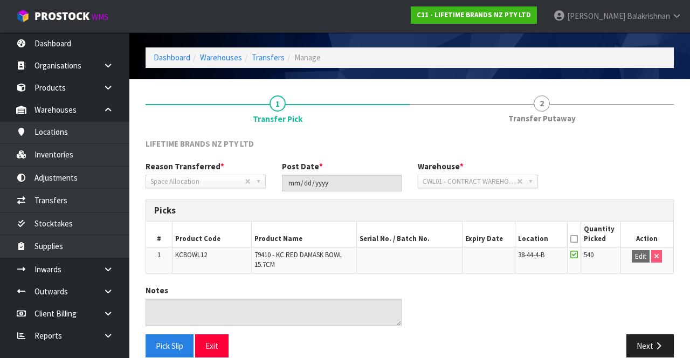
scroll to position [44, 0]
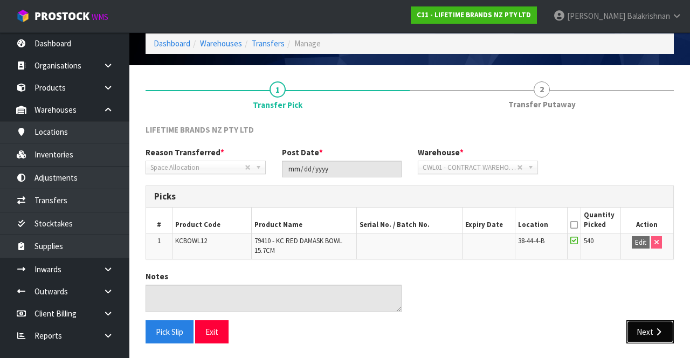
click at [659, 328] on icon "button" at bounding box center [658, 332] width 10 height 8
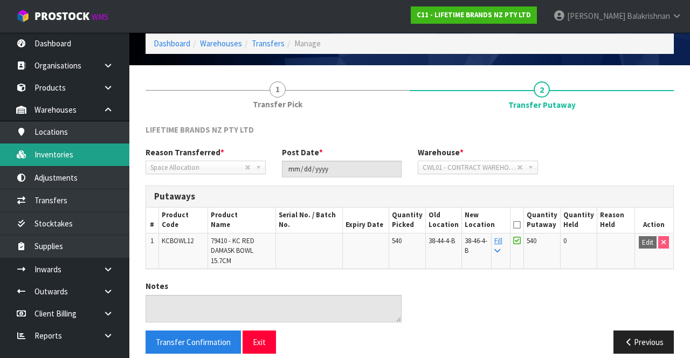
click at [45, 158] on link "Inventories" at bounding box center [64, 154] width 129 height 22
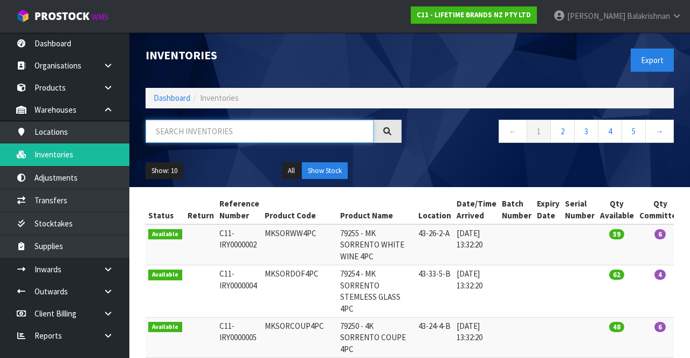
paste input "KCBOWL12"
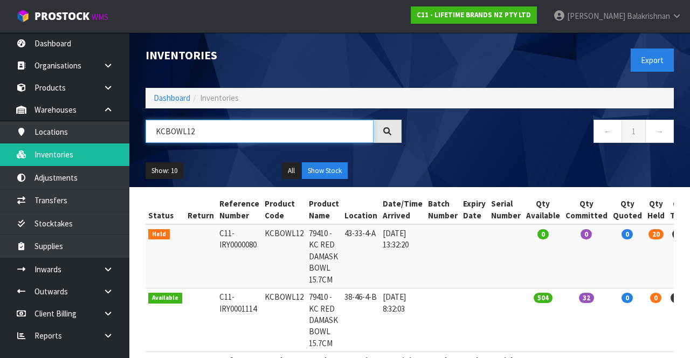
type input "KCBOWL12"
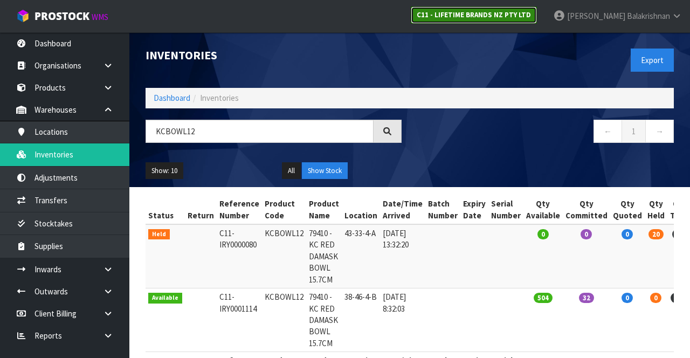
click at [531, 18] on strong "C11 - LIFETIME BRANDS NZ PTY LTD" at bounding box center [474, 14] width 114 height 9
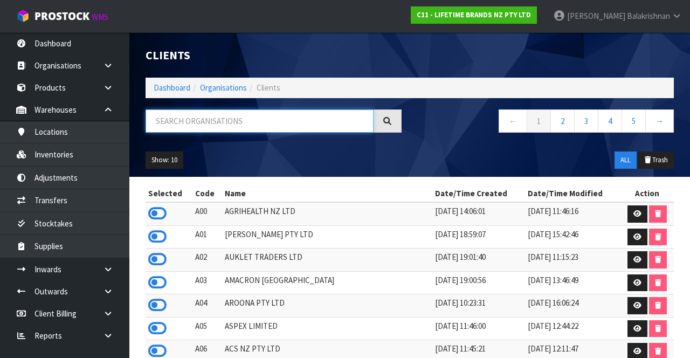
click at [190, 116] on input "text" at bounding box center [260, 120] width 228 height 23
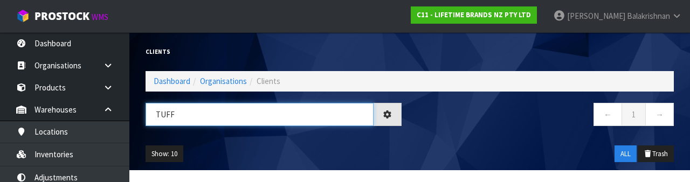
type input "TUFF"
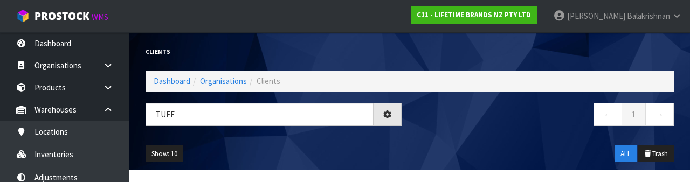
click at [225, 155] on ul "Show: 10 5 10 25 50" at bounding box center [206, 154] width 120 height 17
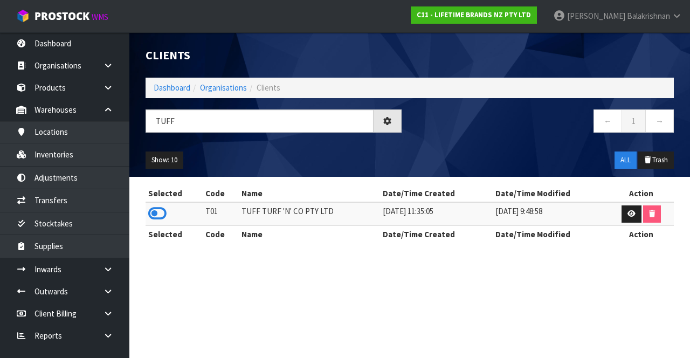
click at [154, 219] on icon at bounding box center [157, 213] width 18 height 16
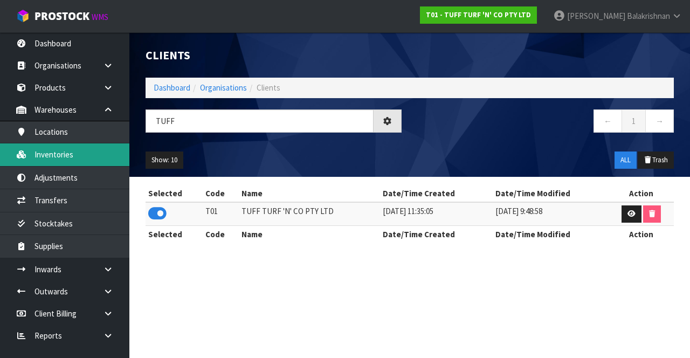
click at [49, 161] on link "Inventories" at bounding box center [64, 154] width 129 height 22
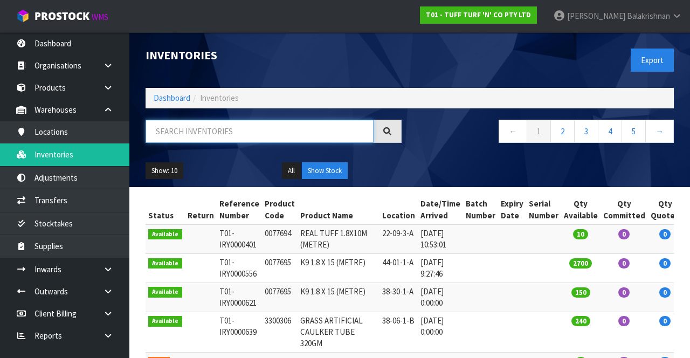
click at [183, 135] on input "text" at bounding box center [260, 131] width 228 height 23
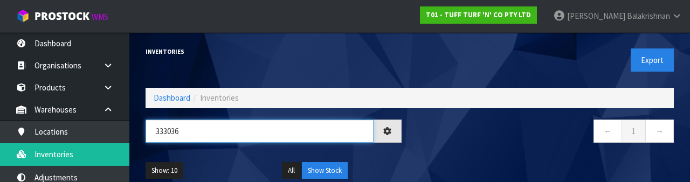
type input "333036"
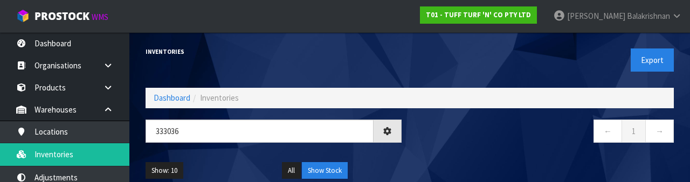
click at [466, 140] on nav "← 1 →" at bounding box center [546, 133] width 256 height 26
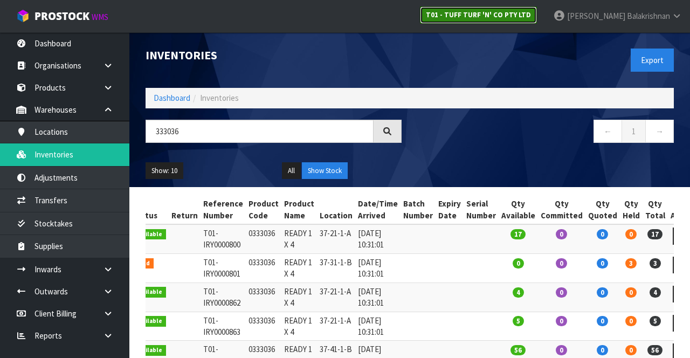
click at [537, 22] on link "T01 - TUFF TURF 'N' CO PTY LTD" at bounding box center [478, 14] width 117 height 17
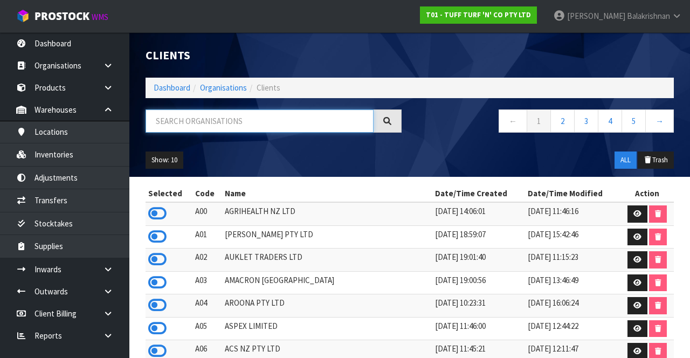
click at [170, 124] on input "text" at bounding box center [260, 120] width 228 height 23
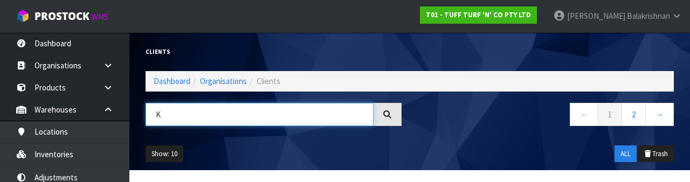
type input "K"
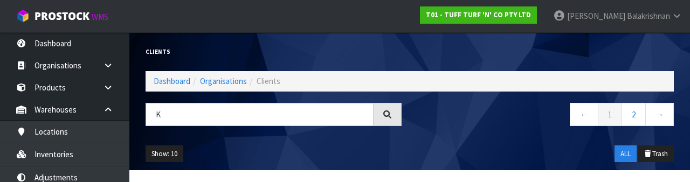
click at [554, 30] on ul "T01 - TUFF TURF 'N' CO PTY LTD [PERSON_NAME] Logout" at bounding box center [551, 16] width 294 height 32
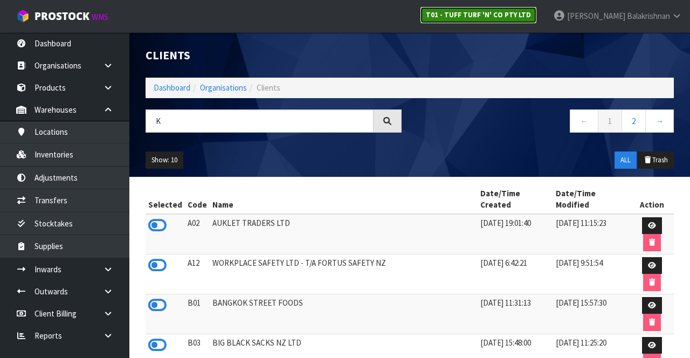
click at [532, 20] on link "T01 - TUFF TURF 'N' CO PTY LTD" at bounding box center [478, 14] width 117 height 17
click at [531, 11] on strong "T01 - TUFF TURF 'N' CO PTY LTD" at bounding box center [478, 14] width 105 height 9
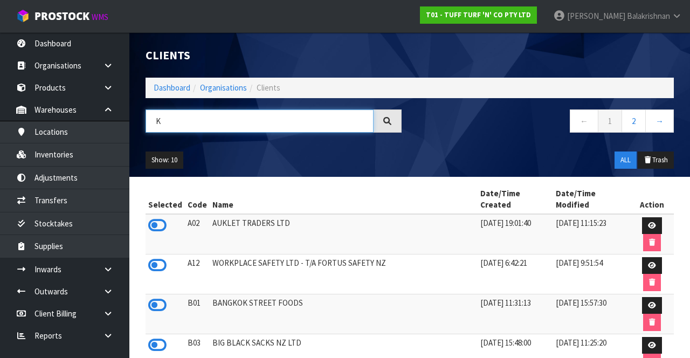
click at [297, 124] on input "K" at bounding box center [260, 120] width 228 height 23
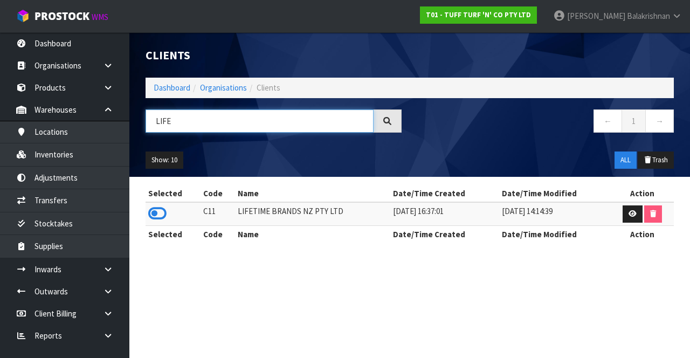
type input "LIFE"
click at [154, 207] on icon at bounding box center [157, 213] width 18 height 16
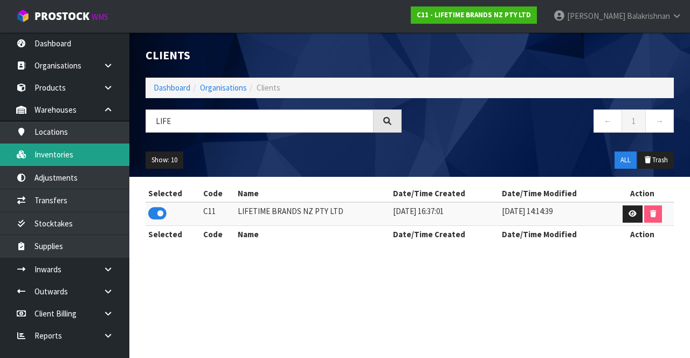
click at [54, 160] on link "Inventories" at bounding box center [64, 154] width 129 height 22
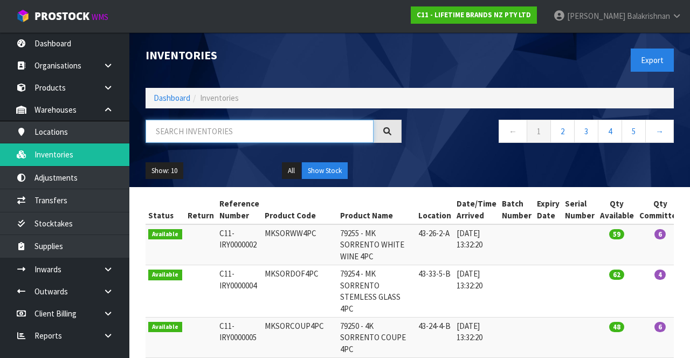
click at [170, 127] on input "text" at bounding box center [260, 131] width 228 height 23
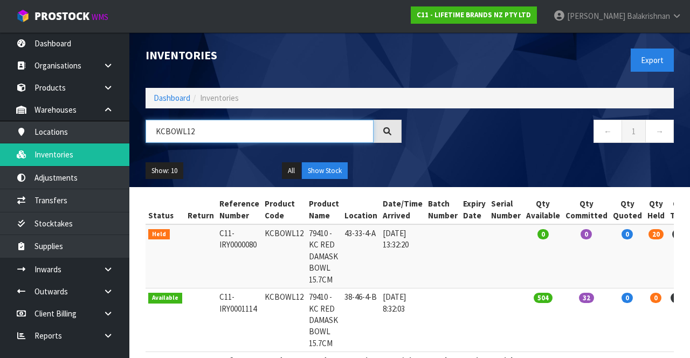
type input "KCBOWL12"
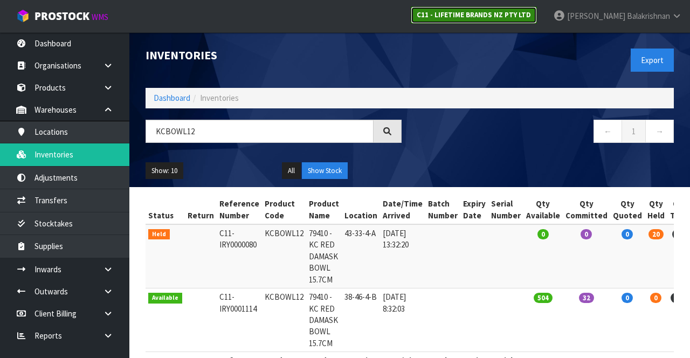
click at [537, 22] on link "C11 - LIFETIME BRANDS NZ PTY LTD" at bounding box center [474, 14] width 126 height 17
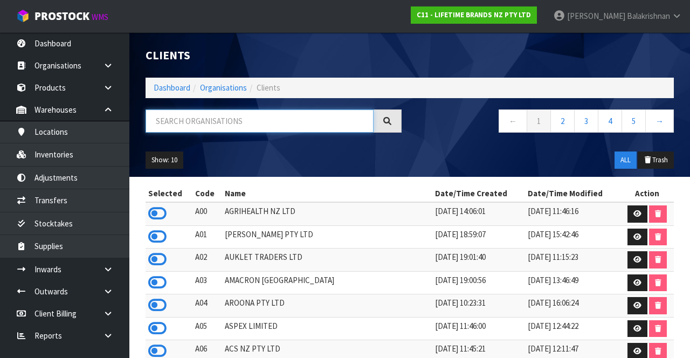
click at [252, 115] on input "text" at bounding box center [260, 120] width 228 height 23
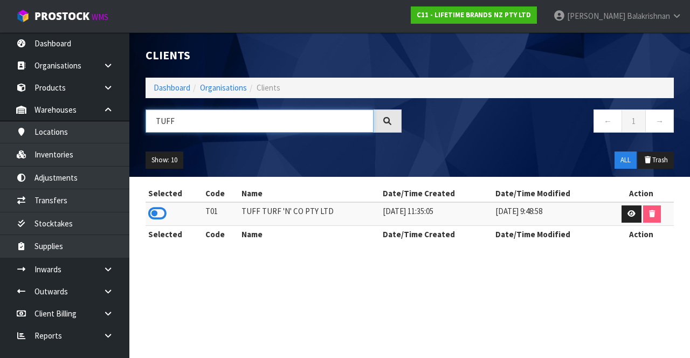
type input "TUFF"
click at [150, 217] on icon at bounding box center [157, 213] width 18 height 16
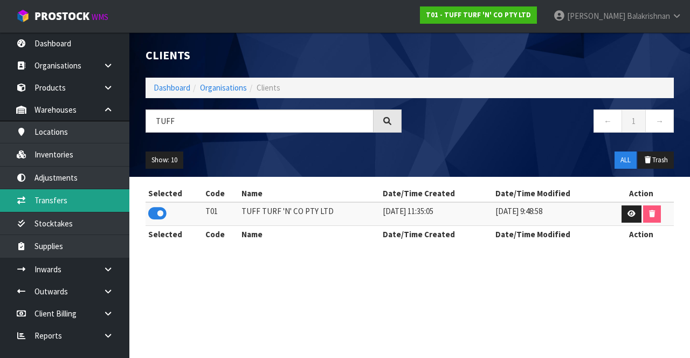
click at [66, 197] on link "Transfers" at bounding box center [64, 200] width 129 height 22
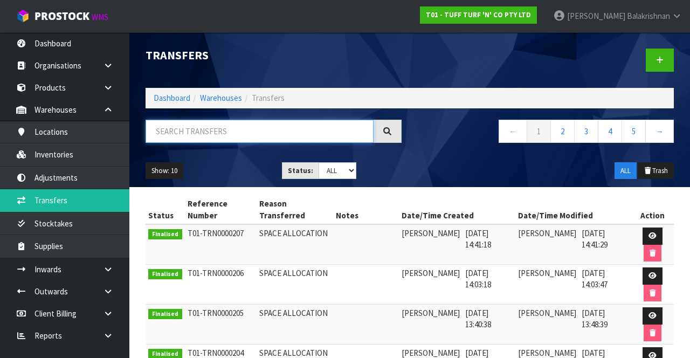
click at [237, 132] on input "text" at bounding box center [260, 131] width 228 height 23
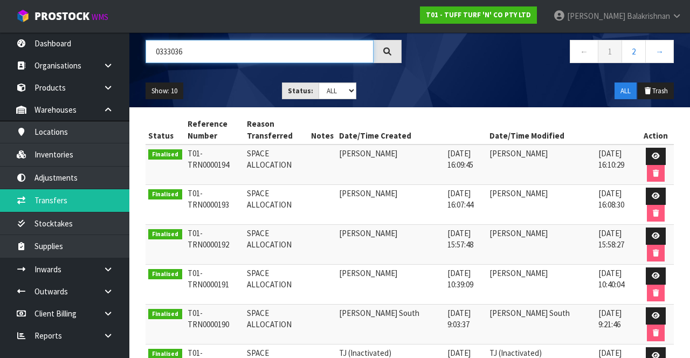
scroll to position [82, 0]
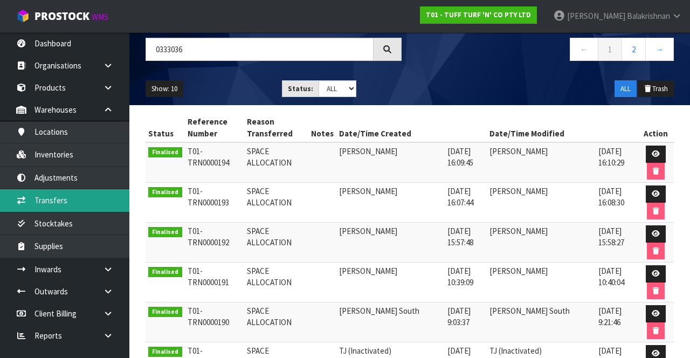
click at [94, 202] on link "Transfers" at bounding box center [64, 200] width 129 height 22
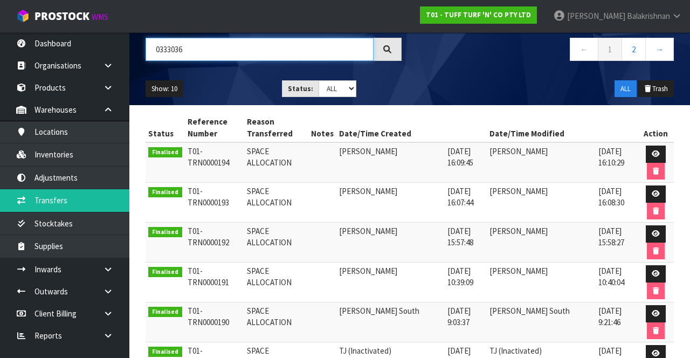
click at [305, 46] on input "0333036" at bounding box center [260, 49] width 228 height 23
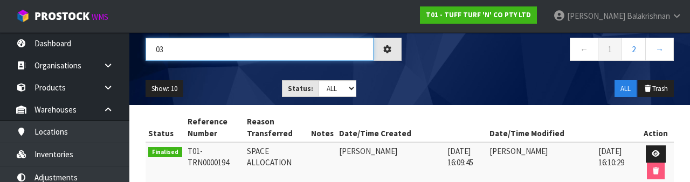
type input "0"
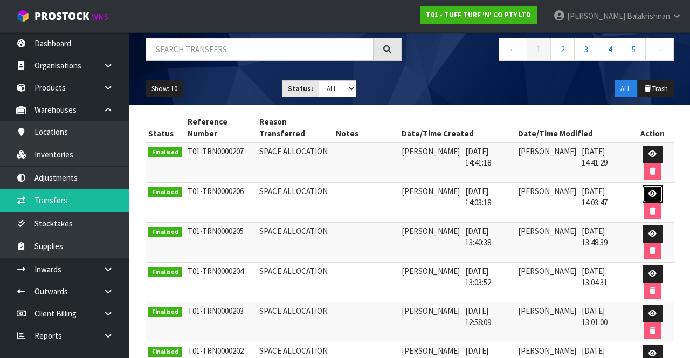
click at [650, 194] on icon at bounding box center [653, 193] width 8 height 7
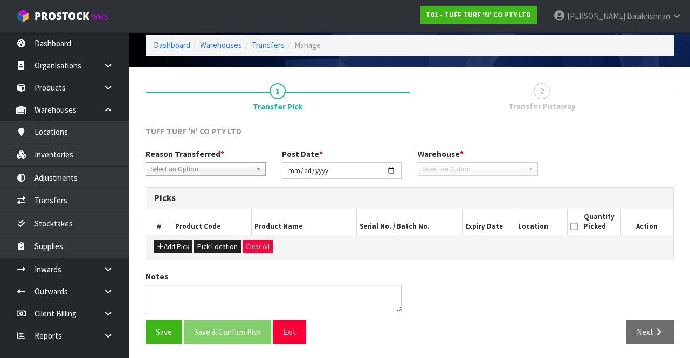
type input "[DATE]"
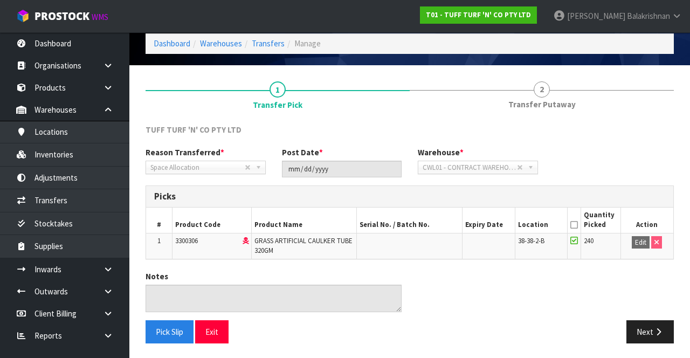
click at [502, 324] on div "Next" at bounding box center [546, 331] width 272 height 23
click at [491, 313] on div "Notes" at bounding box center [409, 296] width 545 height 50
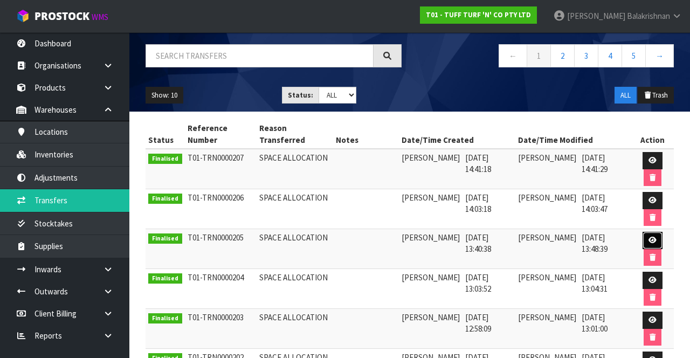
click at [649, 234] on link at bounding box center [653, 240] width 20 height 17
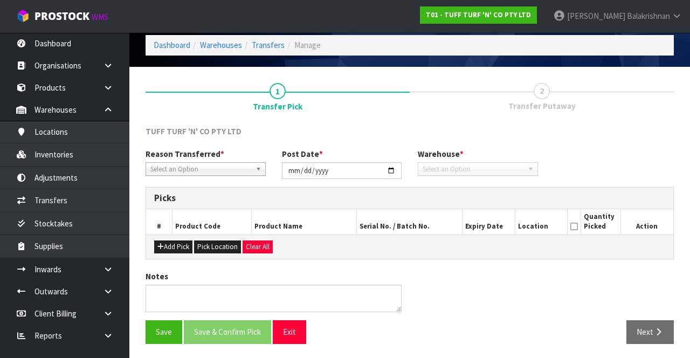
type input "[DATE]"
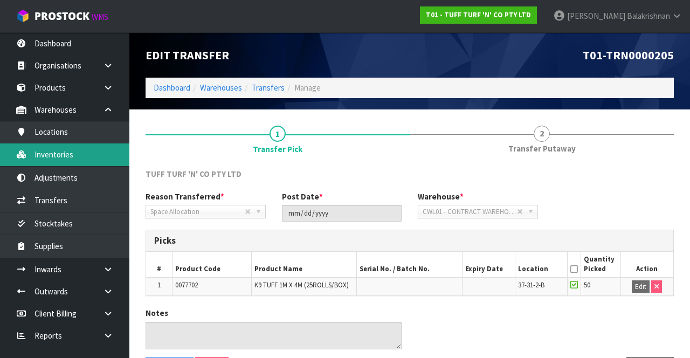
click at [43, 159] on link "Inventories" at bounding box center [64, 154] width 129 height 22
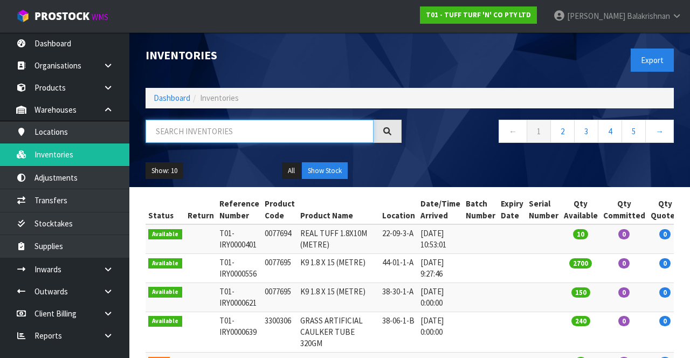
click at [160, 136] on input "text" at bounding box center [260, 131] width 228 height 23
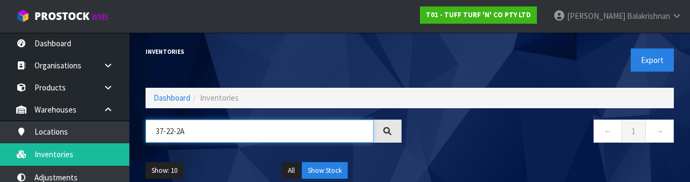
click at [177, 134] on input "37-22-2A" at bounding box center [260, 131] width 228 height 23
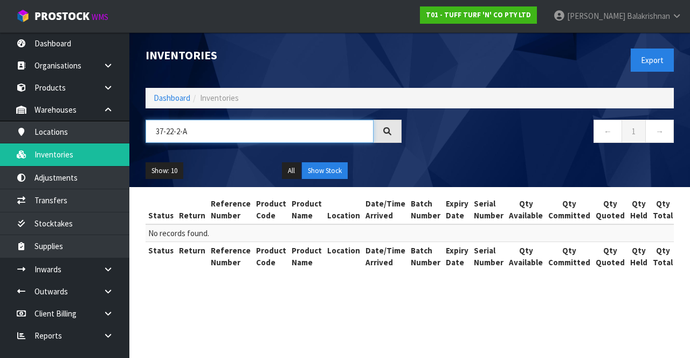
click at [168, 134] on input "37-22-2-A" at bounding box center [260, 131] width 228 height 23
click at [201, 129] on input "37-21-2-A" at bounding box center [260, 131] width 228 height 23
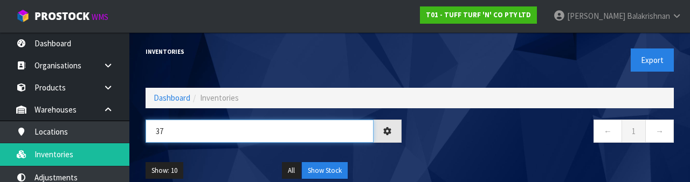
type input "3"
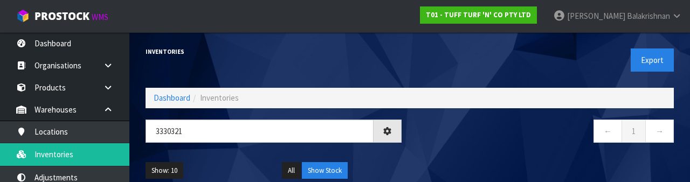
click at [548, 147] on div "← 1 →" at bounding box center [546, 137] width 272 height 35
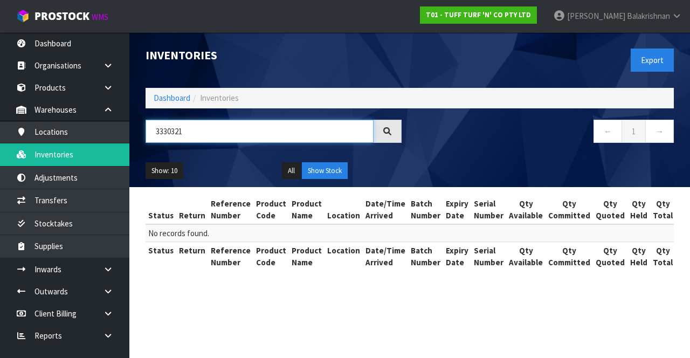
click at [206, 126] on input "3330321" at bounding box center [260, 131] width 228 height 23
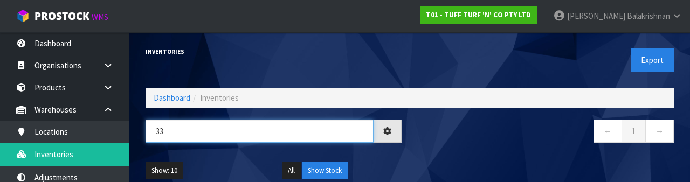
type input "3"
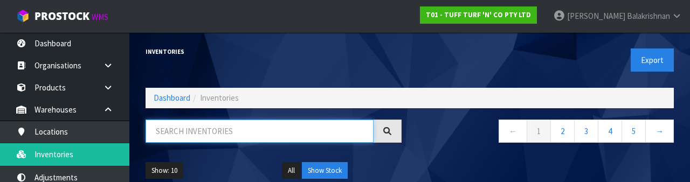
click at [298, 128] on input "text" at bounding box center [260, 131] width 228 height 23
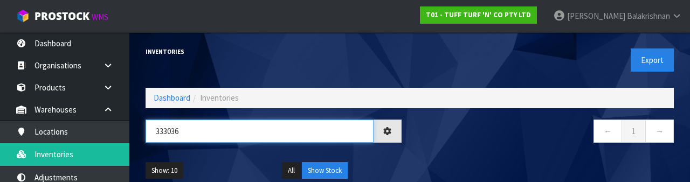
type input "333036"
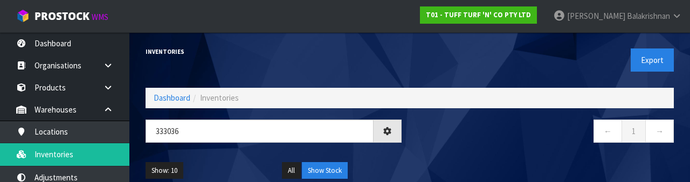
click at [476, 143] on nav "← 1 →" at bounding box center [546, 133] width 256 height 26
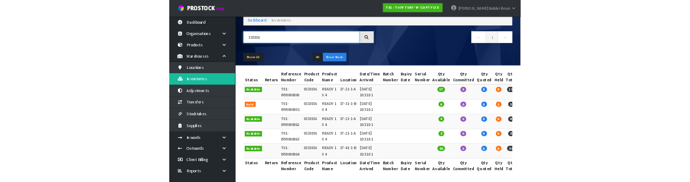
scroll to position [58, 0]
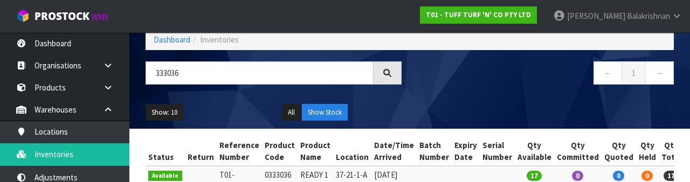
click at [230, 111] on ul "Show: 10 5 10 25 50" at bounding box center [206, 112] width 120 height 17
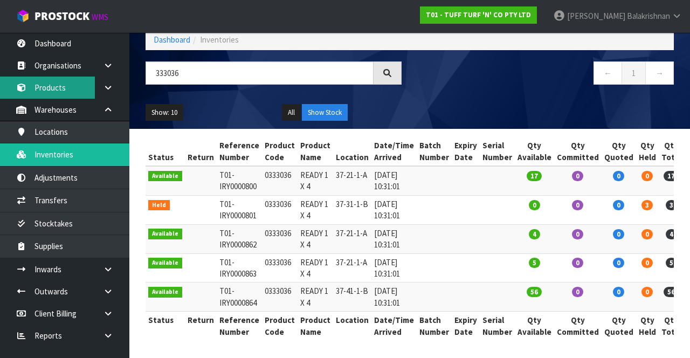
click at [80, 82] on link "Products" at bounding box center [64, 88] width 129 height 22
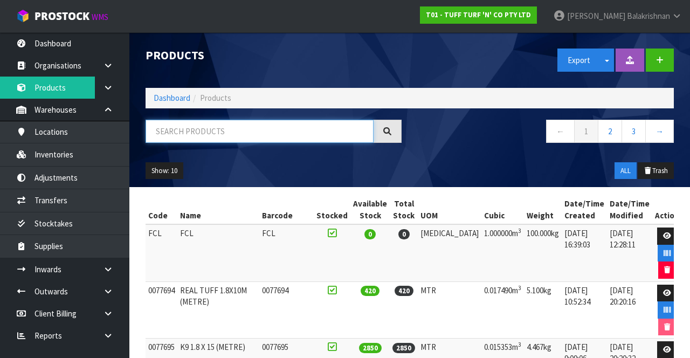
paste input "333036"
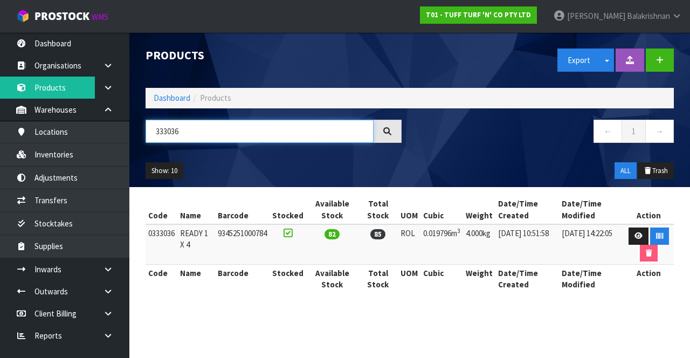
click at [195, 134] on input "333036" at bounding box center [260, 131] width 228 height 23
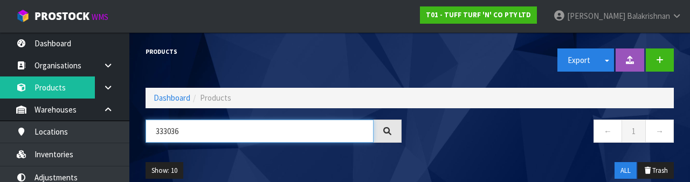
type input "333036"
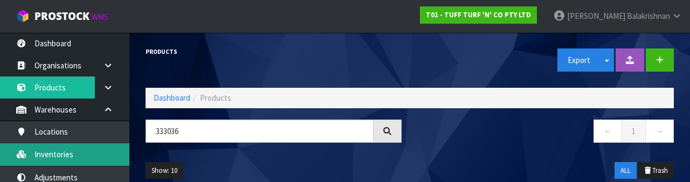
click at [54, 160] on link "Inventories" at bounding box center [64, 154] width 129 height 22
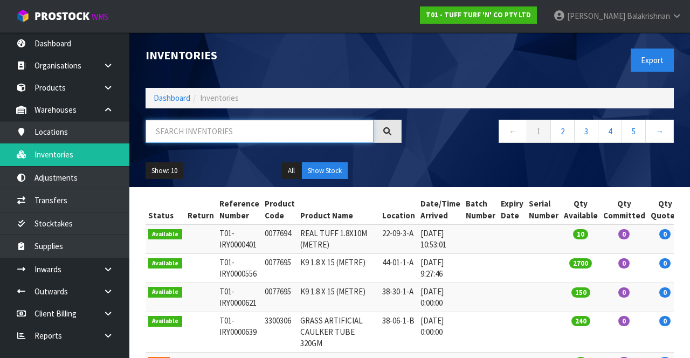
click at [183, 135] on input "text" at bounding box center [260, 131] width 228 height 23
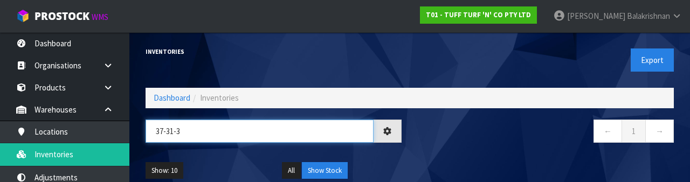
type input "37-31-3"
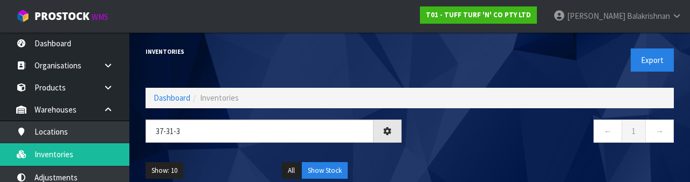
click at [221, 52] on h1 "Inventories" at bounding box center [274, 52] width 256 height 6
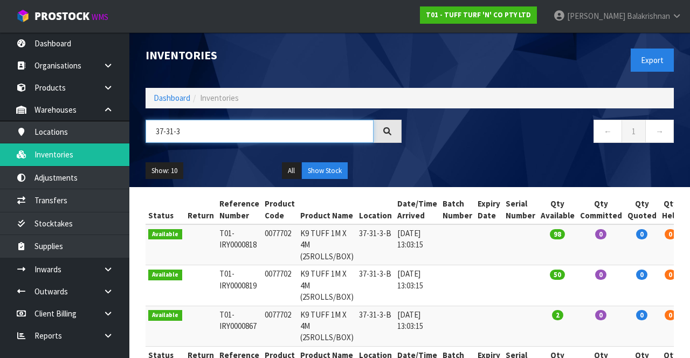
click at [186, 136] on input "37-31-3" at bounding box center [260, 131] width 228 height 23
